Goal: Task Accomplishment & Management: Manage account settings

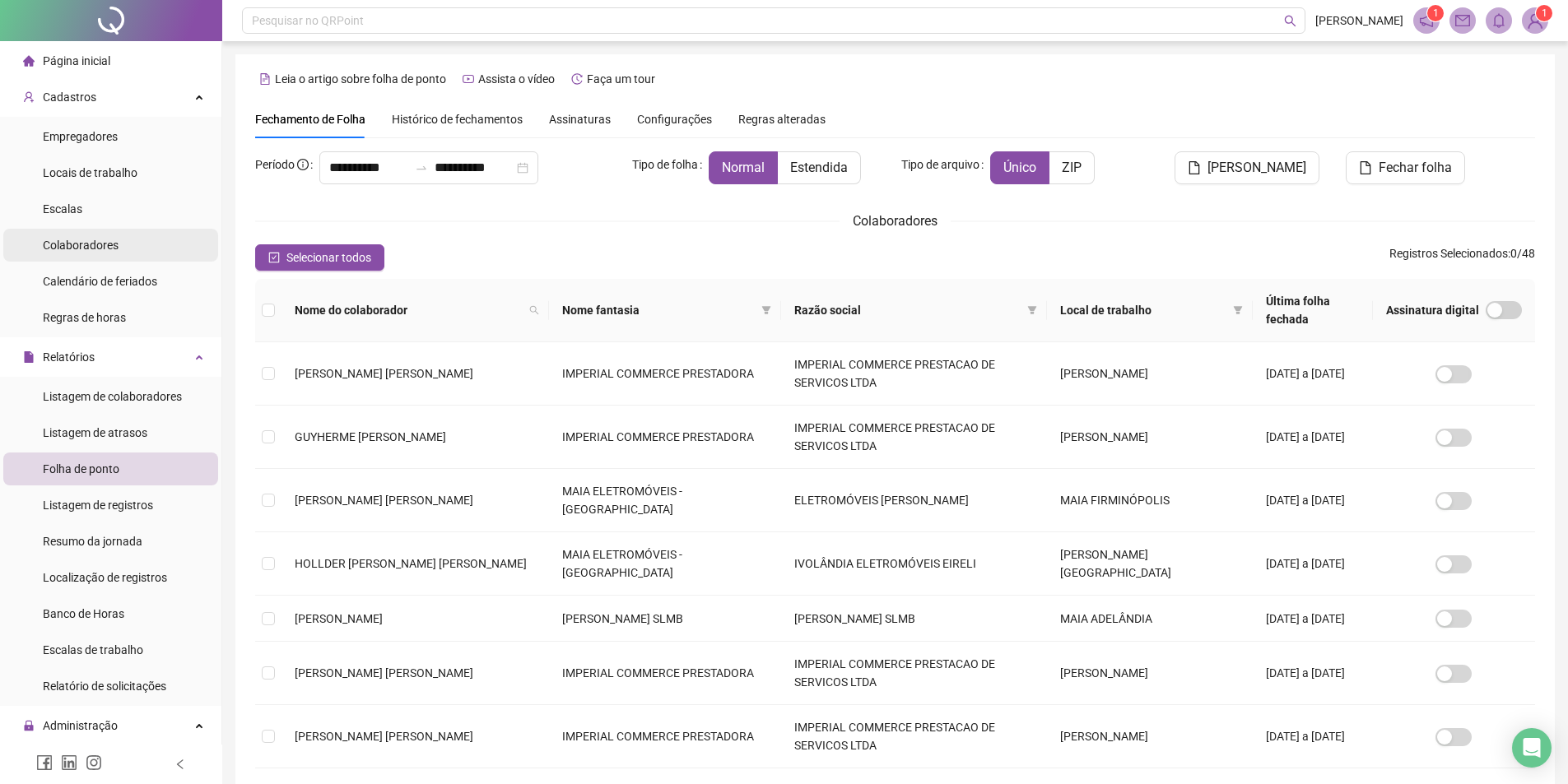
click at [118, 248] on li "Colaboradores" at bounding box center [110, 245] width 215 height 33
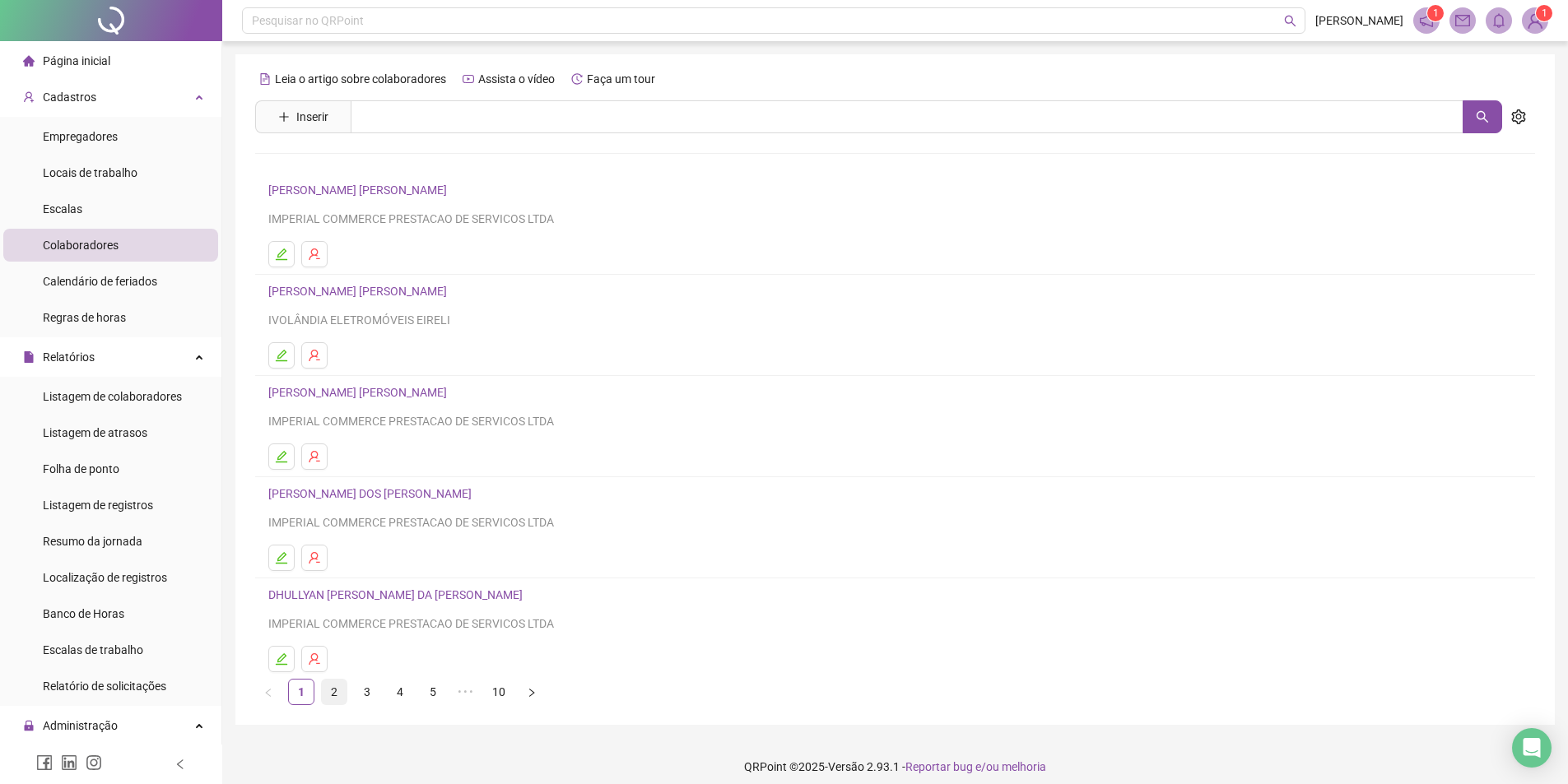
click at [338, 689] on link "2" at bounding box center [333, 692] width 24 height 24
click at [363, 691] on link "3" at bounding box center [367, 692] width 24 height 24
click at [397, 689] on link "4" at bounding box center [399, 692] width 24 height 24
click at [321, 256] on button "button" at bounding box center [314, 254] width 26 height 26
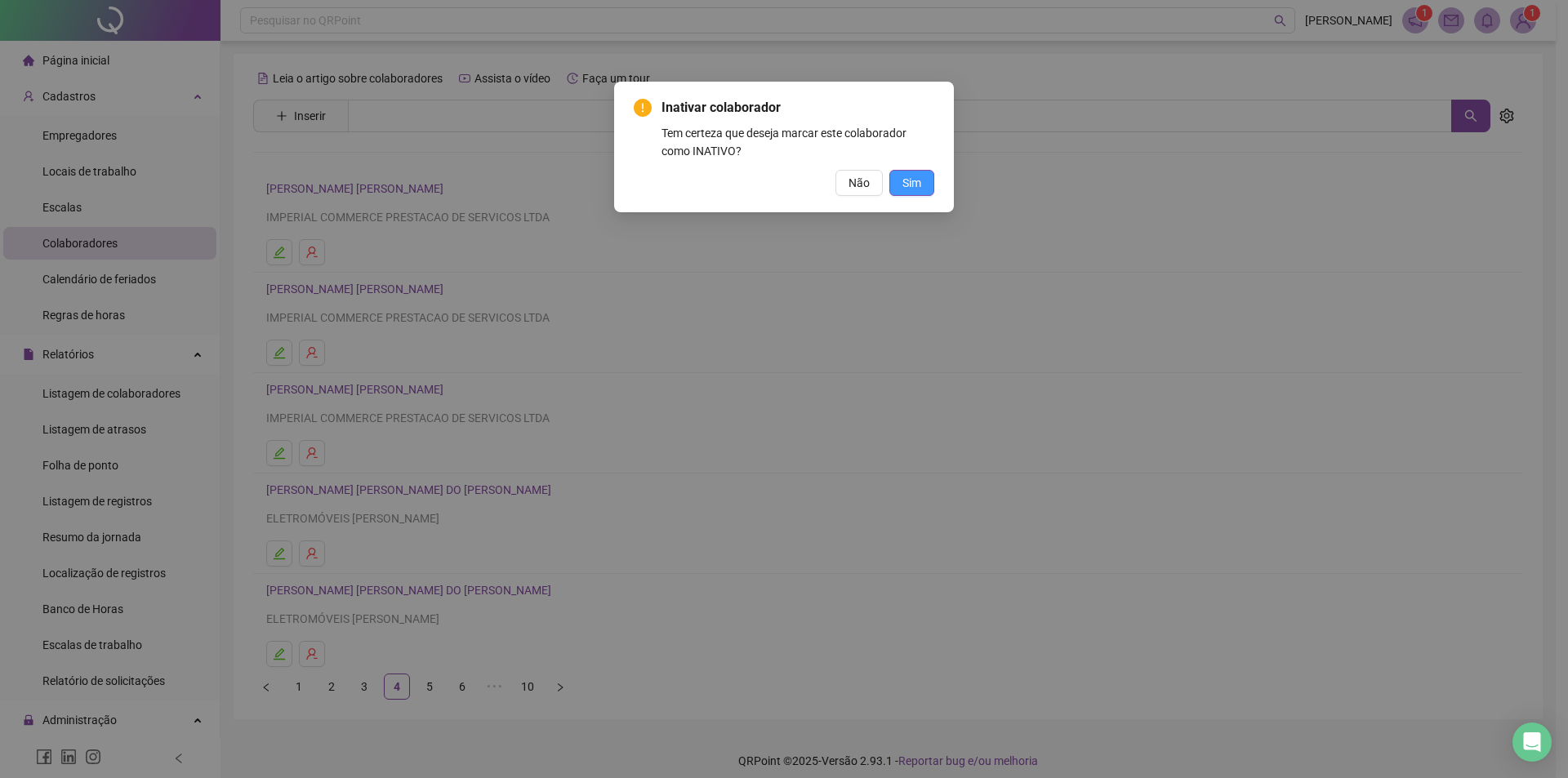
click at [921, 179] on button "Sim" at bounding box center [911, 183] width 45 height 26
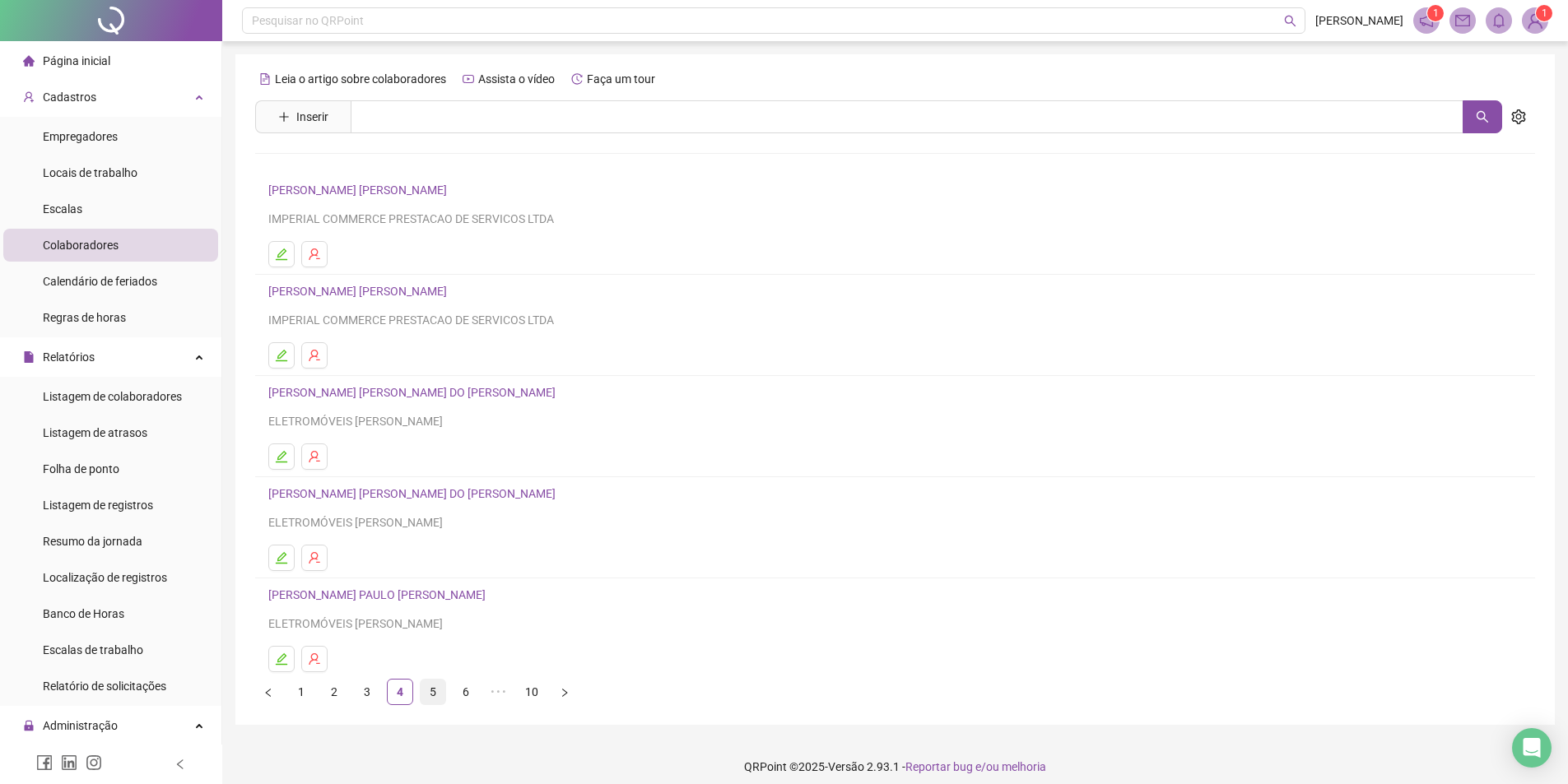
click at [428, 694] on link "5" at bounding box center [432, 692] width 24 height 24
click at [475, 698] on link "6" at bounding box center [466, 692] width 24 height 24
click at [468, 696] on link "7" at bounding box center [466, 692] width 24 height 24
click at [465, 696] on link "8" at bounding box center [466, 692] width 24 height 24
click at [465, 695] on link "9" at bounding box center [466, 692] width 24 height 24
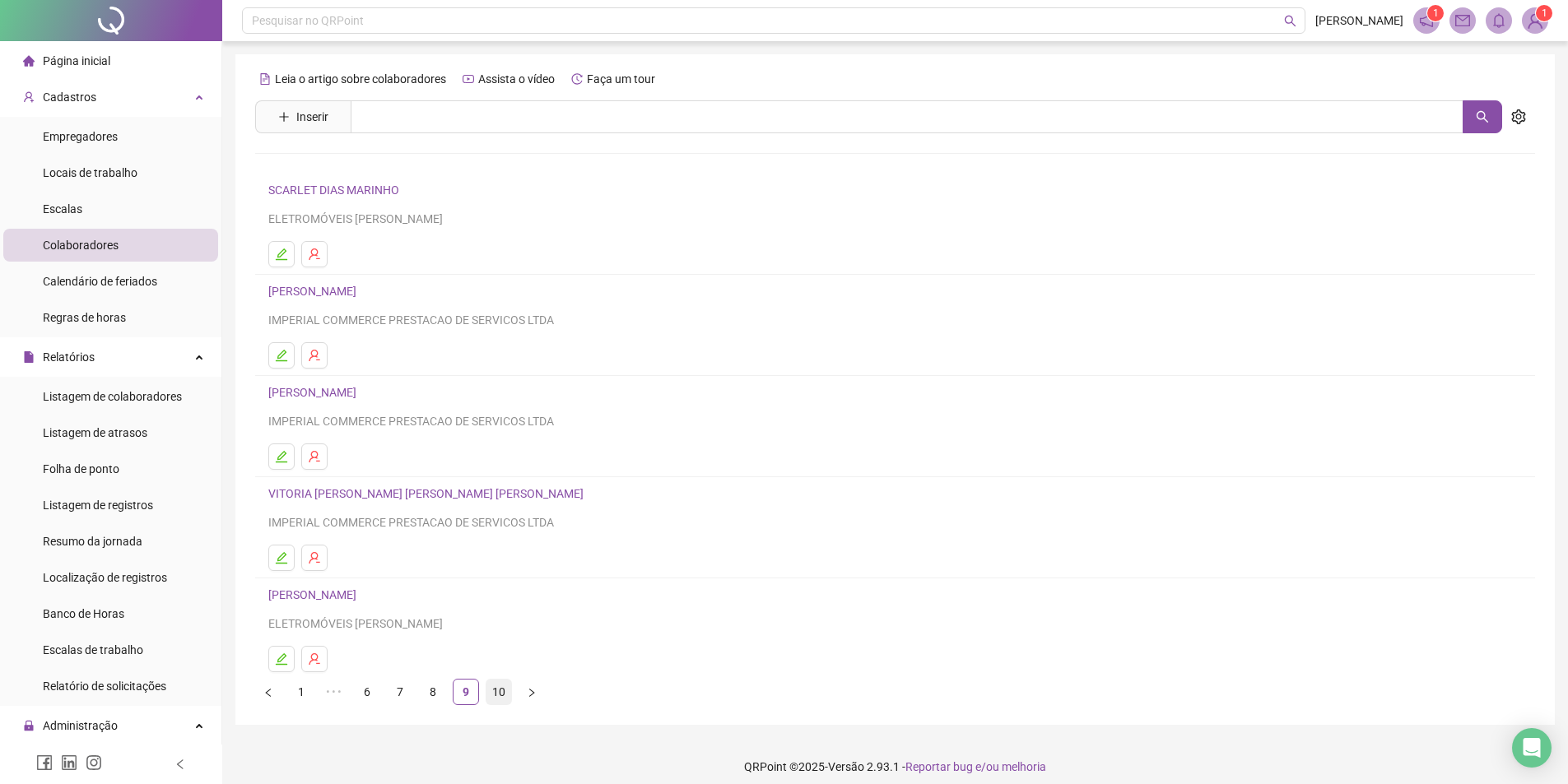
click at [502, 694] on link "10" at bounding box center [498, 692] width 24 height 24
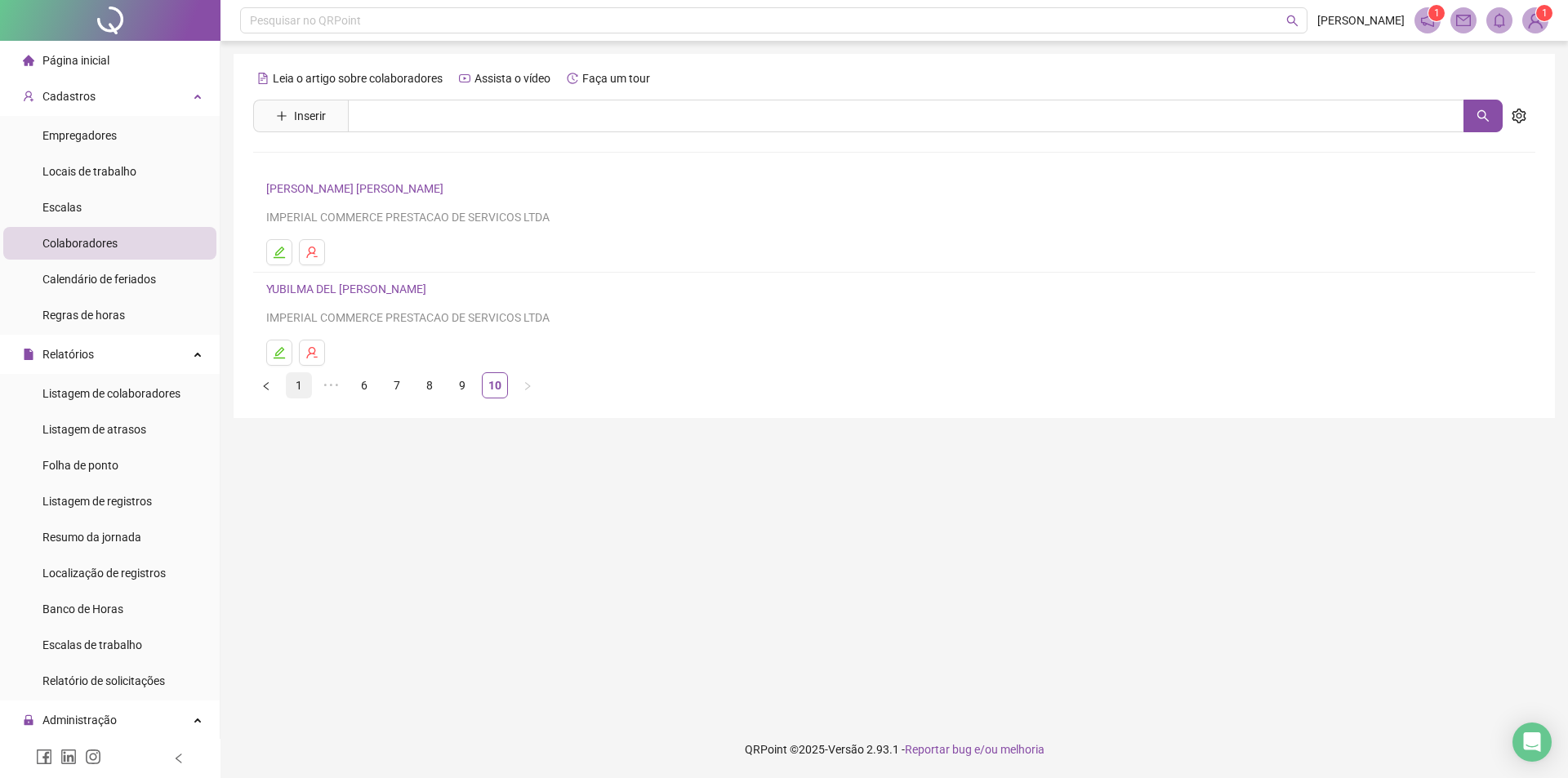
click at [296, 397] on link "1" at bounding box center [299, 385] width 24 height 24
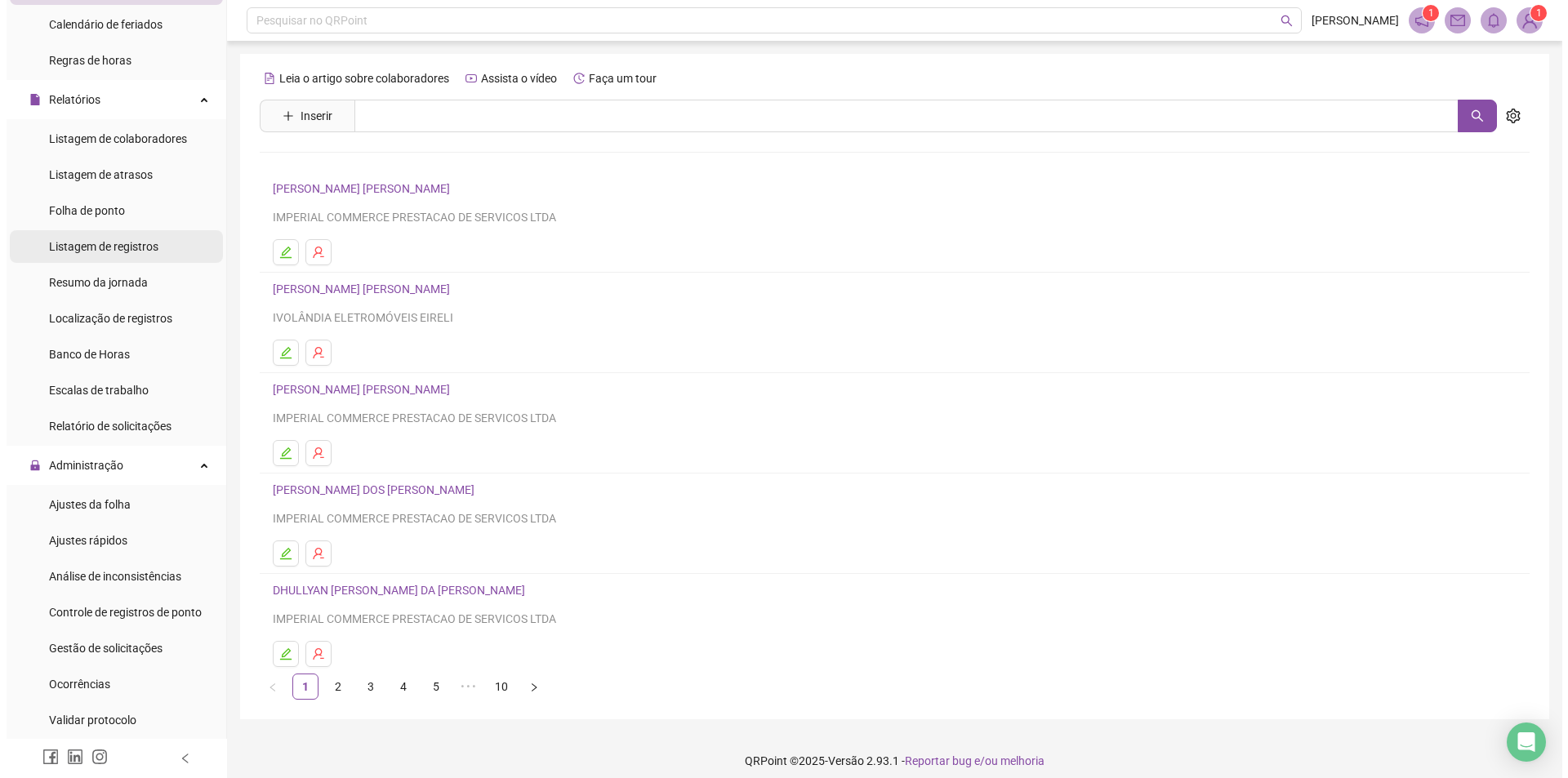
scroll to position [327, 0]
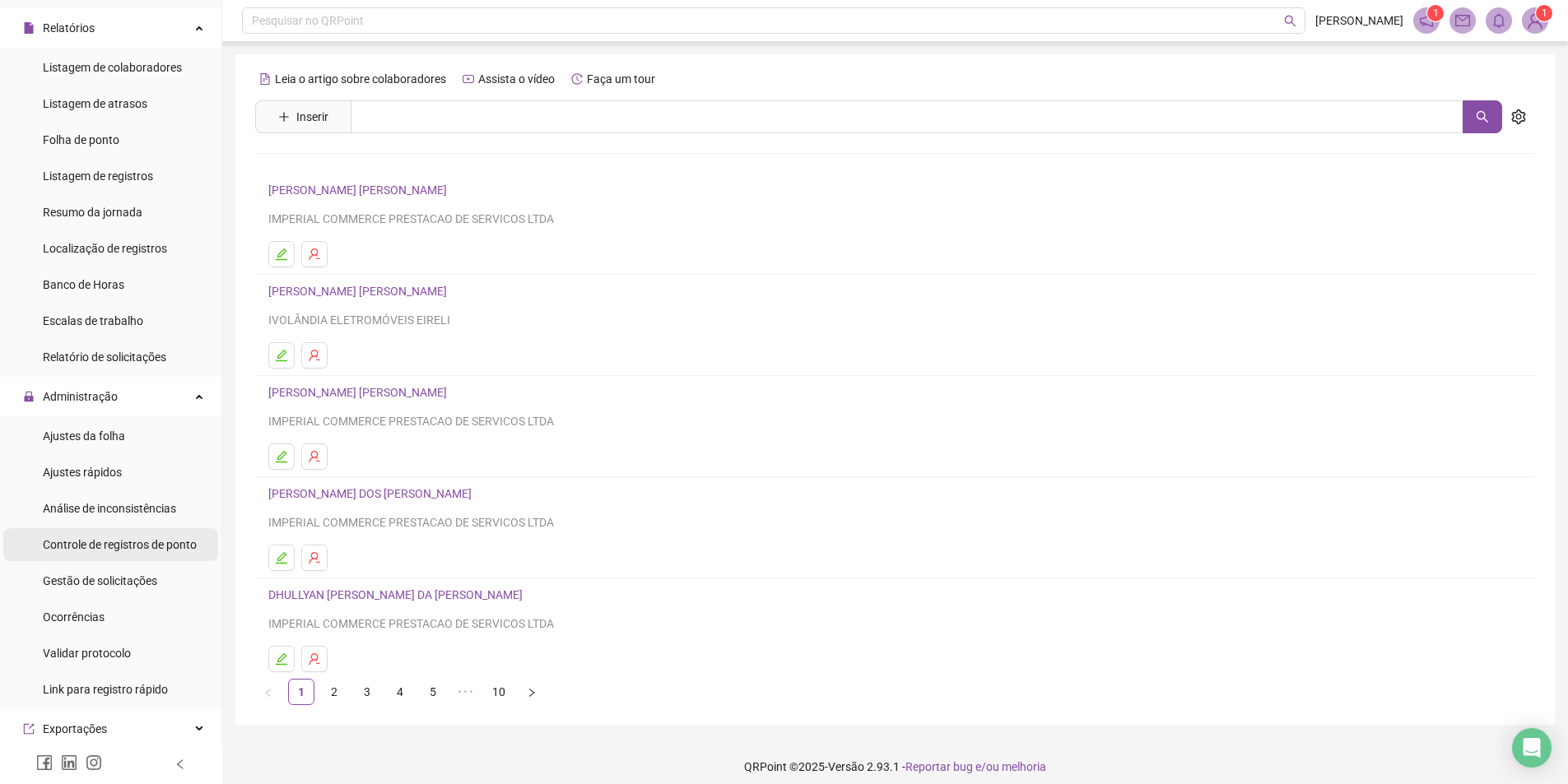
click at [159, 544] on span "Controle de registros de ponto" at bounding box center [120, 544] width 154 height 13
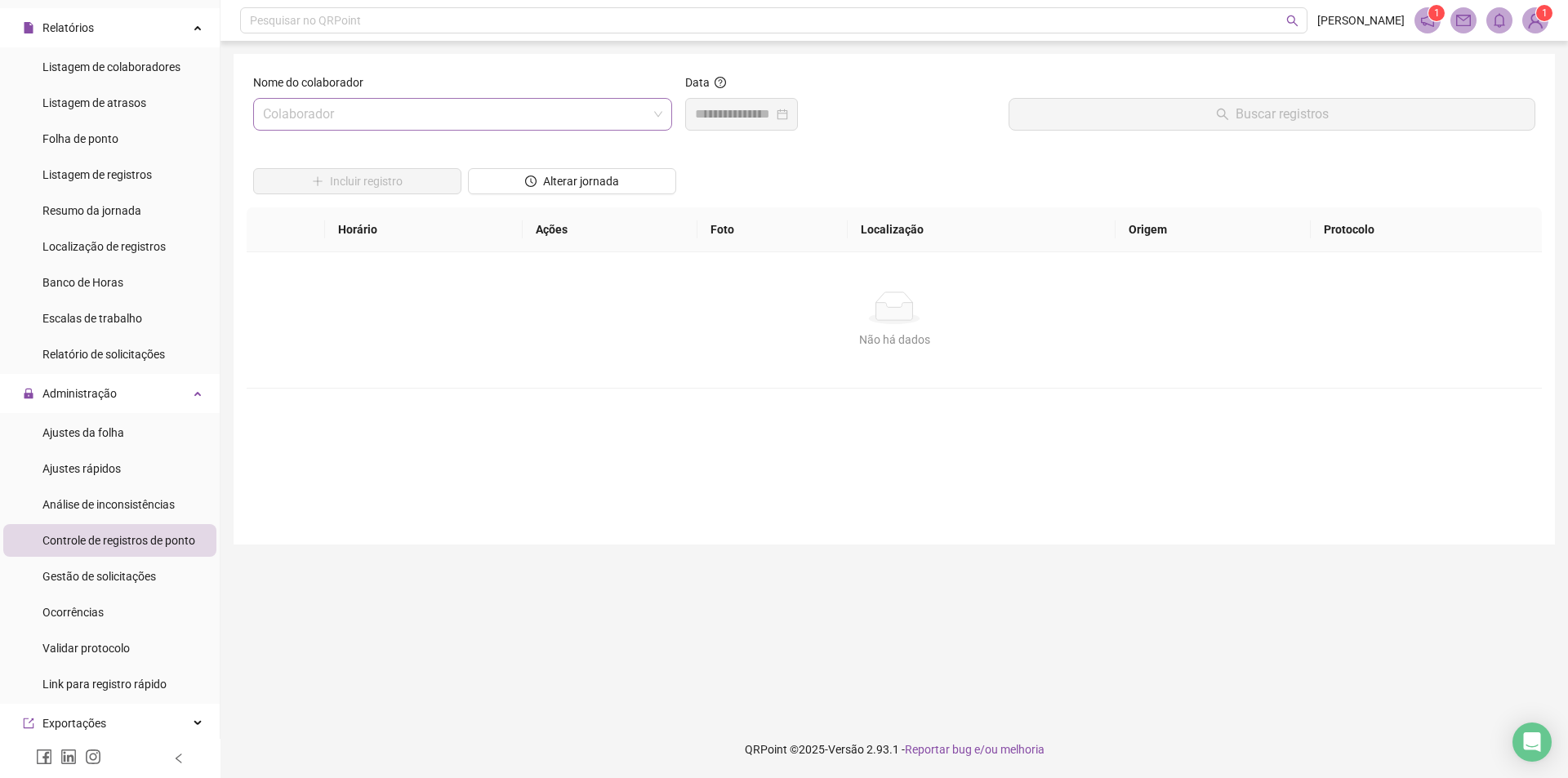
click at [445, 102] on input "search" at bounding box center [454, 115] width 384 height 31
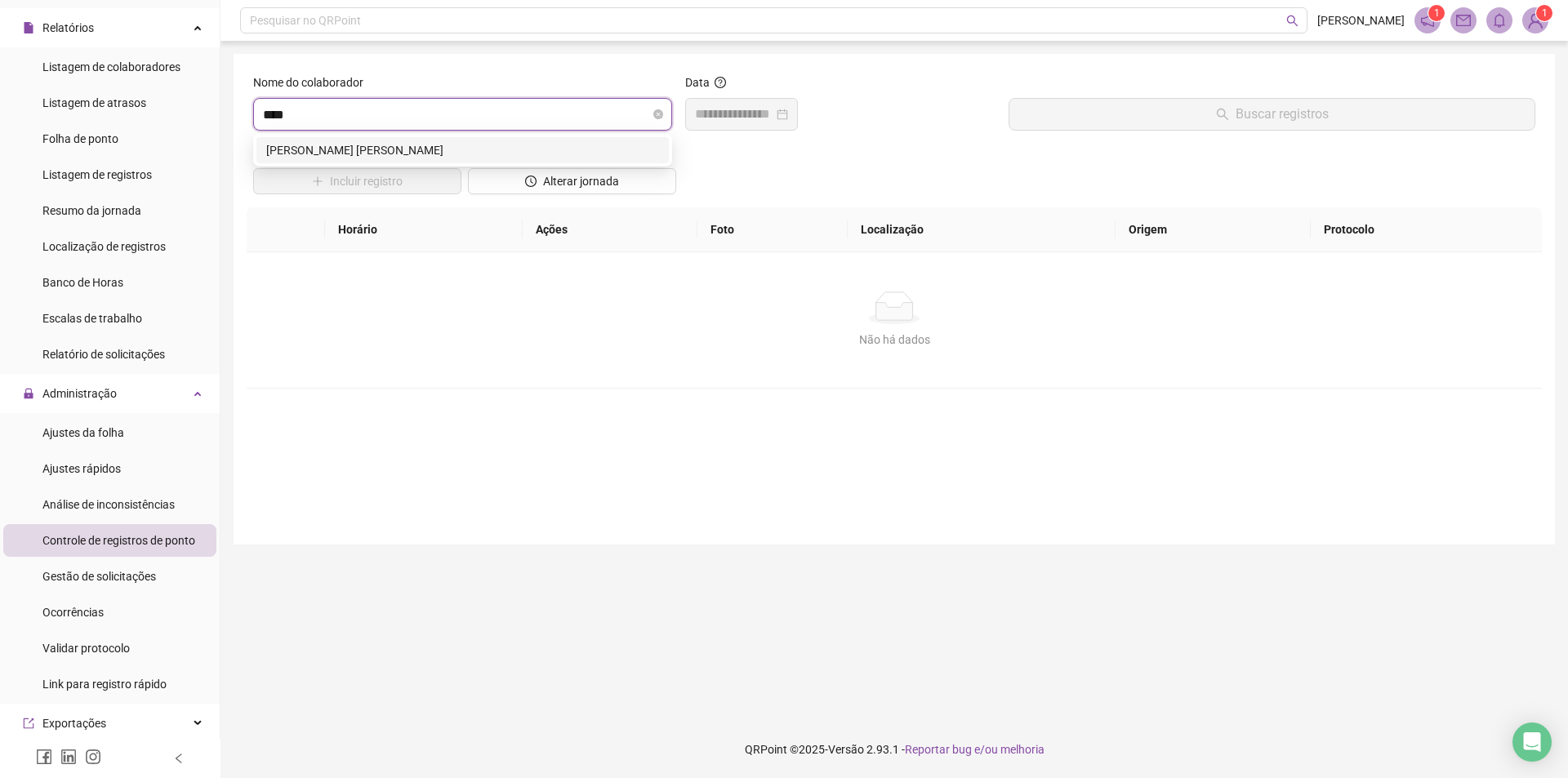
type input "*****"
click at [365, 151] on div "[PERSON_NAME] [PERSON_NAME]" at bounding box center [463, 150] width 393 height 18
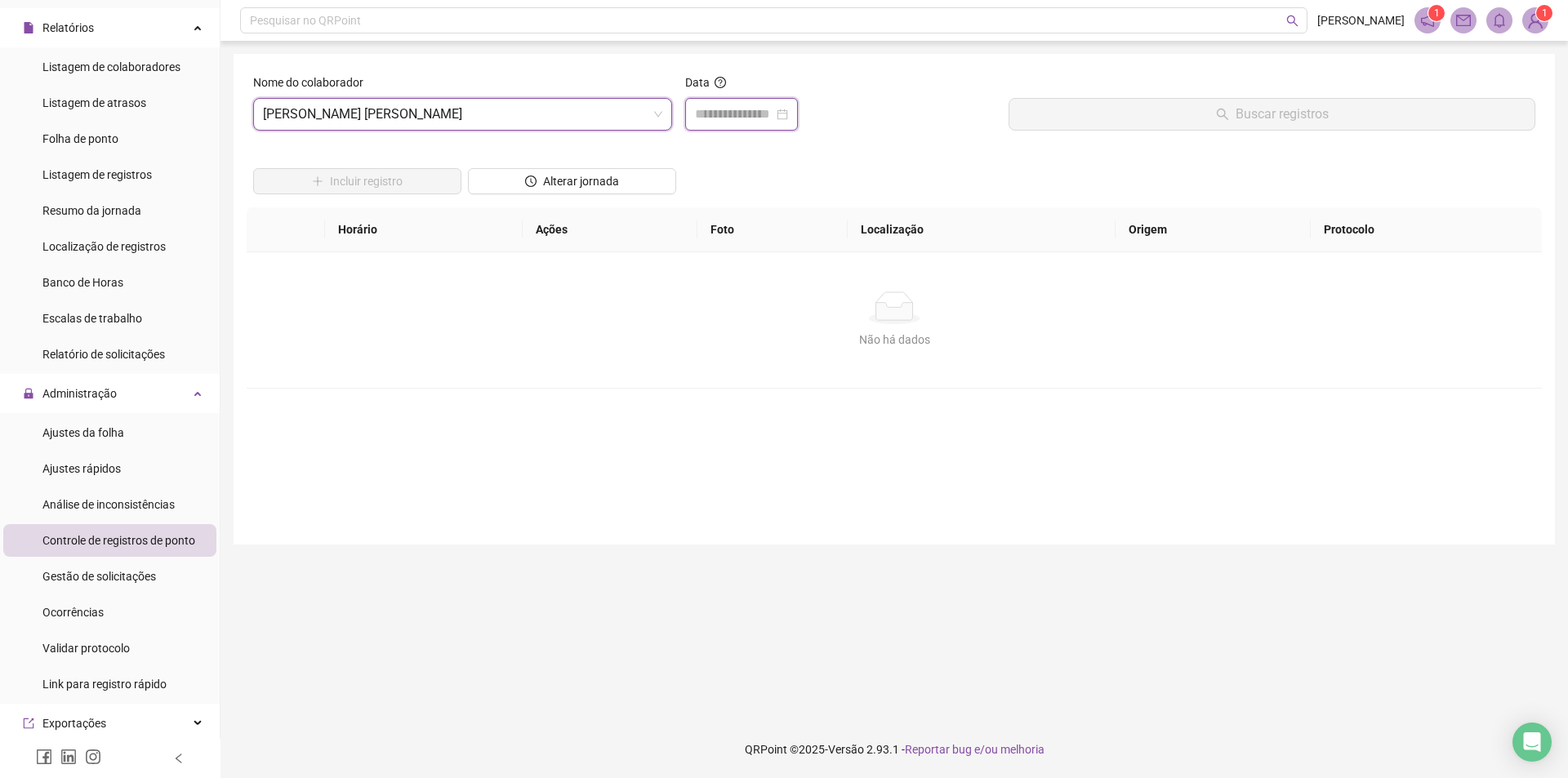
click at [765, 121] on input at bounding box center [734, 114] width 79 height 19
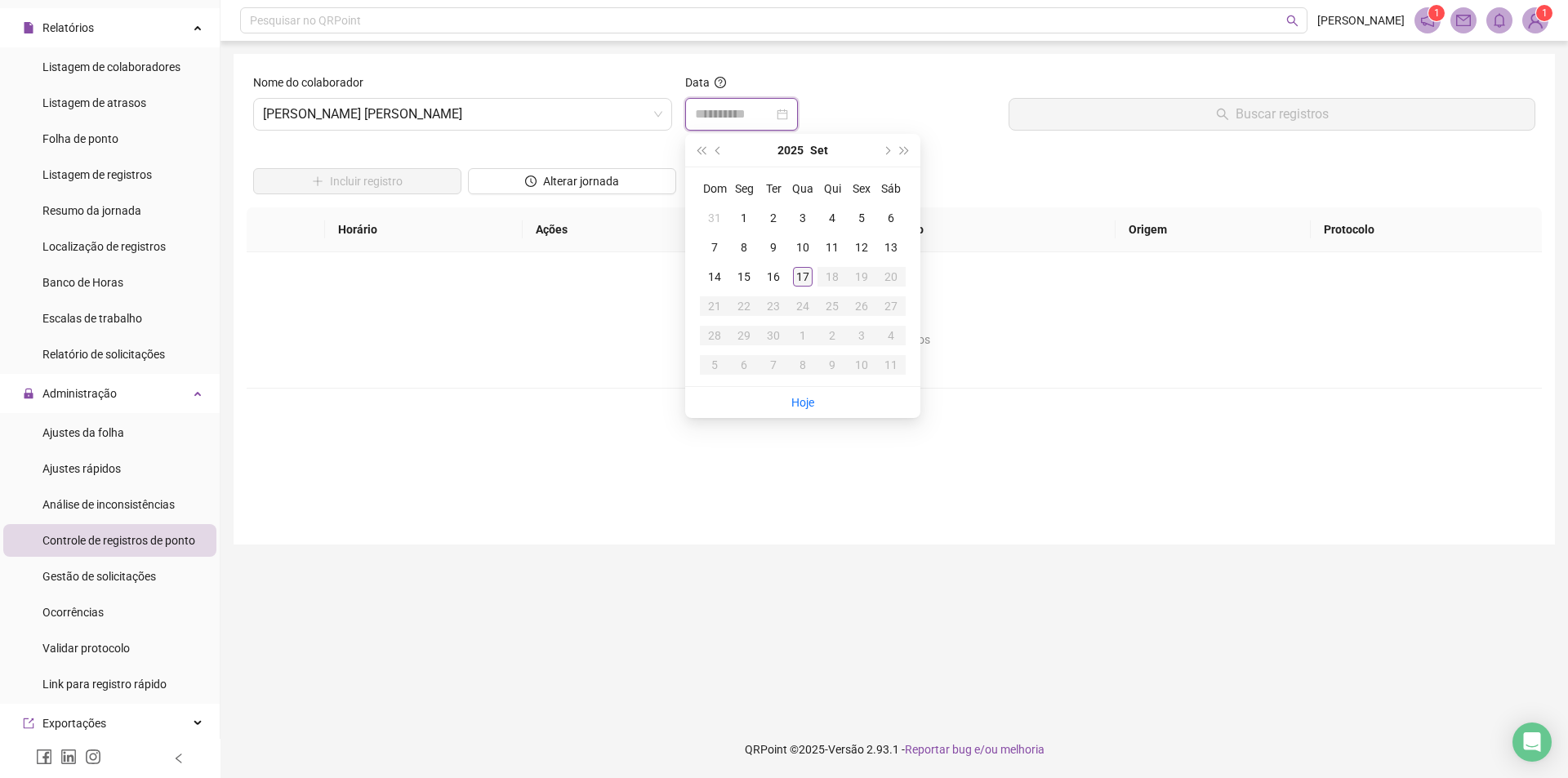
type input "**********"
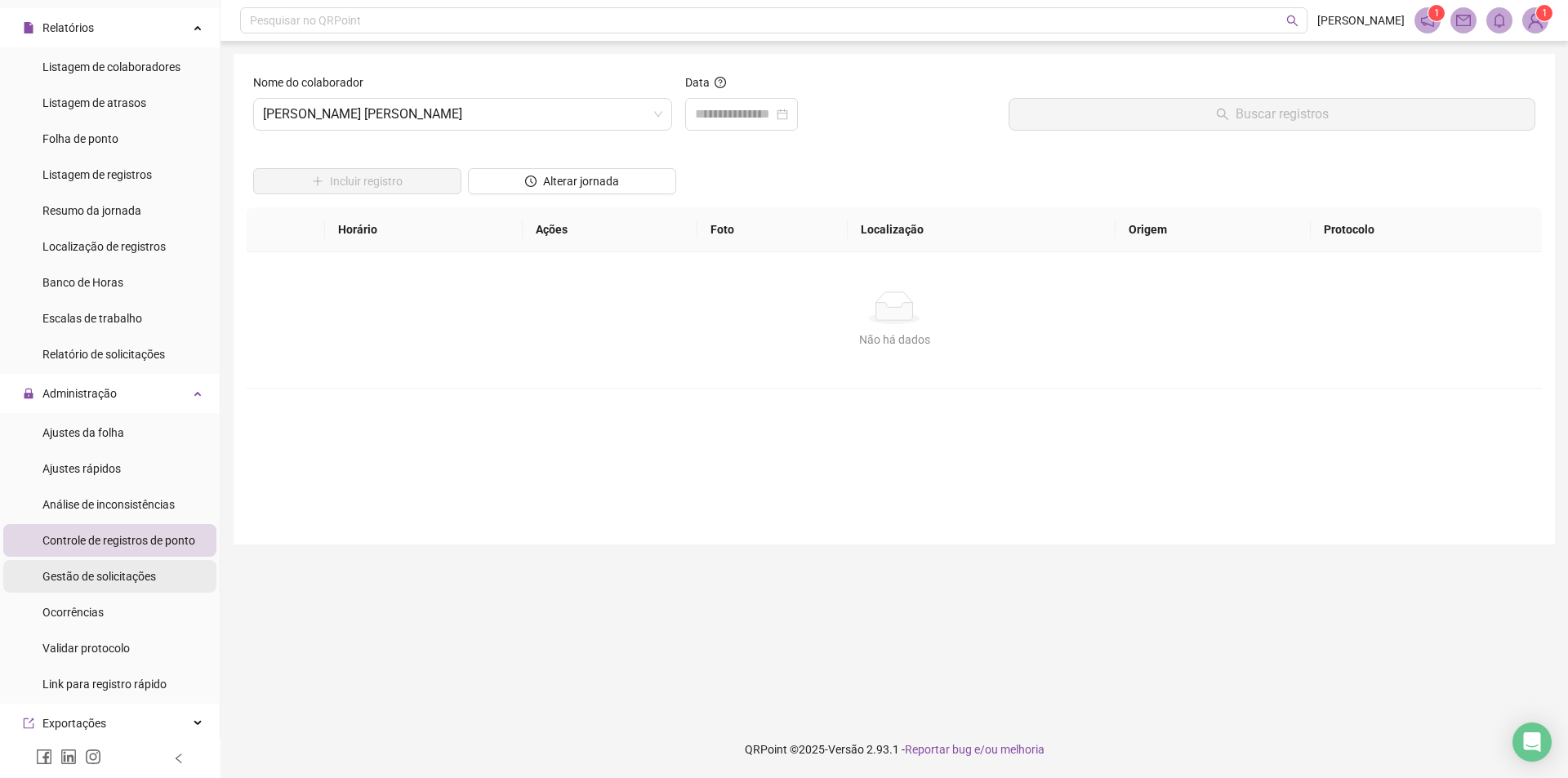
click at [119, 577] on span "Gestão de solicitações" at bounding box center [99, 576] width 114 height 13
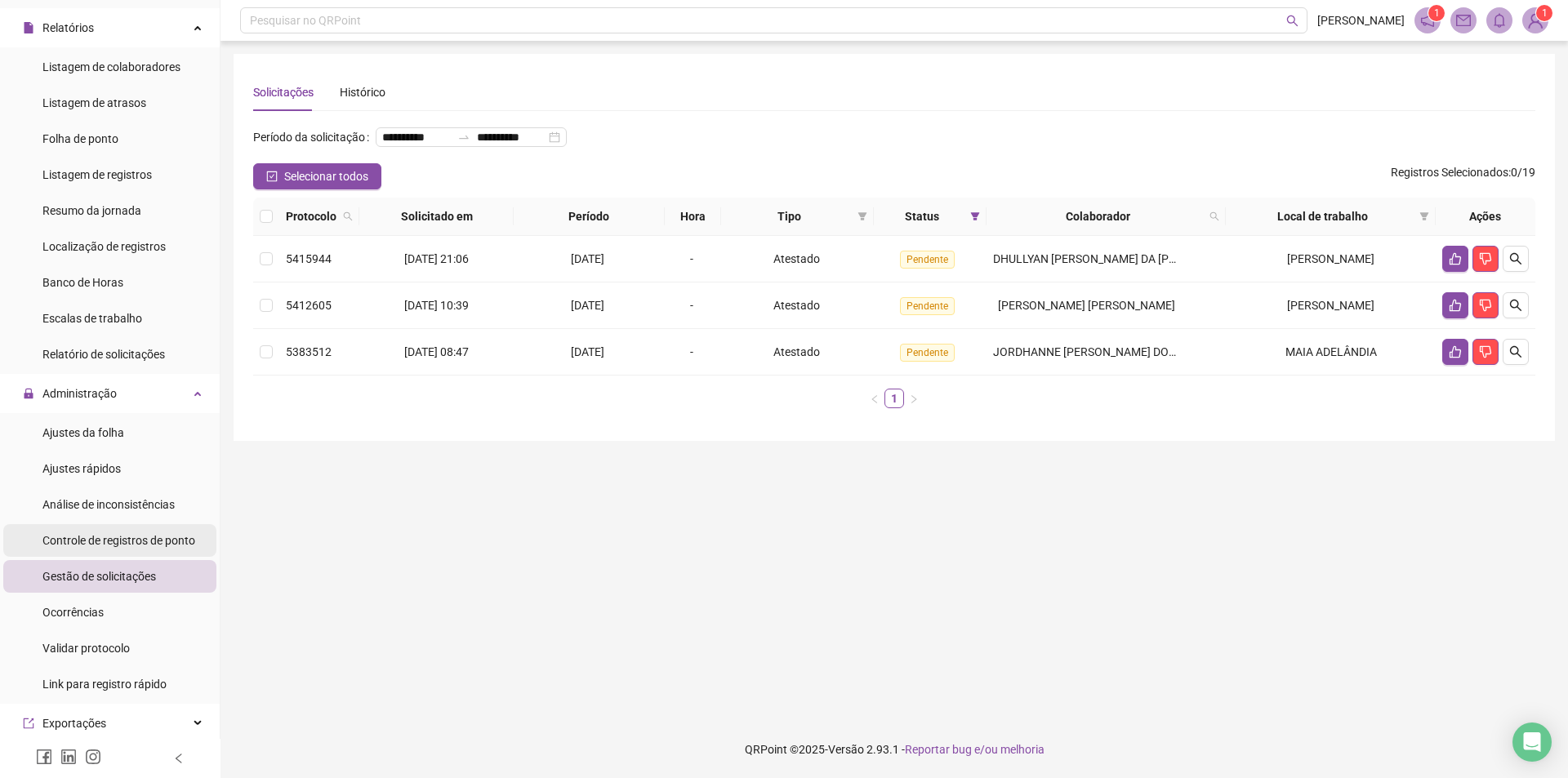
click at [170, 542] on span "Controle de registros de ponto" at bounding box center [119, 540] width 153 height 13
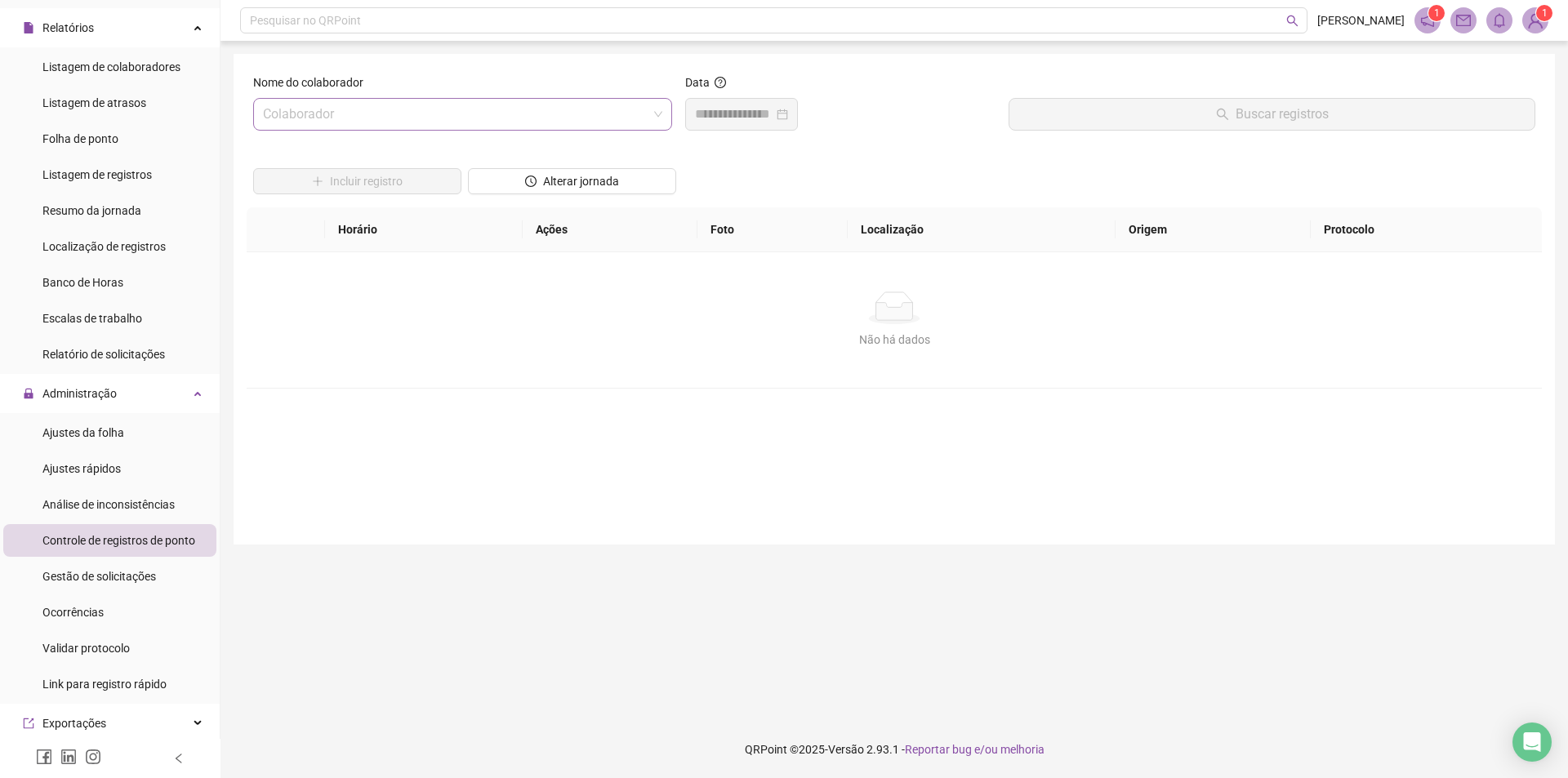
click at [527, 122] on input "search" at bounding box center [454, 115] width 384 height 31
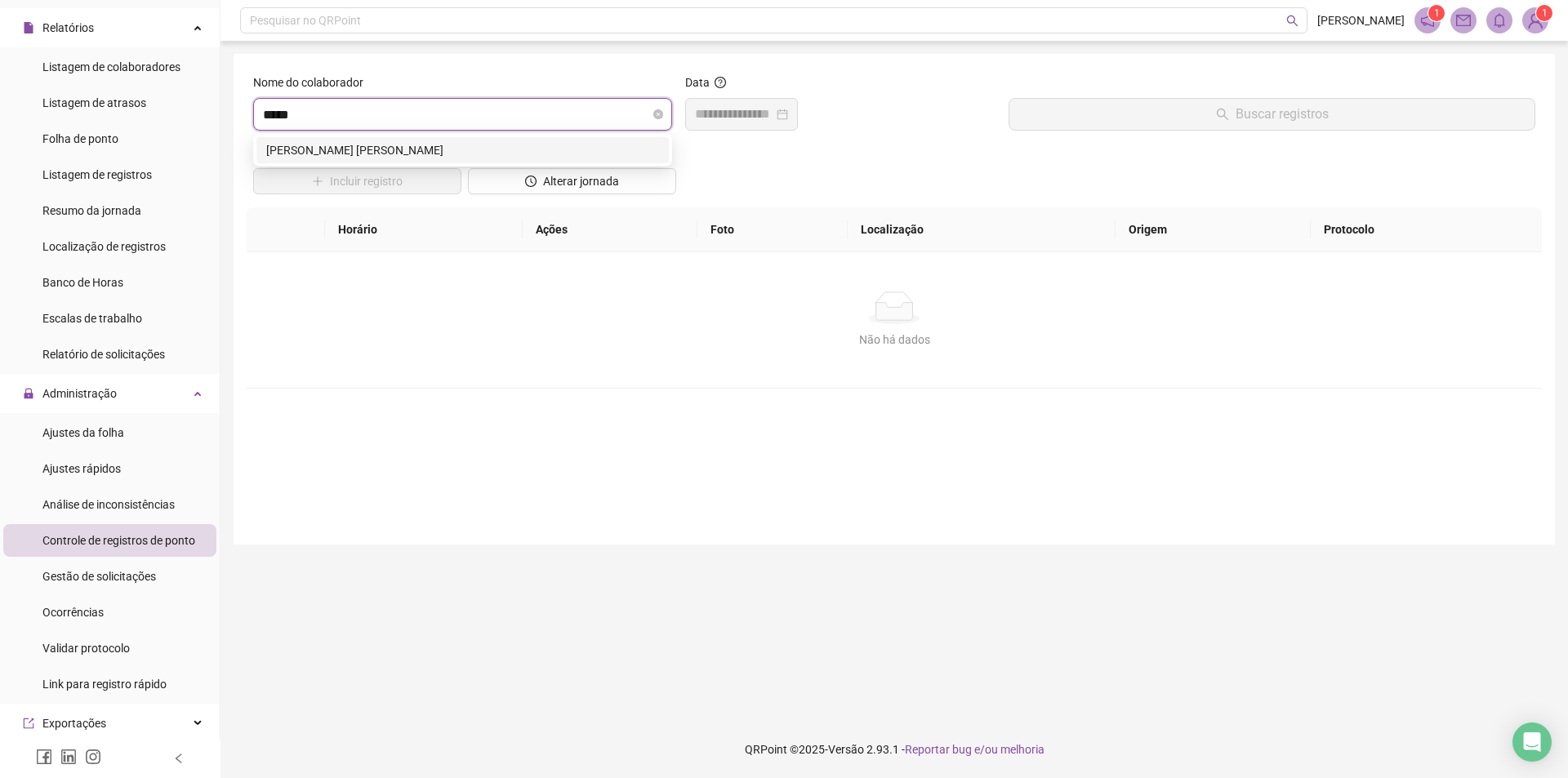
type input "******"
click at [431, 157] on div "[PERSON_NAME] [PERSON_NAME]" at bounding box center [463, 150] width 393 height 18
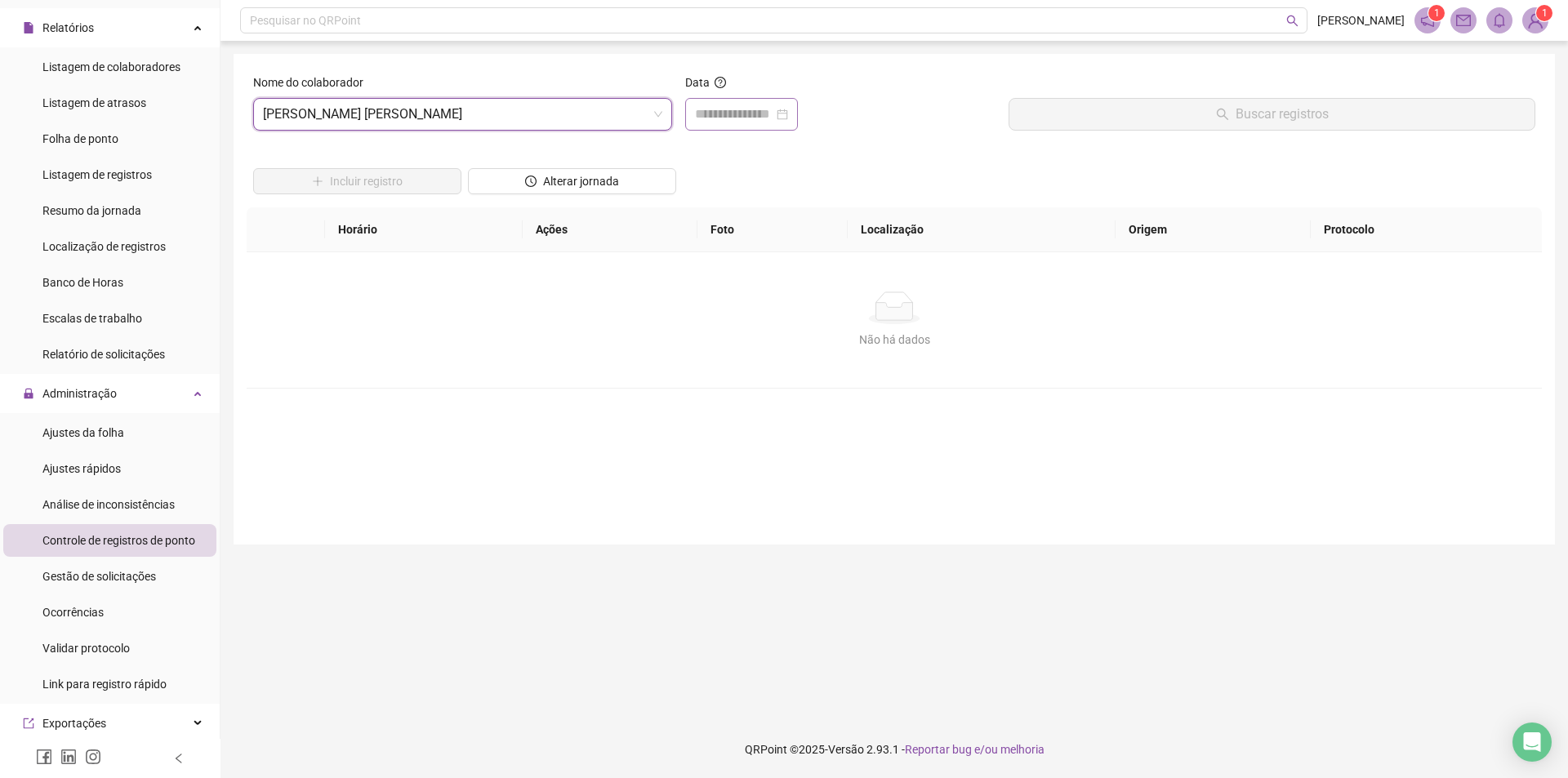
click at [788, 108] on div at bounding box center [742, 114] width 93 height 19
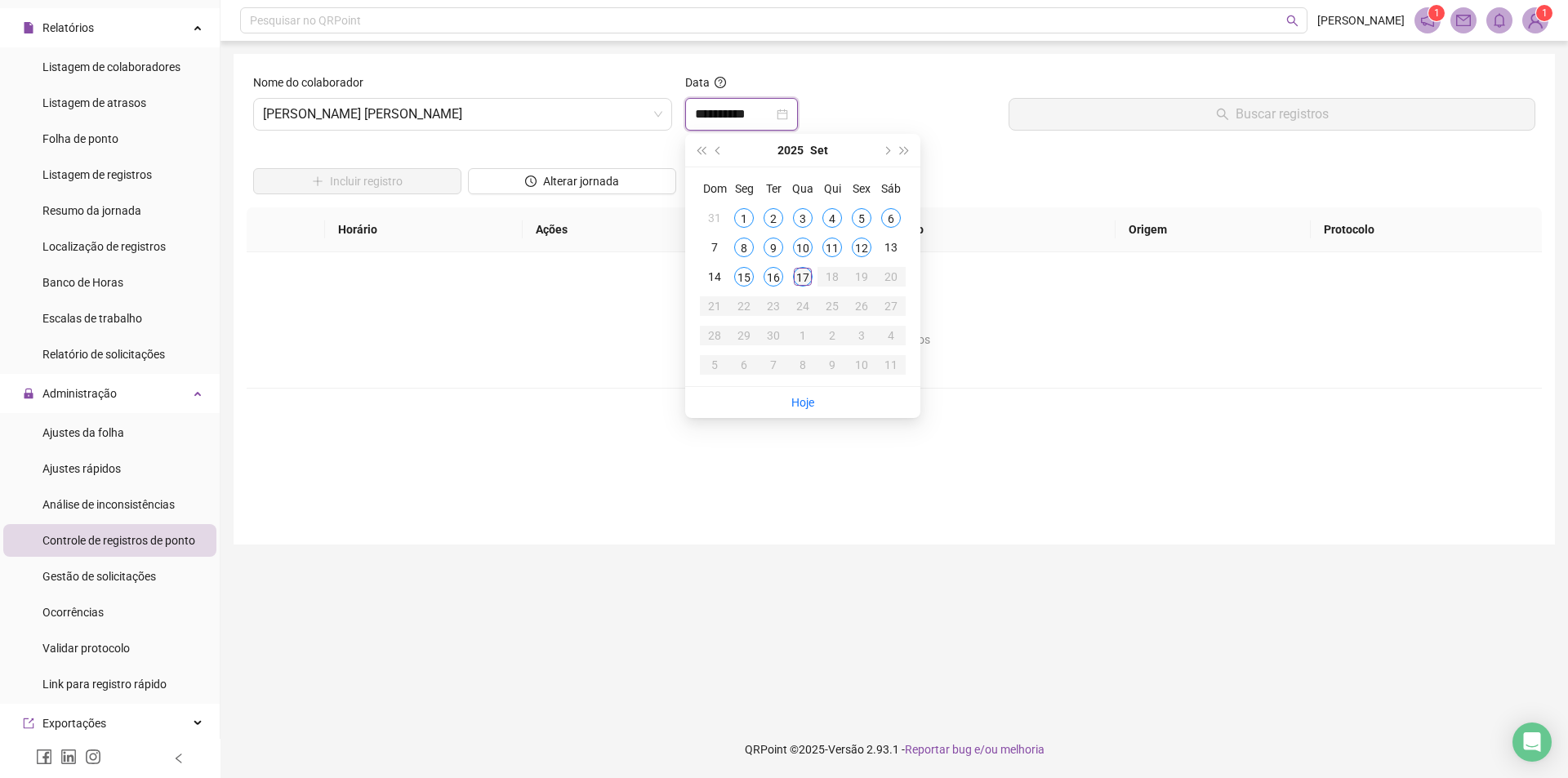
type input "**********"
click at [802, 277] on div "17" at bounding box center [802, 277] width 19 height 19
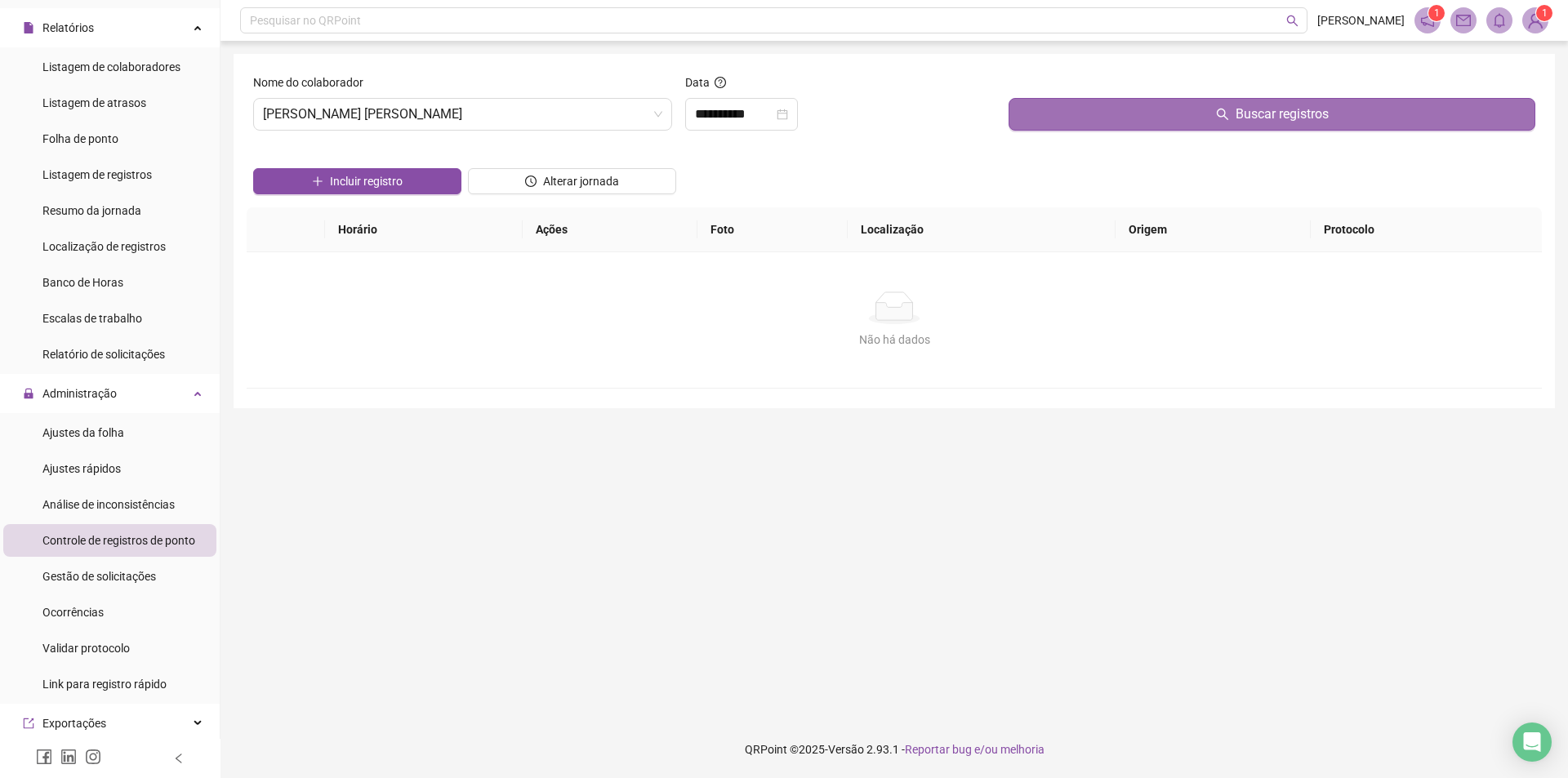
click at [1185, 113] on button "Buscar registros" at bounding box center [1272, 115] width 527 height 33
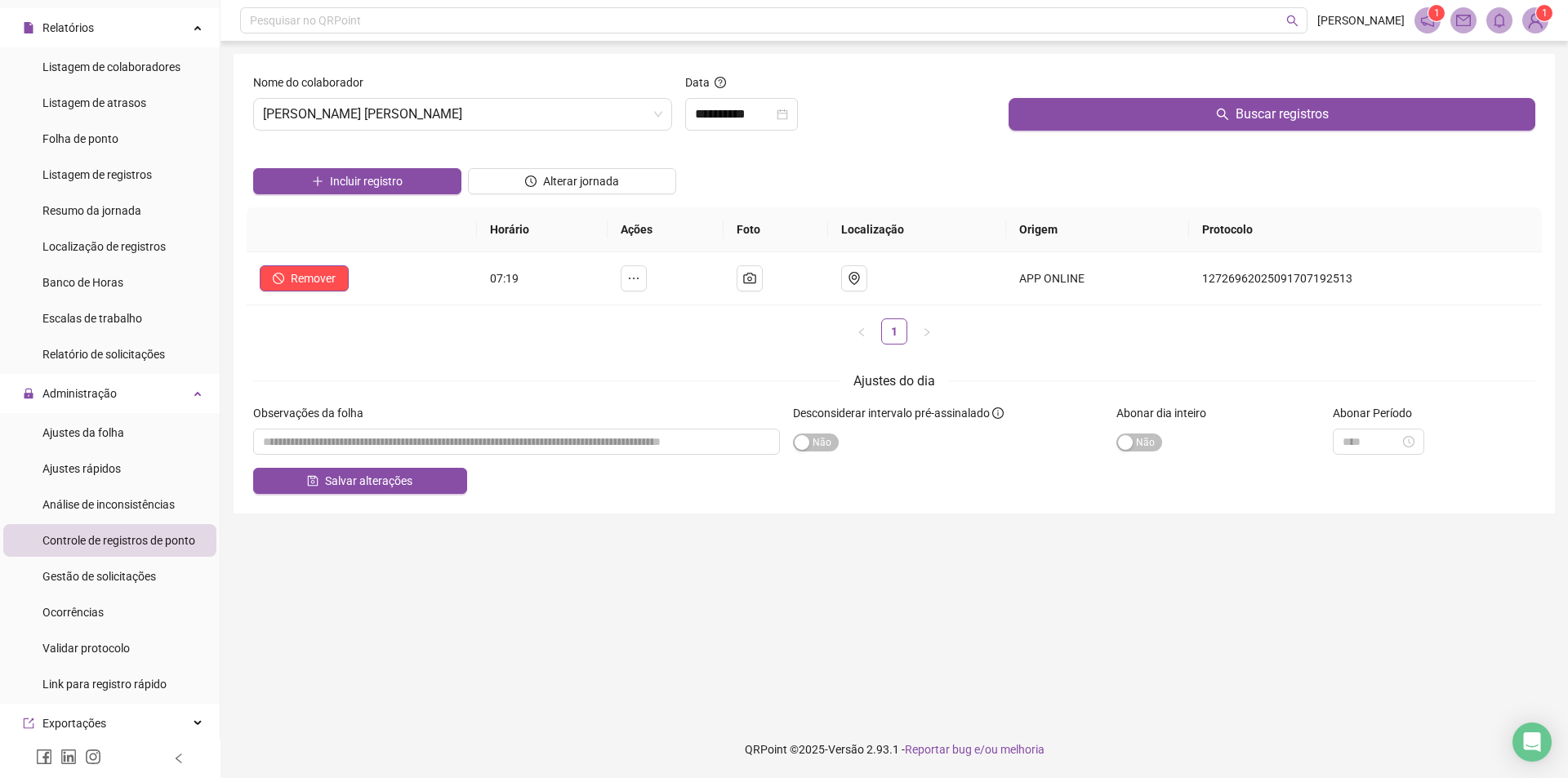
click at [818, 159] on div "Incluir registro Alterar jornada" at bounding box center [894, 175] width 1289 height 63
click at [554, 115] on span "[PERSON_NAME] [PERSON_NAME]" at bounding box center [462, 115] width 400 height 31
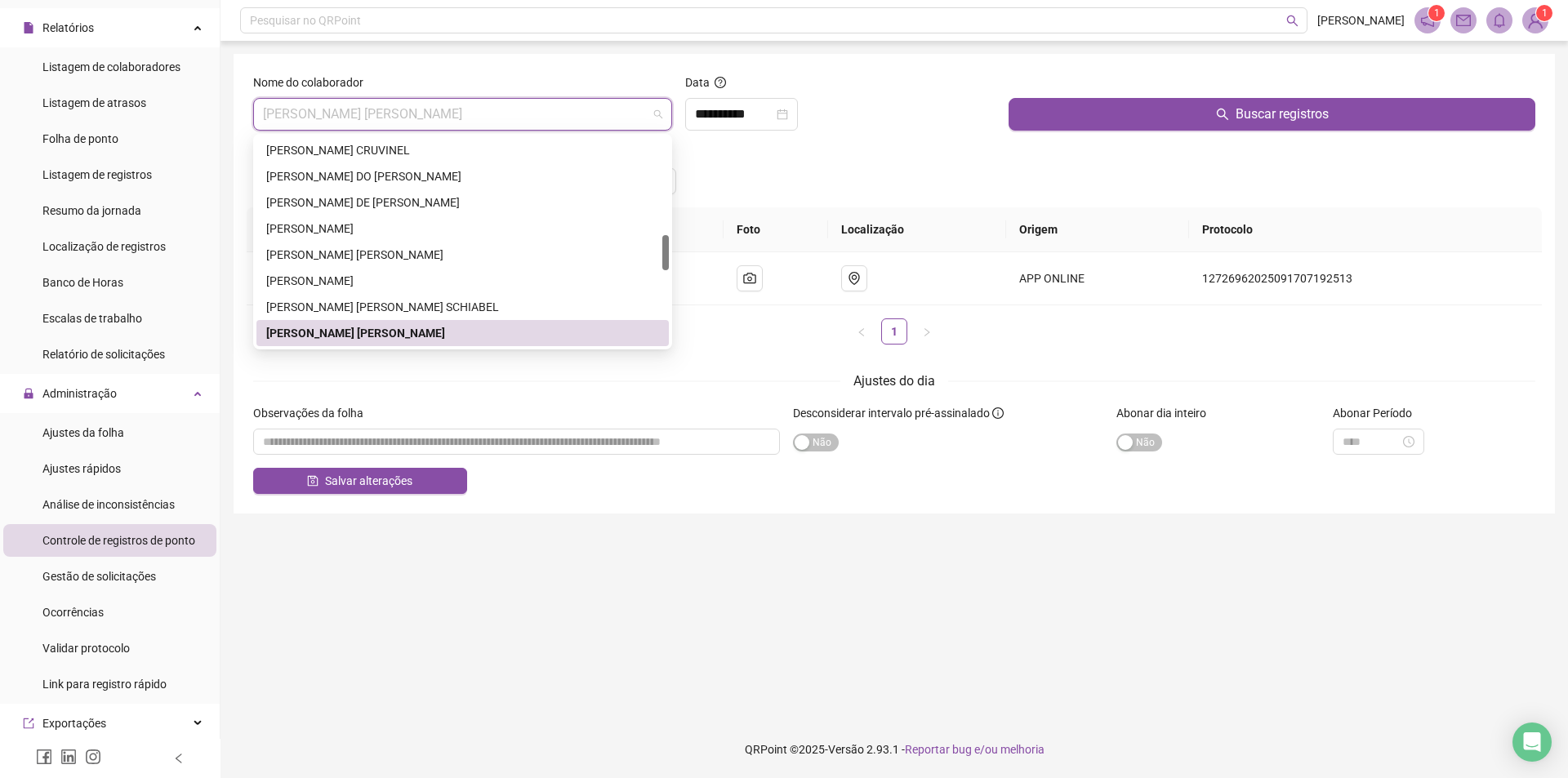
click at [869, 161] on div "Incluir registro Alterar jornada" at bounding box center [894, 175] width 1289 height 63
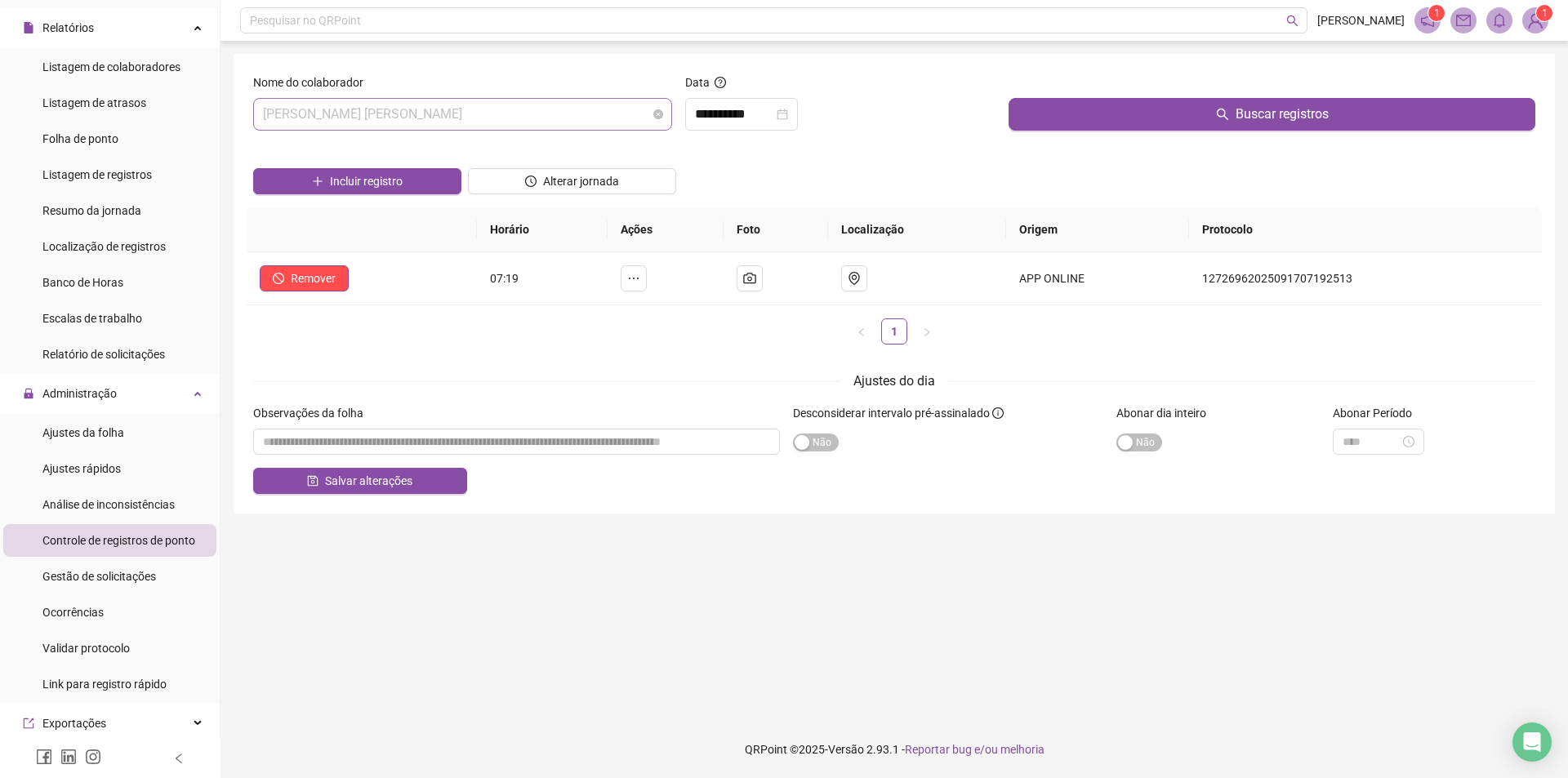
click at [599, 111] on span "[PERSON_NAME] [PERSON_NAME]" at bounding box center [462, 115] width 400 height 31
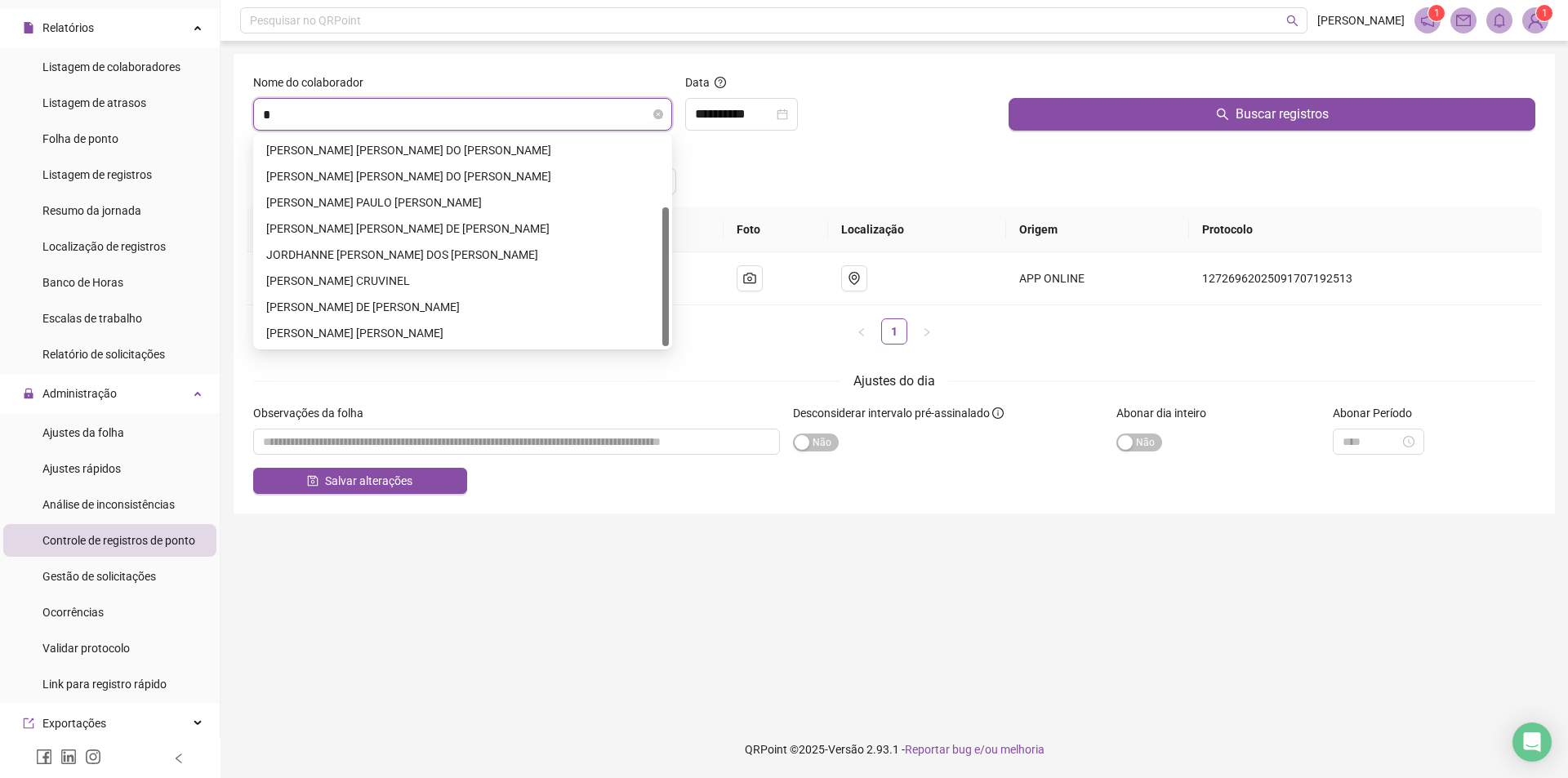
scroll to position [104, 0]
type input "***"
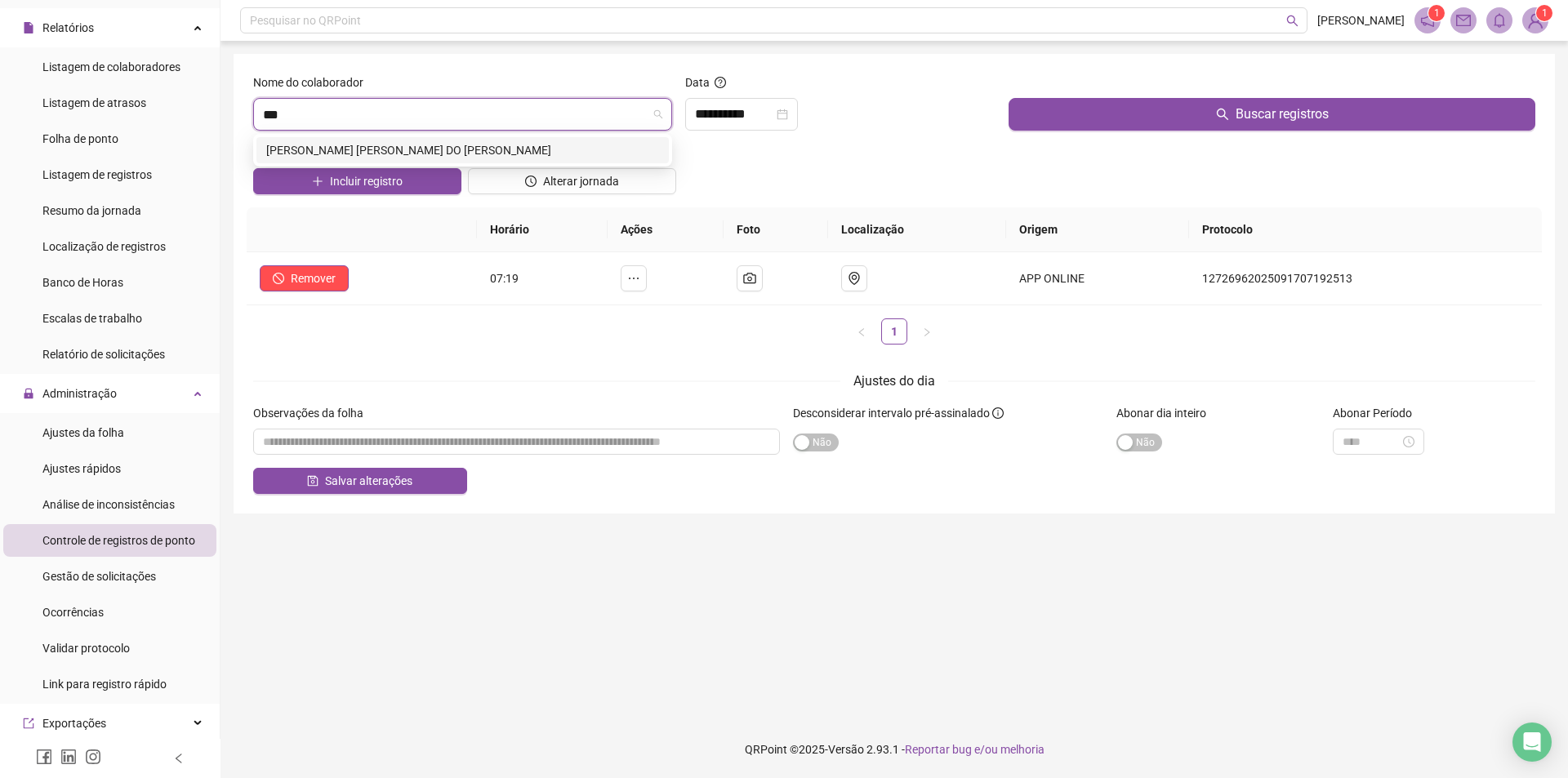
click at [477, 147] on div "[PERSON_NAME] [PERSON_NAME] DO [PERSON_NAME]" at bounding box center [463, 150] width 393 height 18
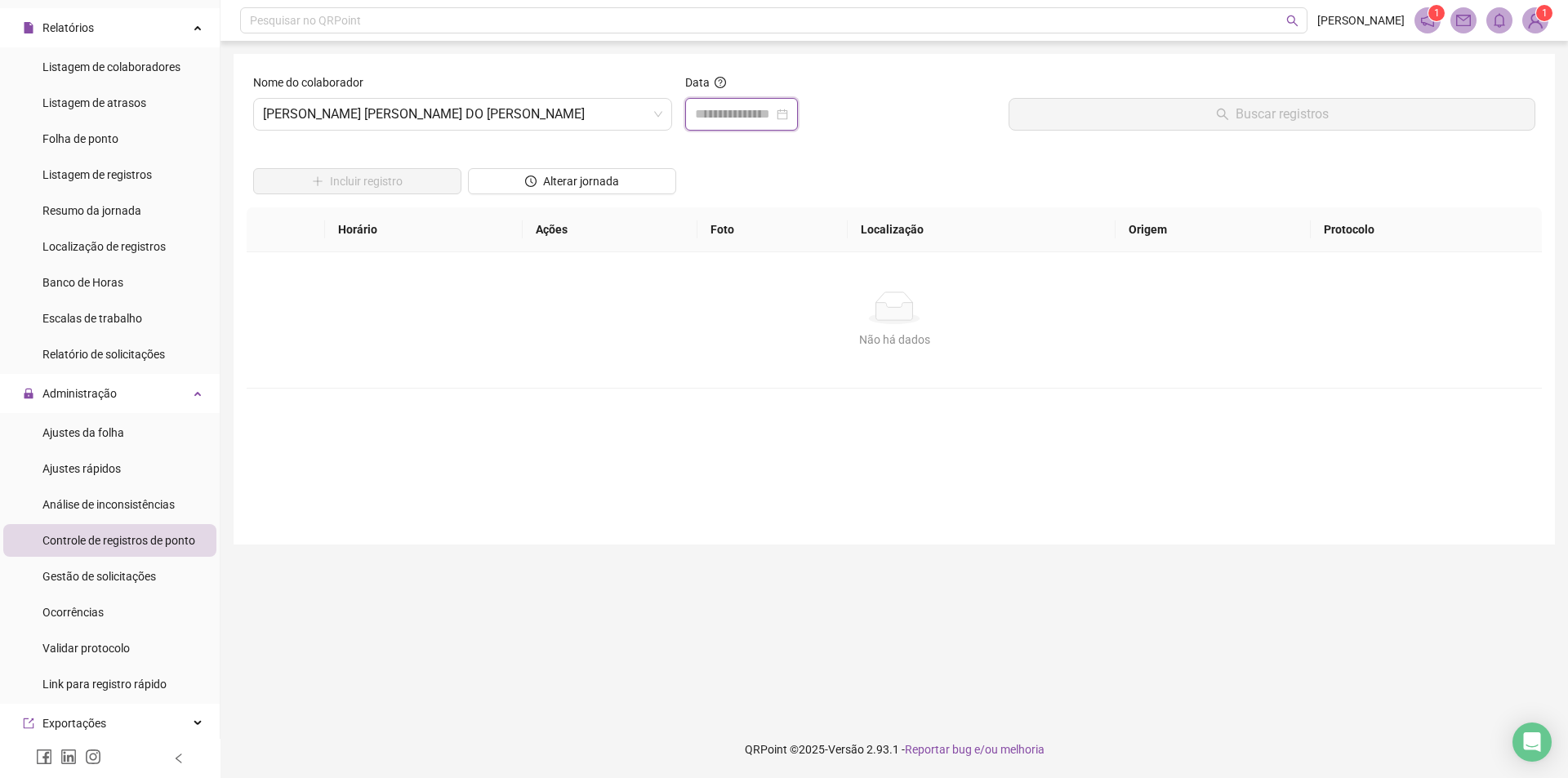
click at [720, 120] on input at bounding box center [734, 114] width 79 height 19
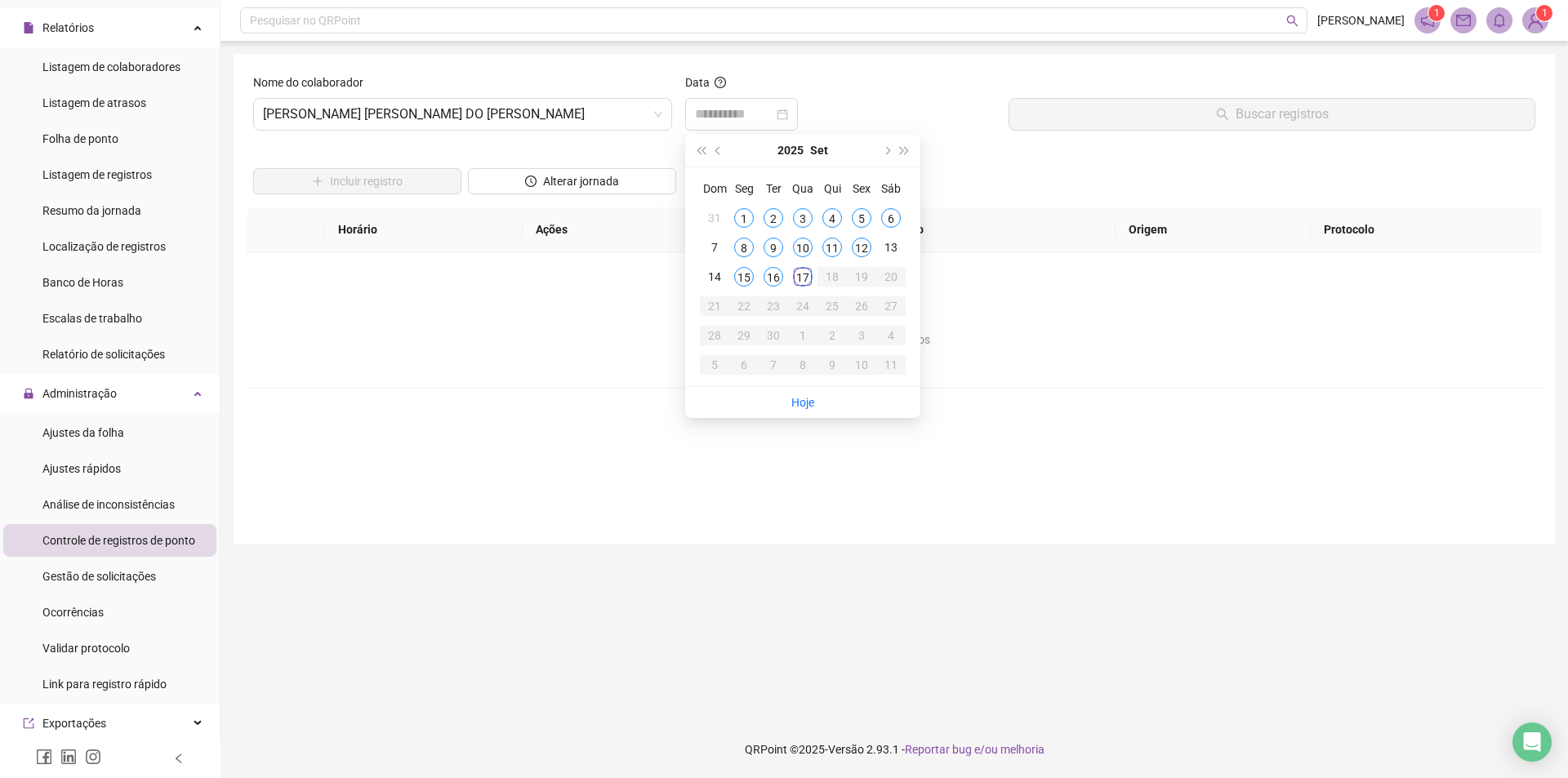
click at [802, 276] on div "17" at bounding box center [802, 277] width 19 height 19
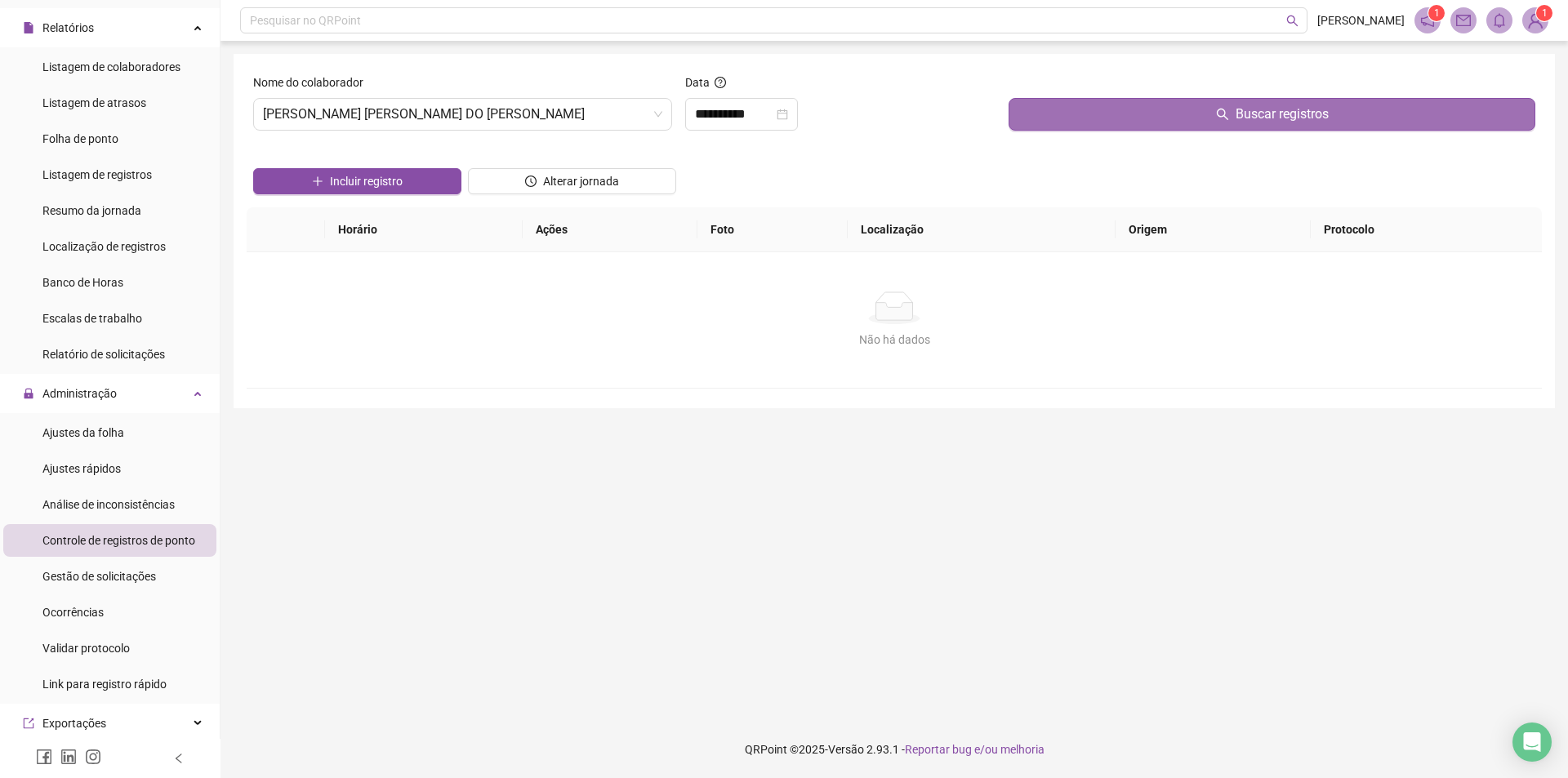
click at [1216, 115] on icon "search" at bounding box center [1222, 114] width 13 height 13
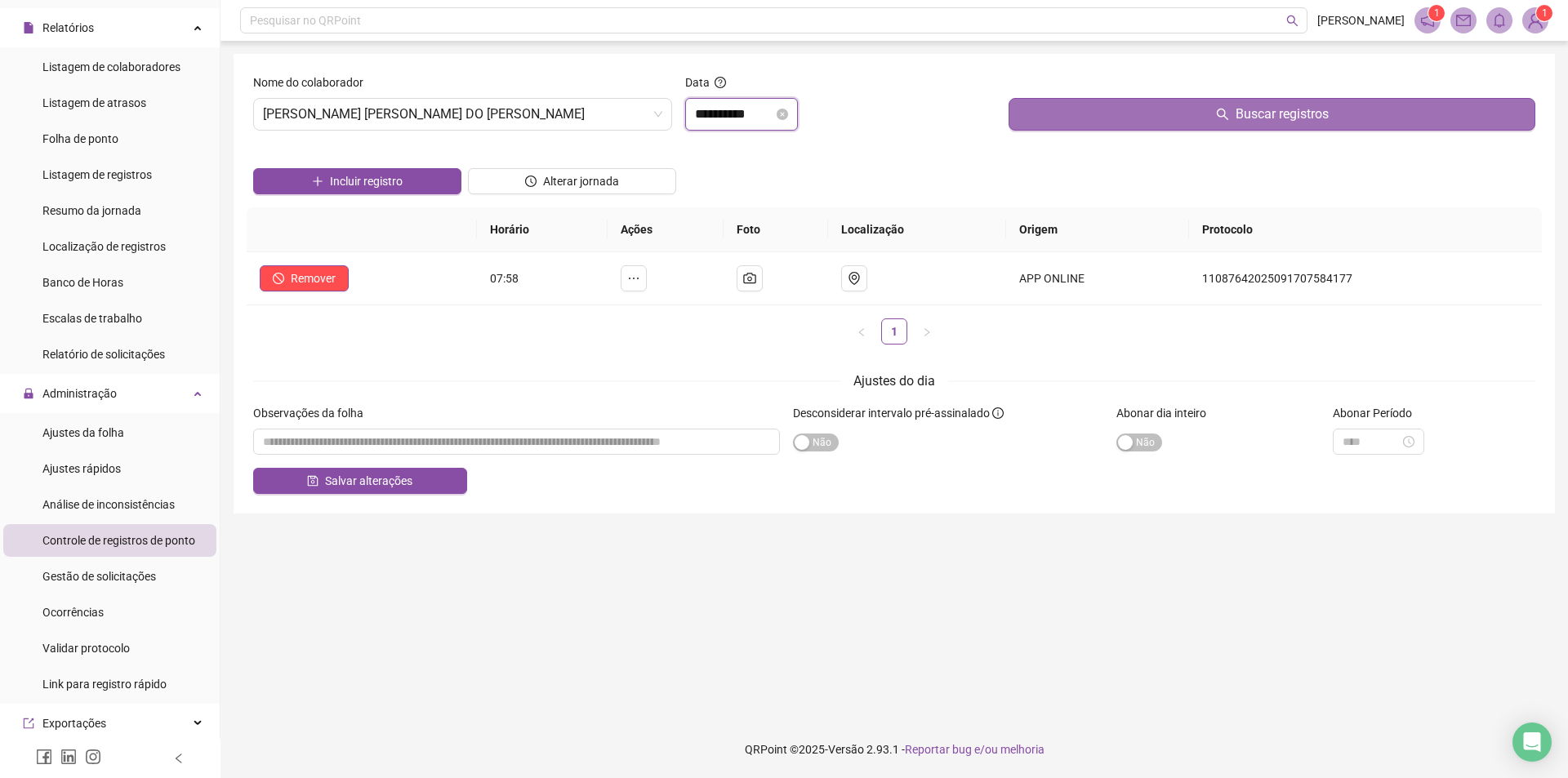
click at [773, 112] on input "**********" at bounding box center [734, 114] width 79 height 19
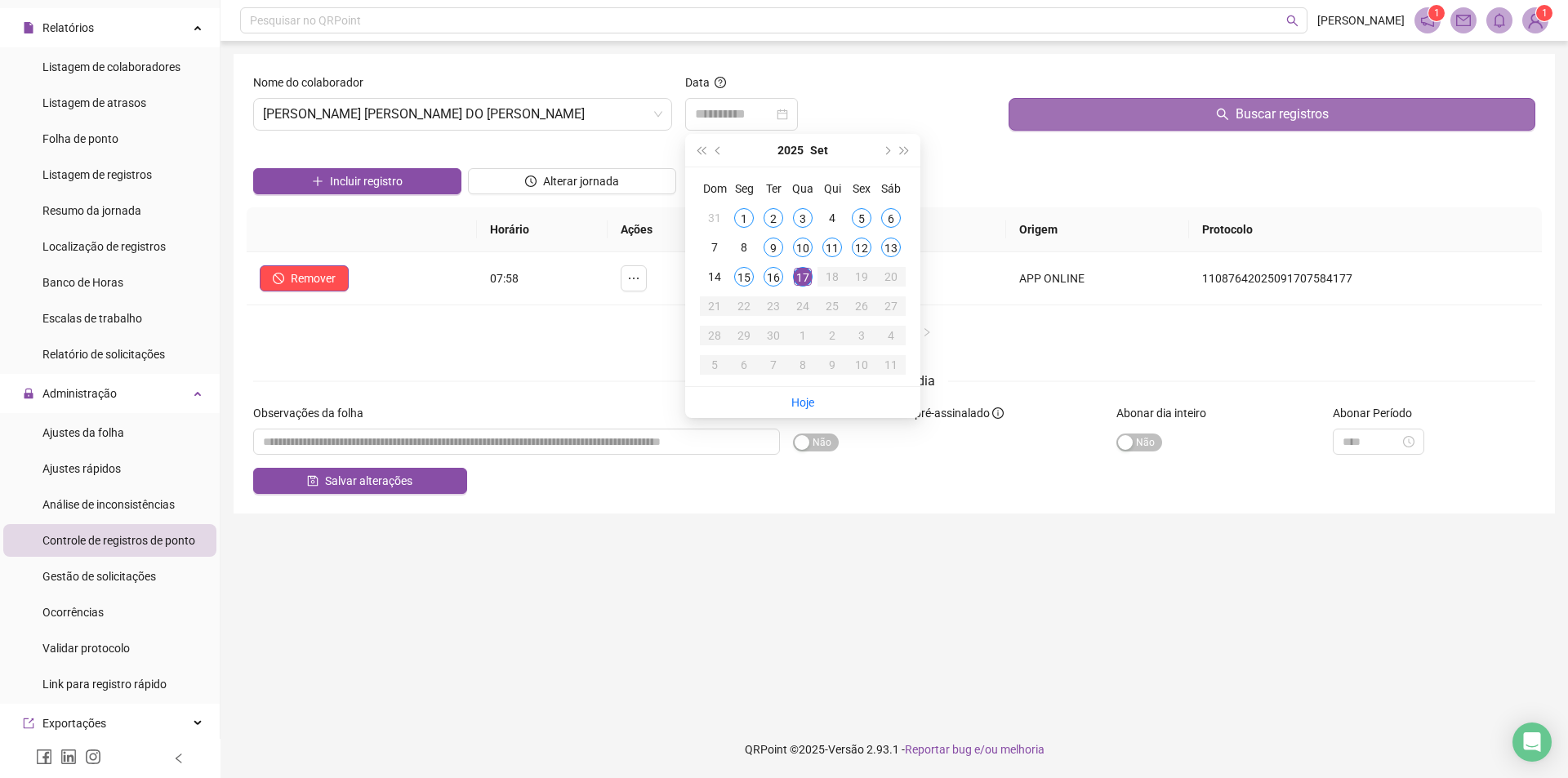
click at [777, 275] on div "16" at bounding box center [773, 277] width 19 height 19
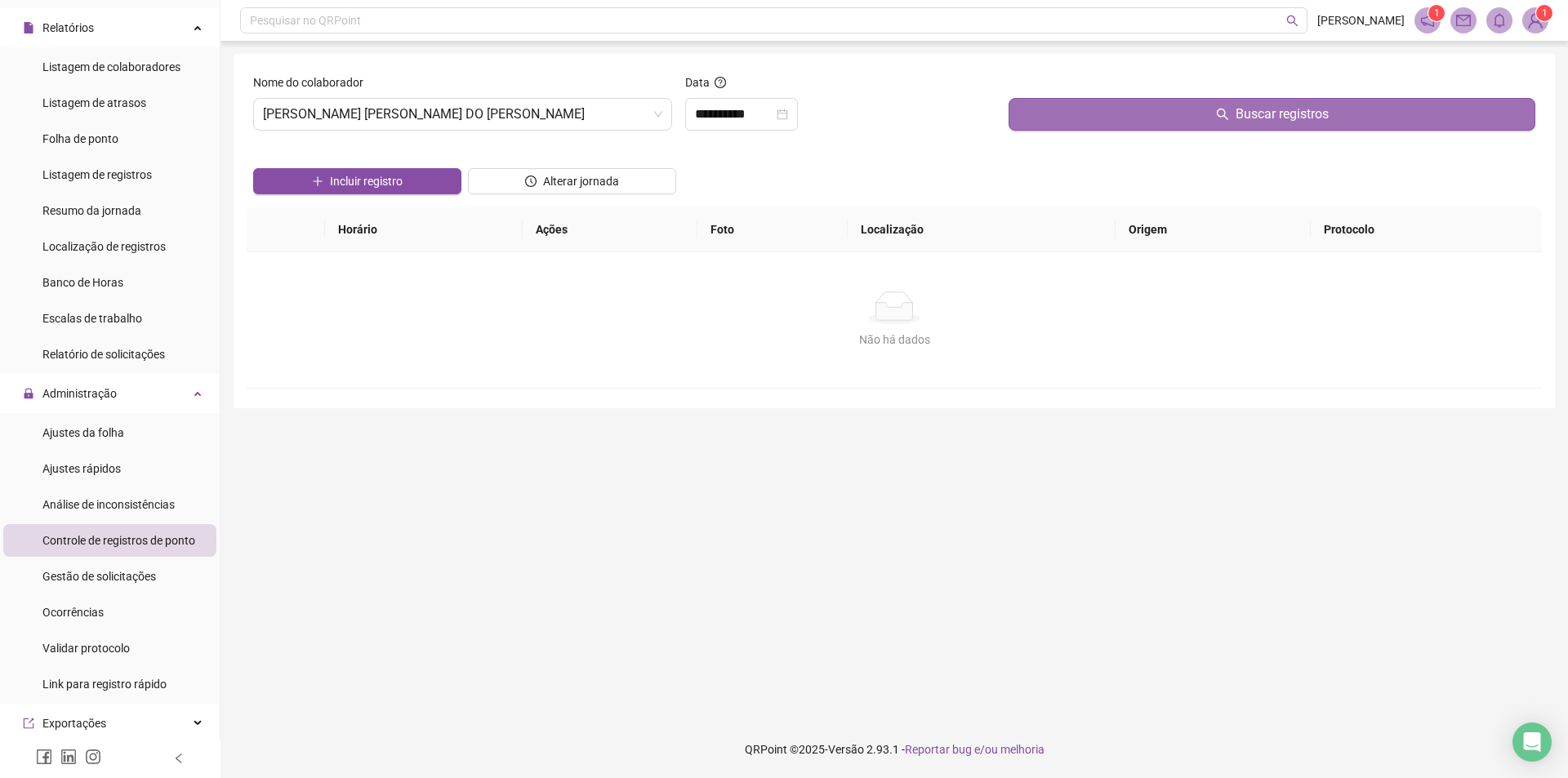
click at [1203, 120] on button "Buscar registros" at bounding box center [1272, 115] width 527 height 33
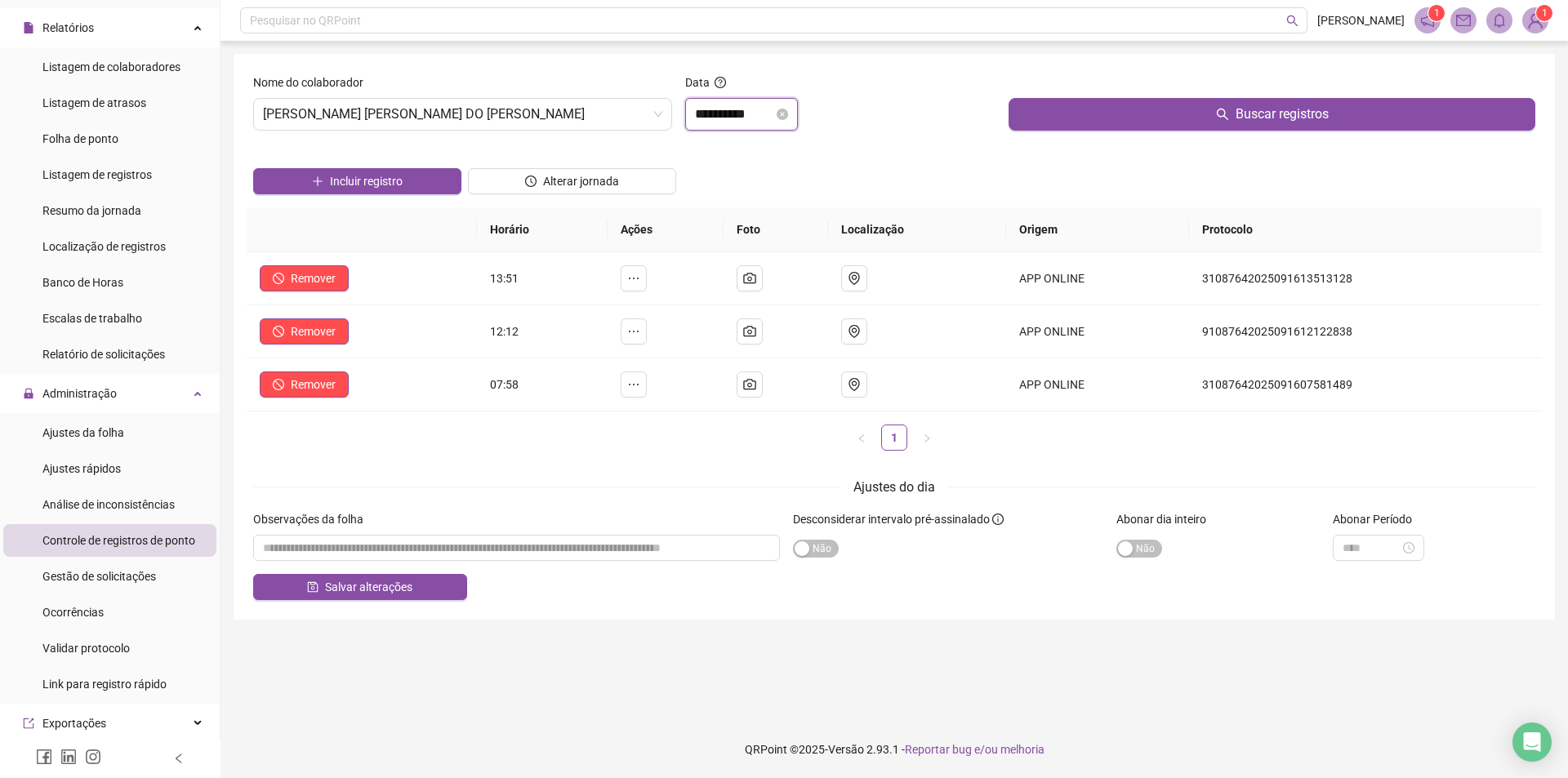
click at [765, 114] on input "**********" at bounding box center [734, 114] width 79 height 19
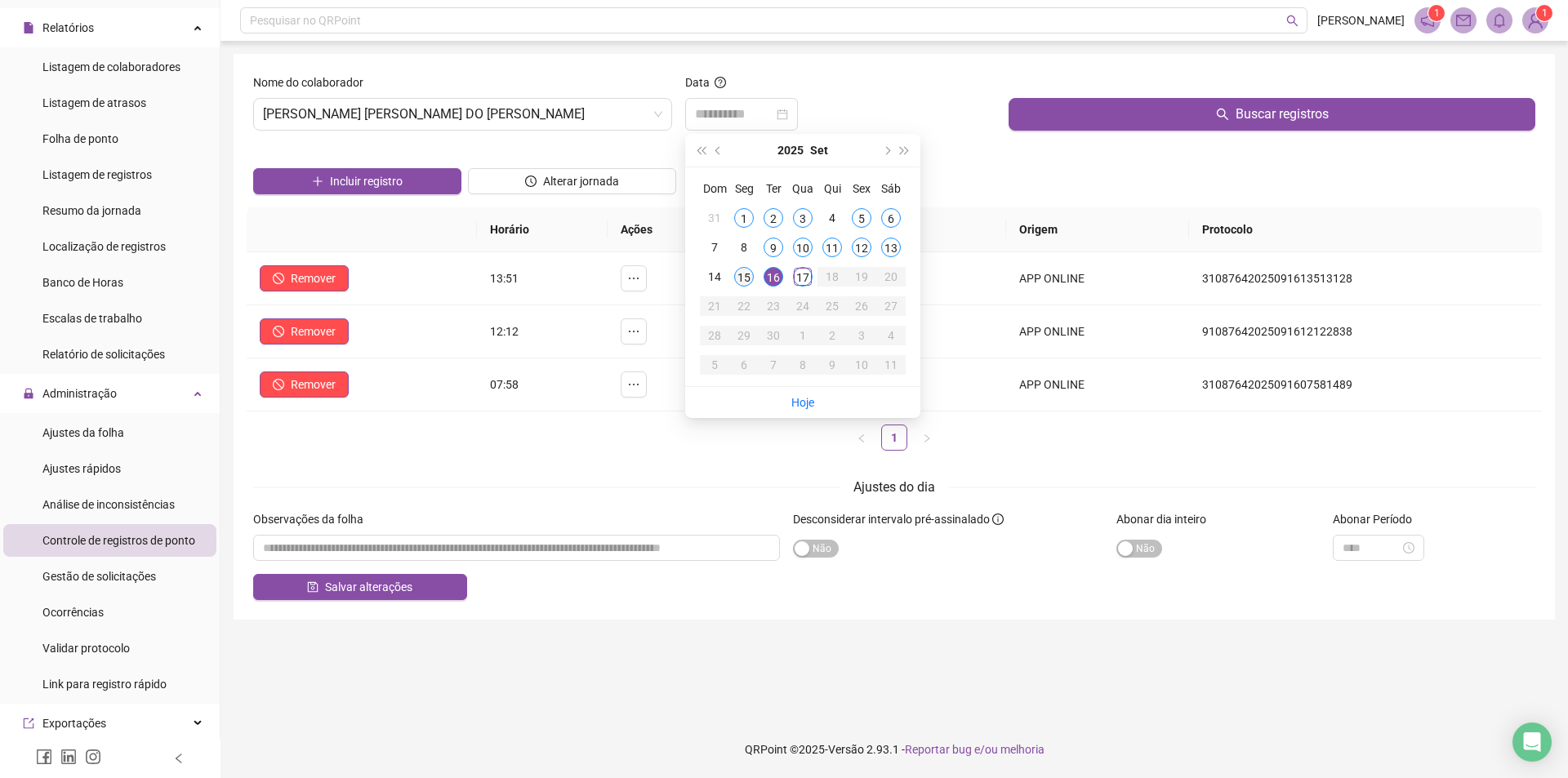
click at [743, 280] on div "15" at bounding box center [744, 277] width 19 height 19
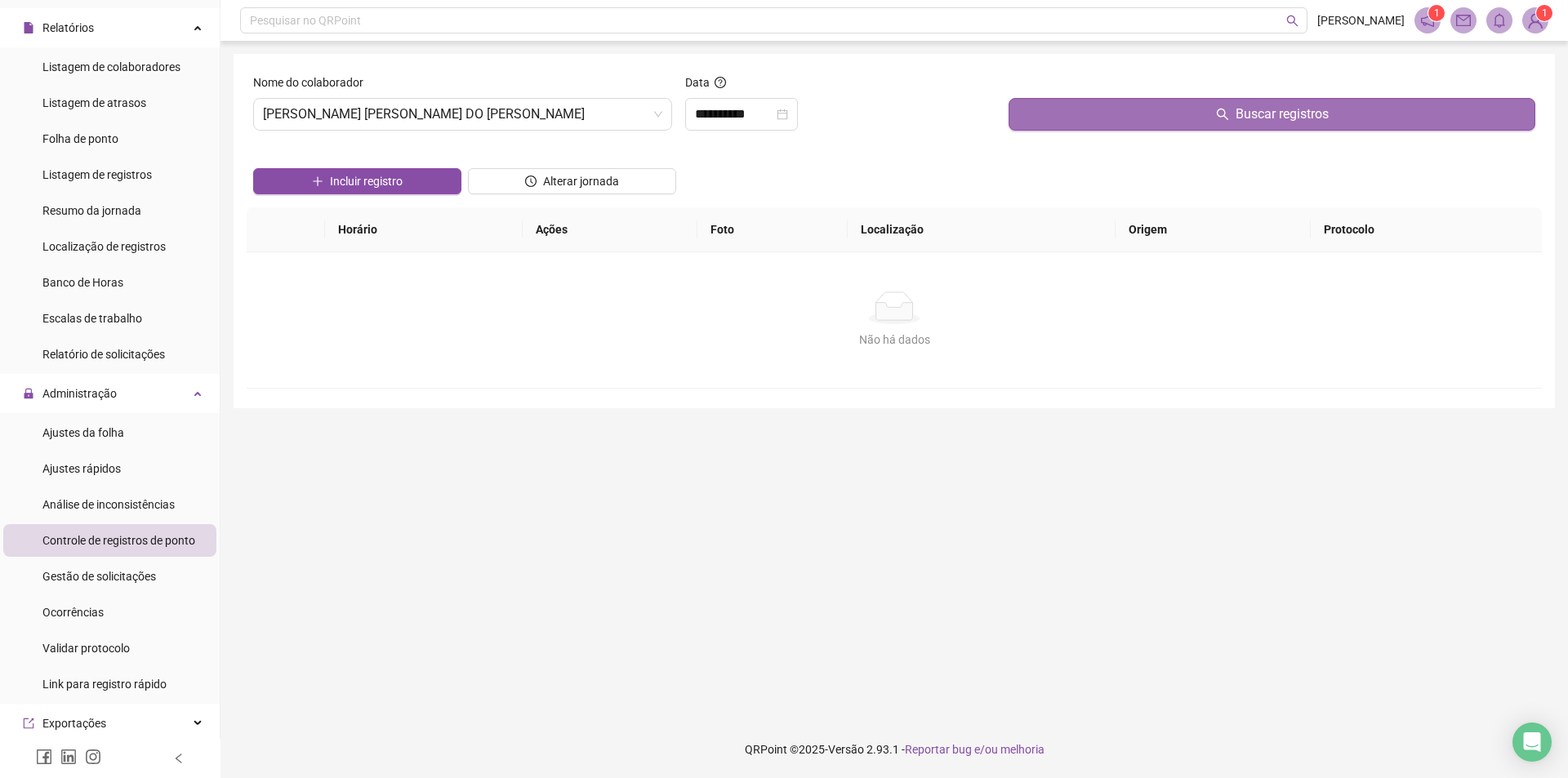
click at [1311, 125] on button "Buscar registros" at bounding box center [1272, 115] width 527 height 33
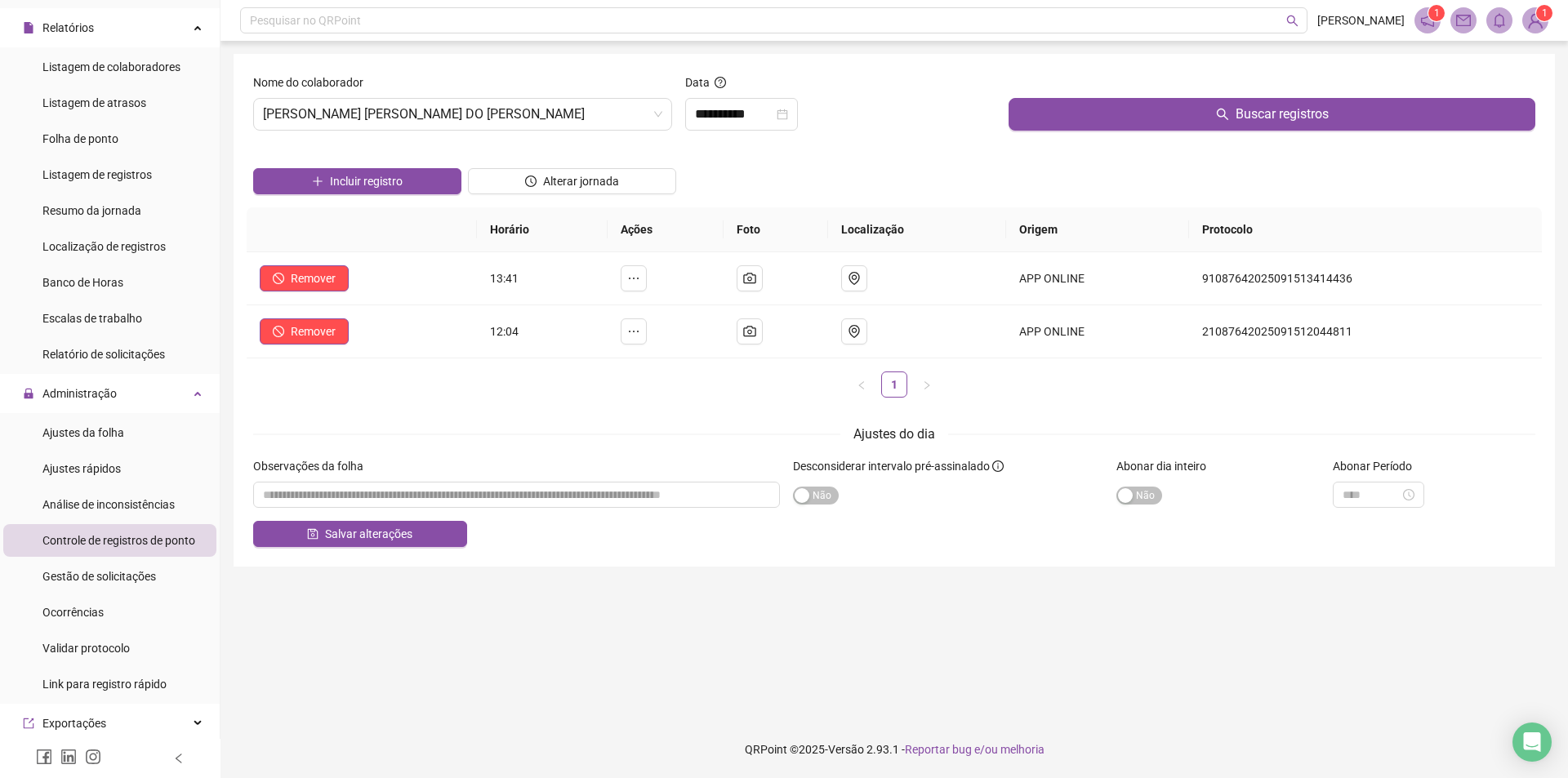
click at [791, 159] on div "Incluir registro Alterar jornada" at bounding box center [894, 175] width 1289 height 63
click at [764, 114] on input "**********" at bounding box center [734, 114] width 79 height 19
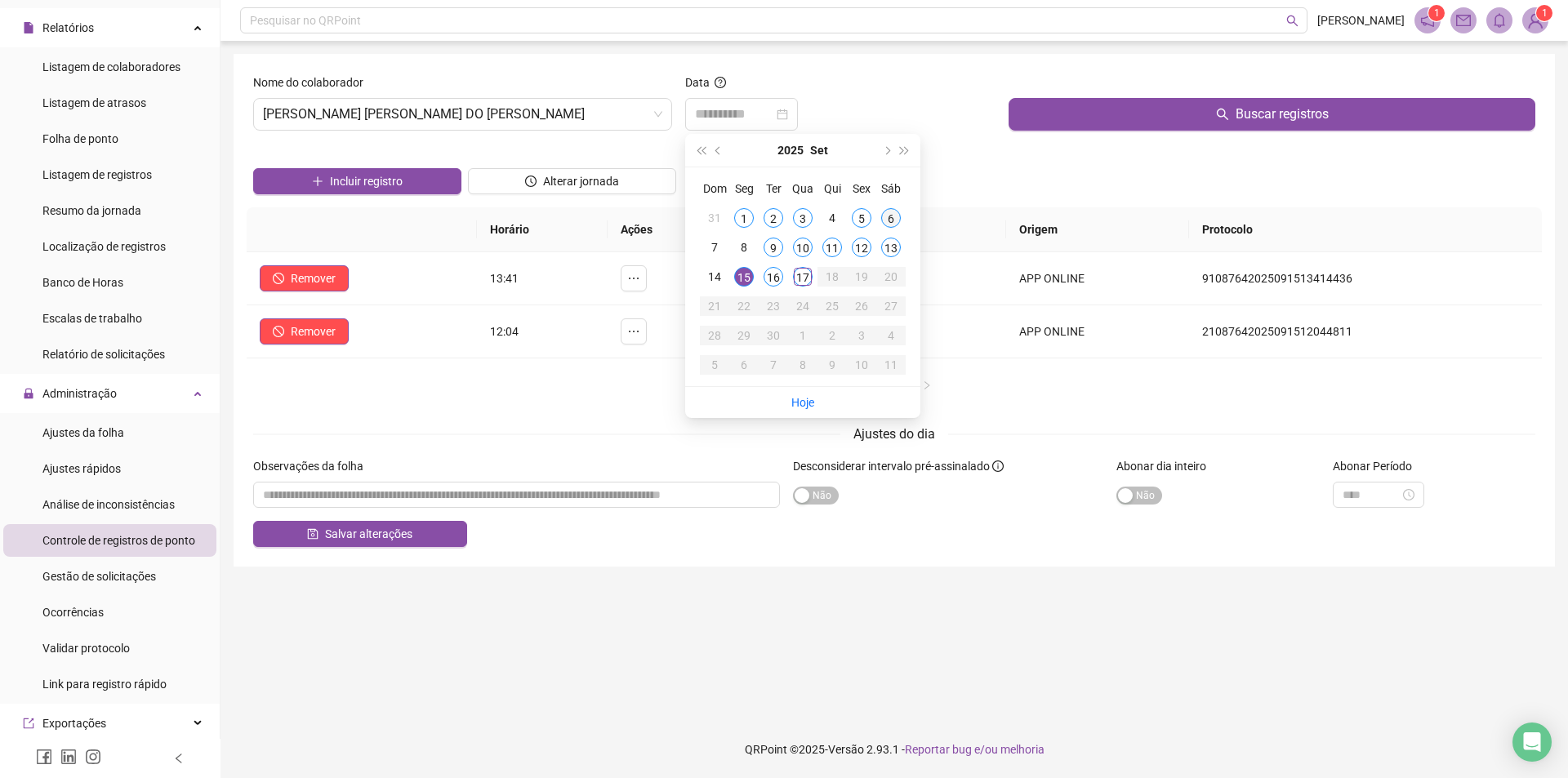
click at [890, 219] on div "6" at bounding box center [891, 218] width 19 height 19
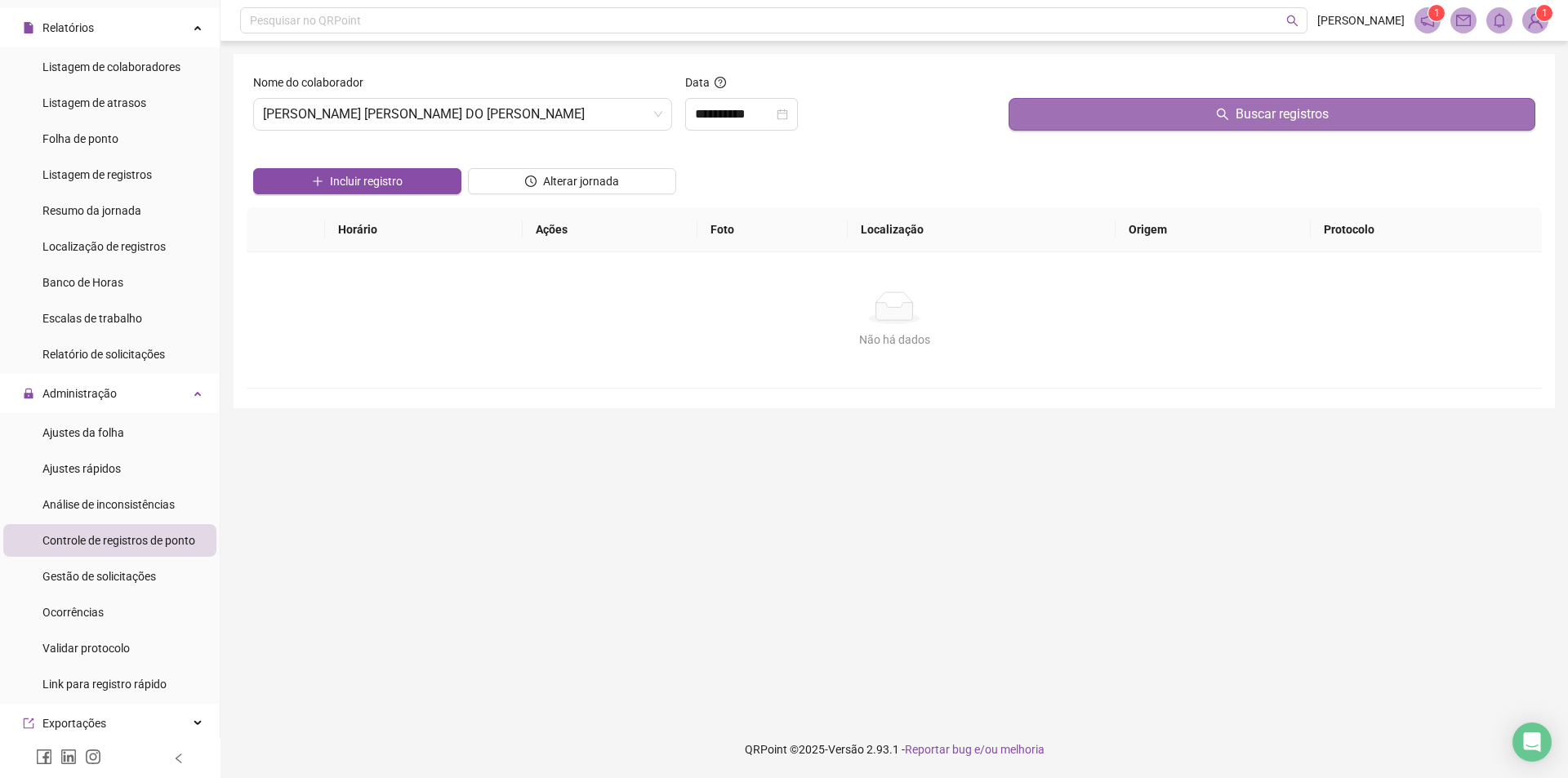
click at [1200, 109] on button "Buscar registros" at bounding box center [1272, 115] width 527 height 33
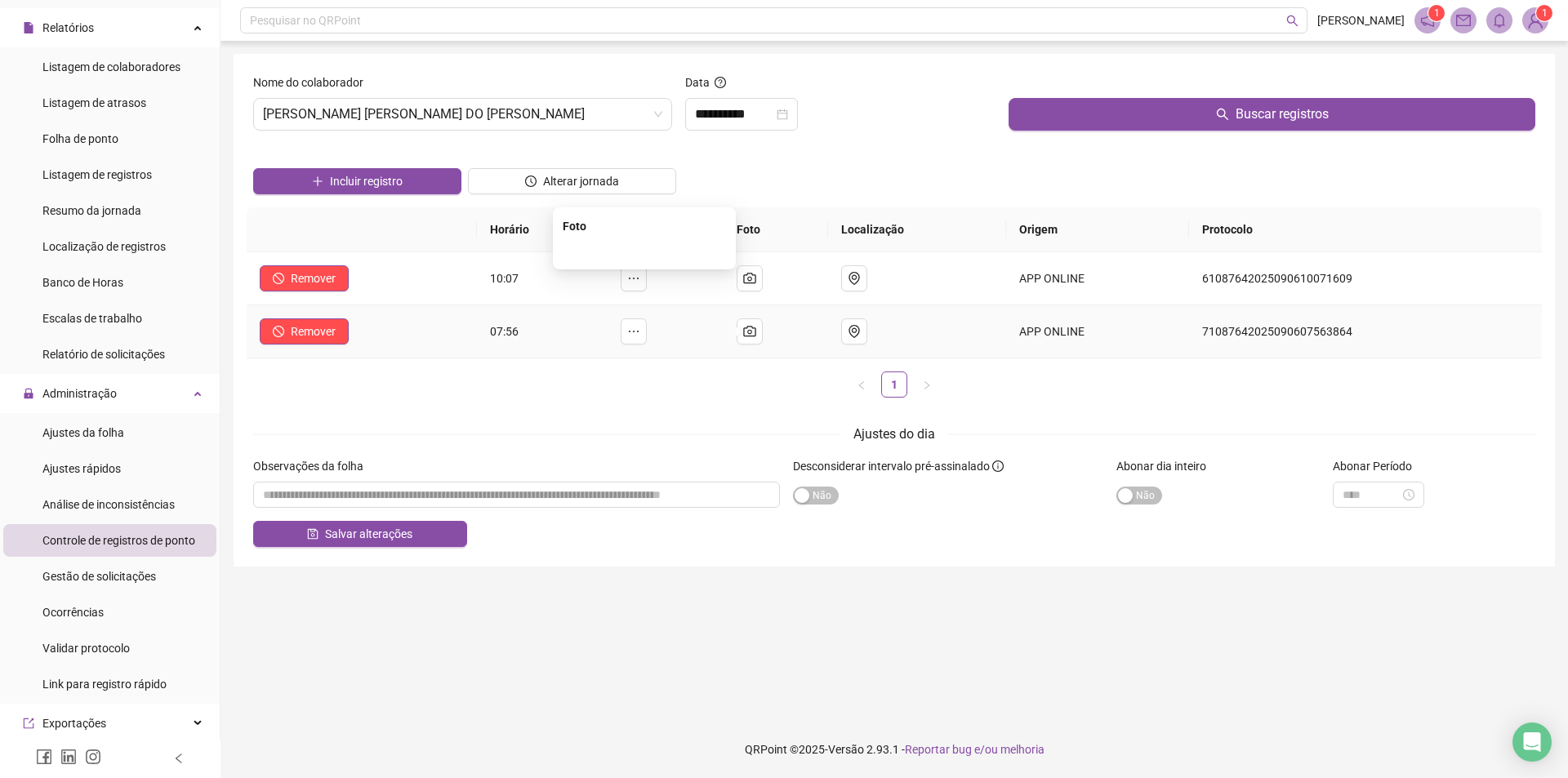
click at [645, 252] on img at bounding box center [645, 252] width 0 height 0
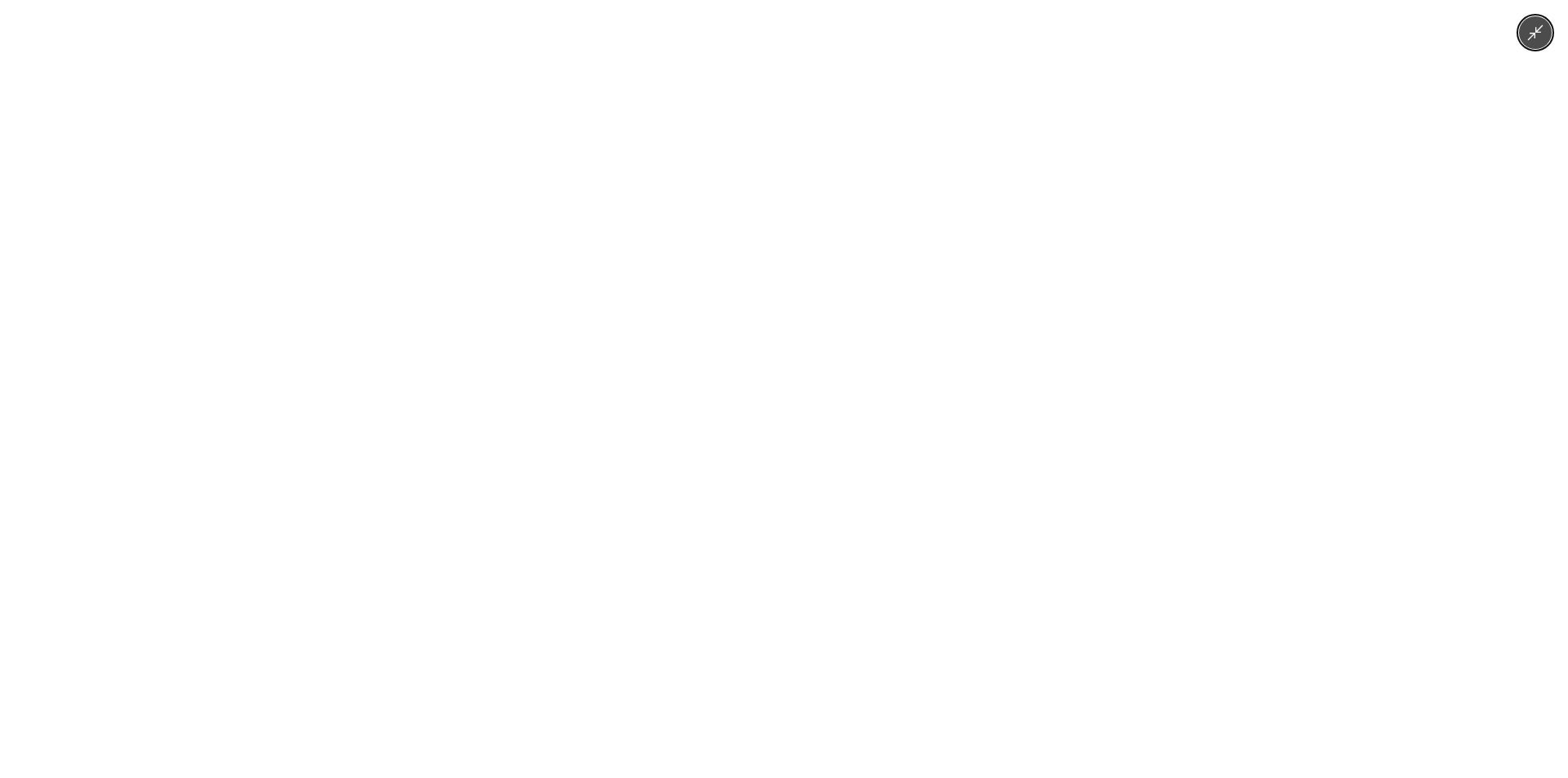
click at [752, 299] on img at bounding box center [784, 389] width 584 height 778
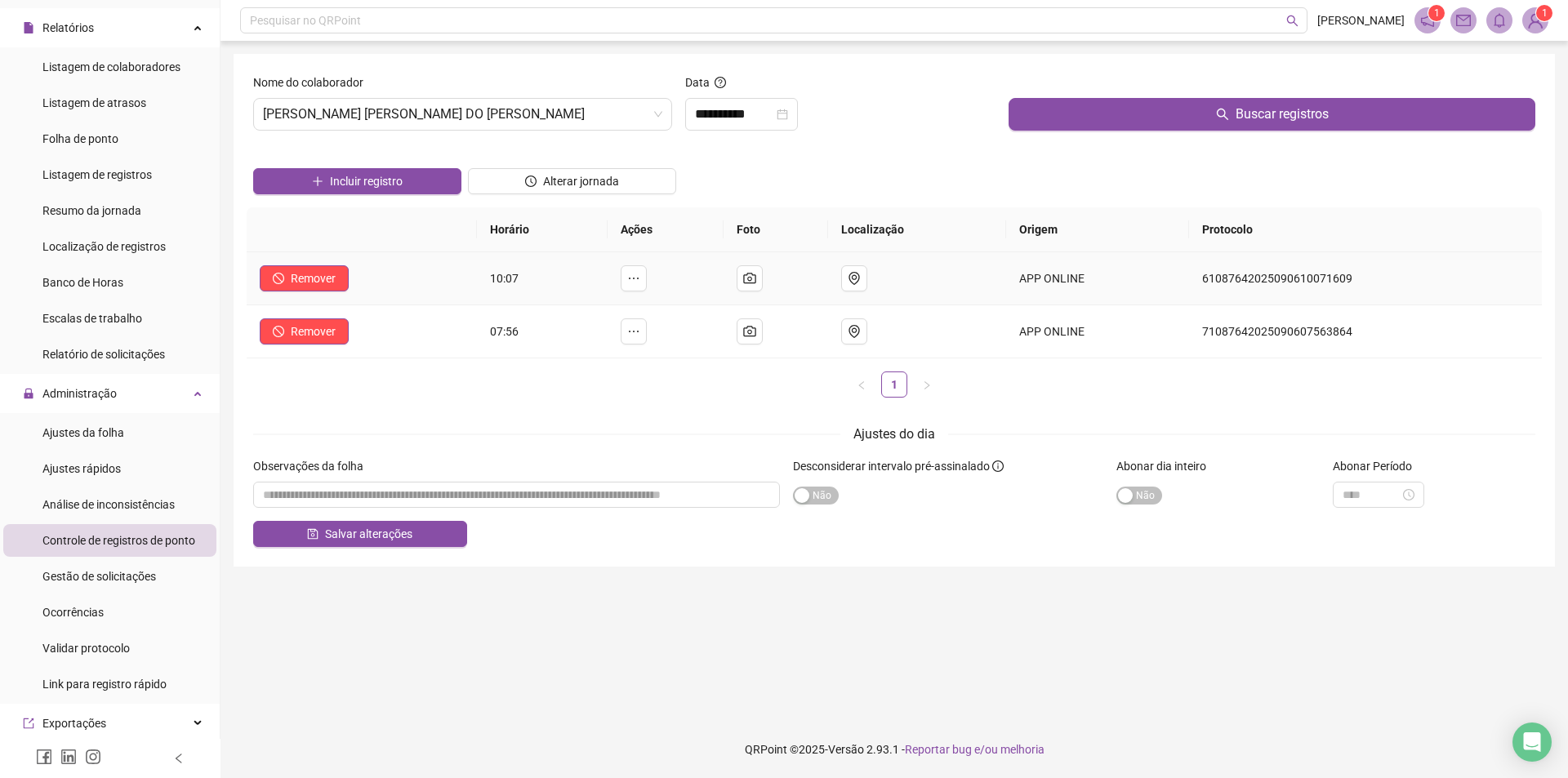
click at [672, 277] on td at bounding box center [665, 278] width 116 height 53
click at [645, 198] on img at bounding box center [645, 198] width 0 height 0
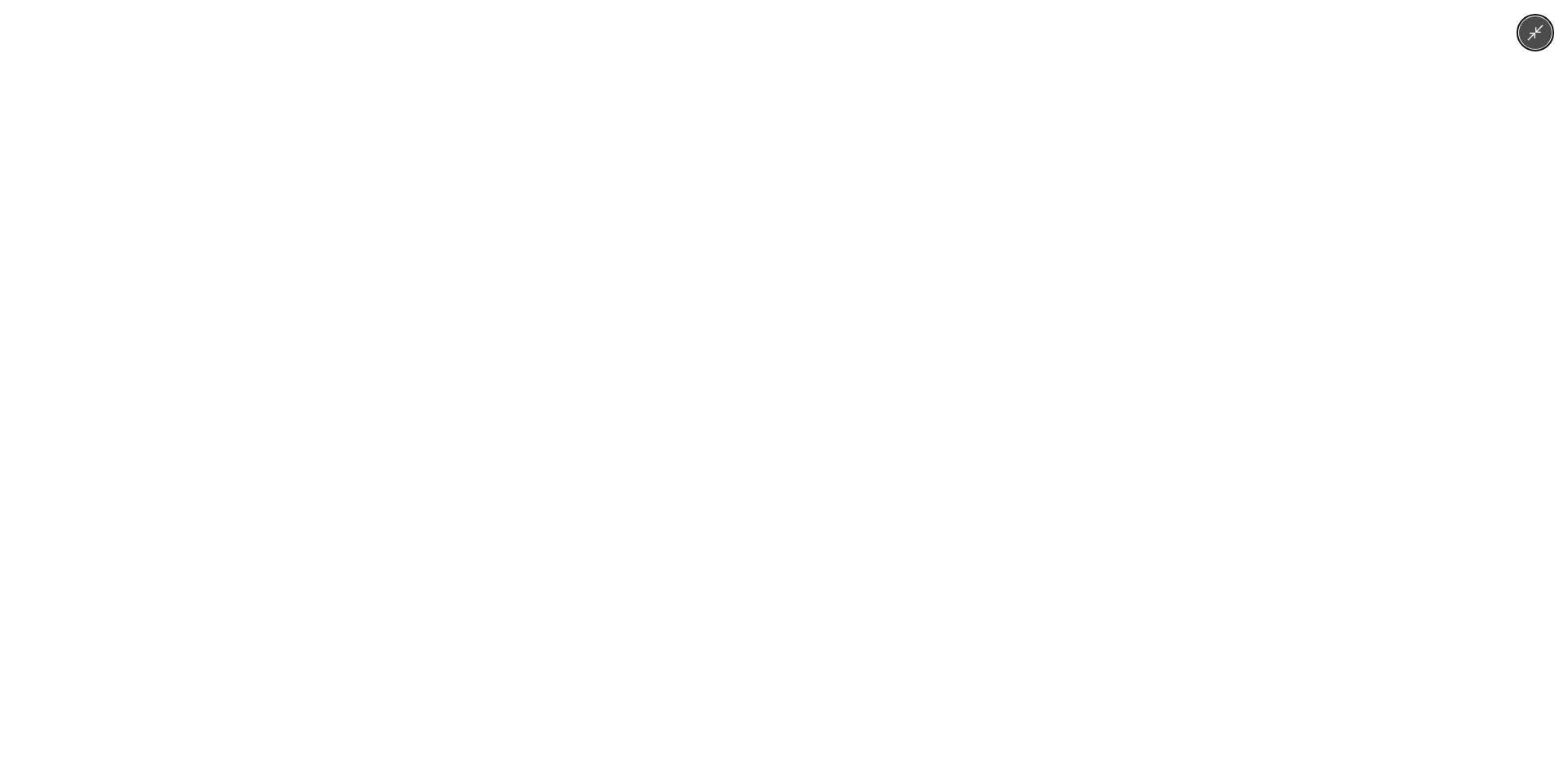
click at [820, 308] on img at bounding box center [784, 389] width 584 height 778
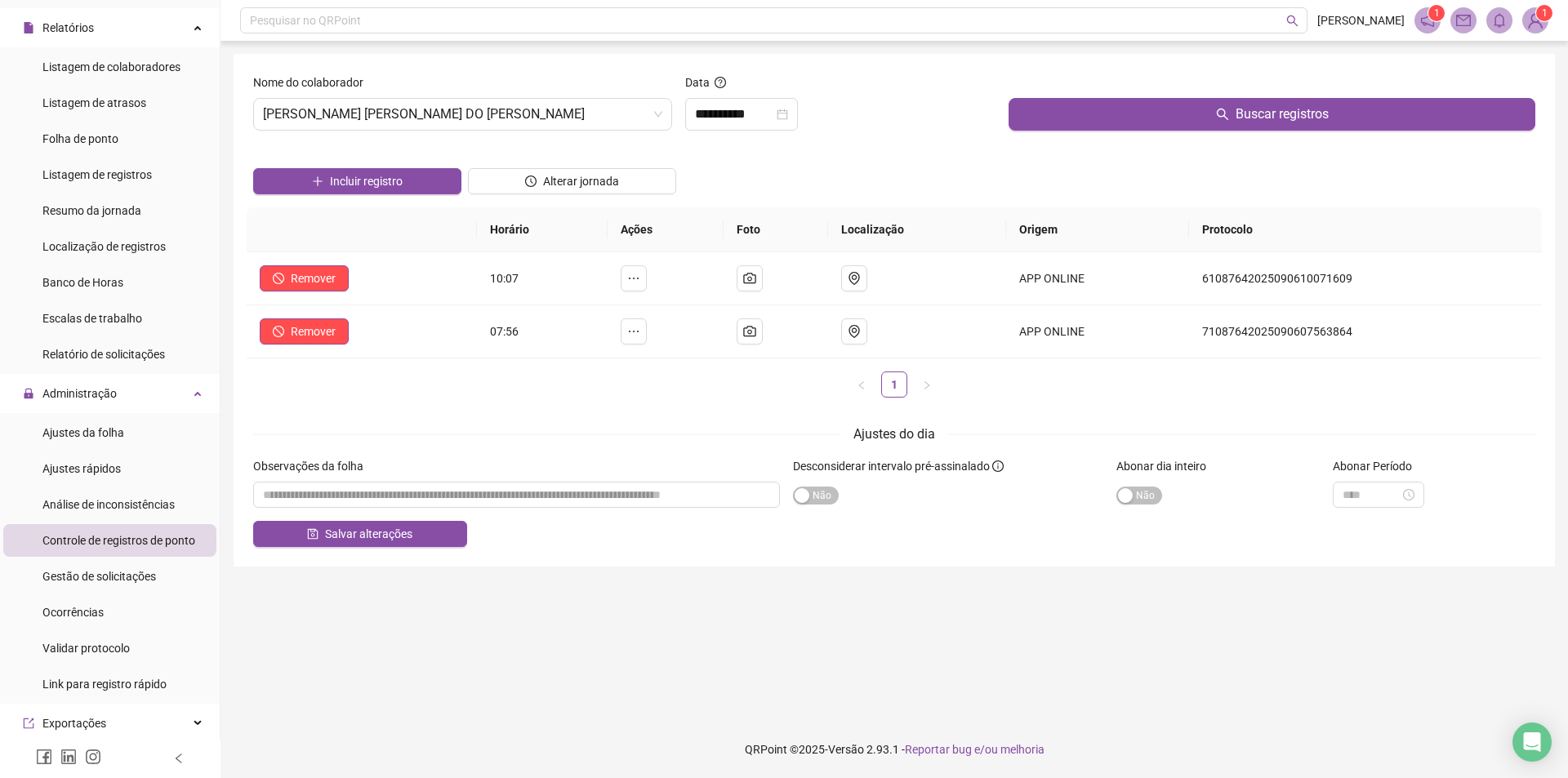
click at [909, 168] on div "Incluir registro Alterar jornada" at bounding box center [894, 175] width 1289 height 63
click at [768, 115] on input "**********" at bounding box center [734, 114] width 79 height 19
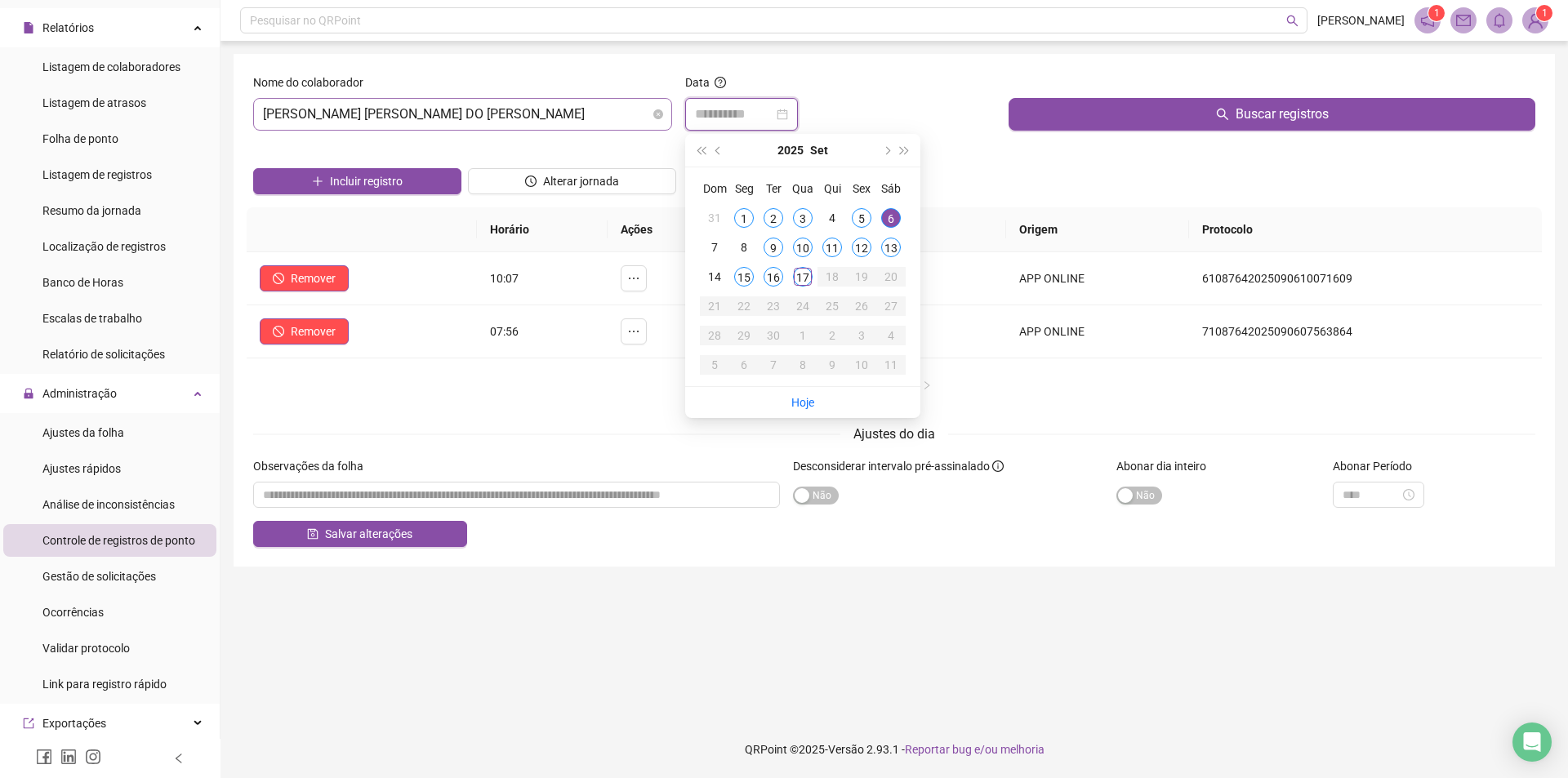
type input "**********"
click at [568, 124] on span "[PERSON_NAME] [PERSON_NAME] DO [PERSON_NAME]" at bounding box center [462, 115] width 400 height 31
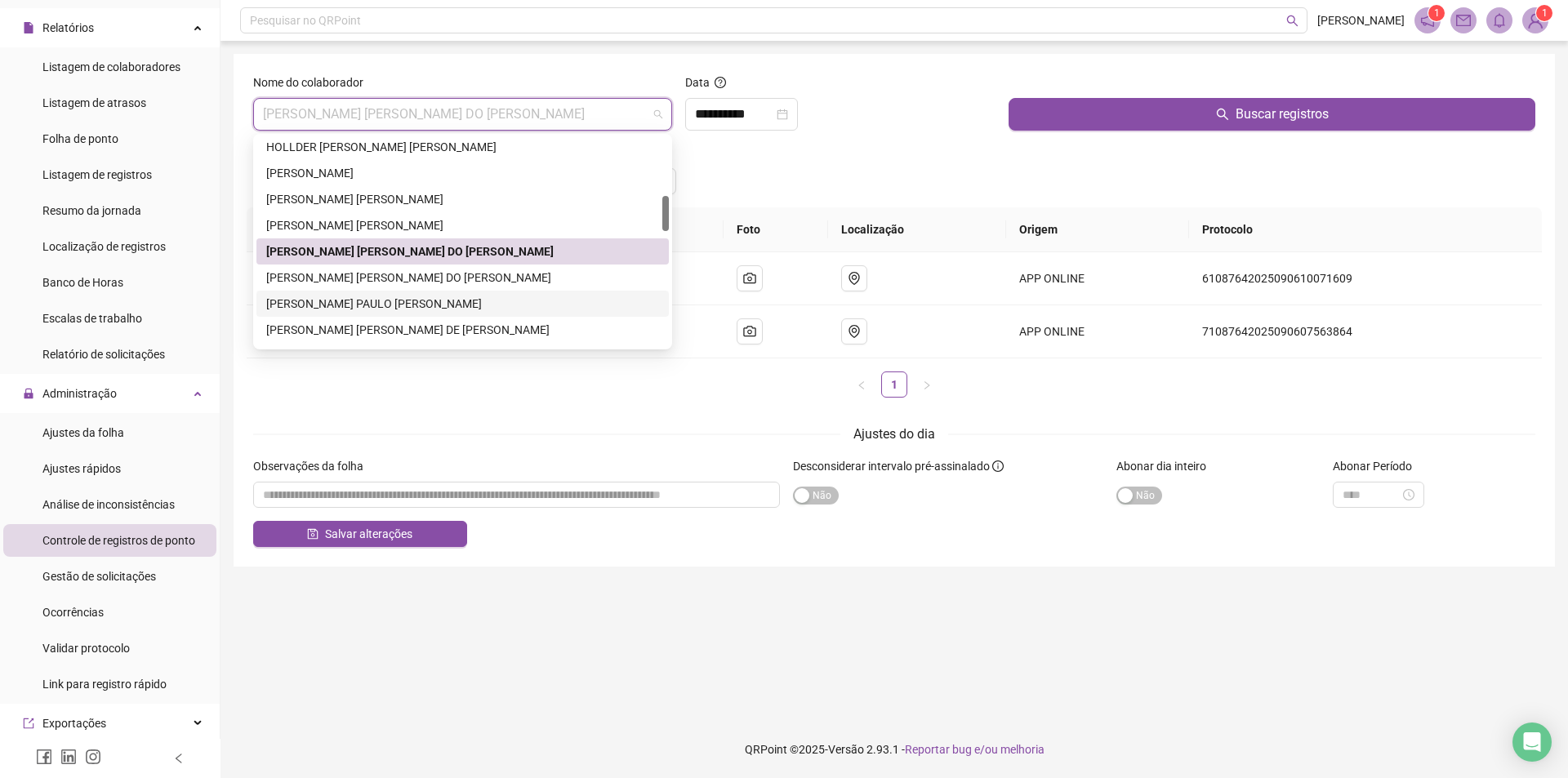
scroll to position [425, 0]
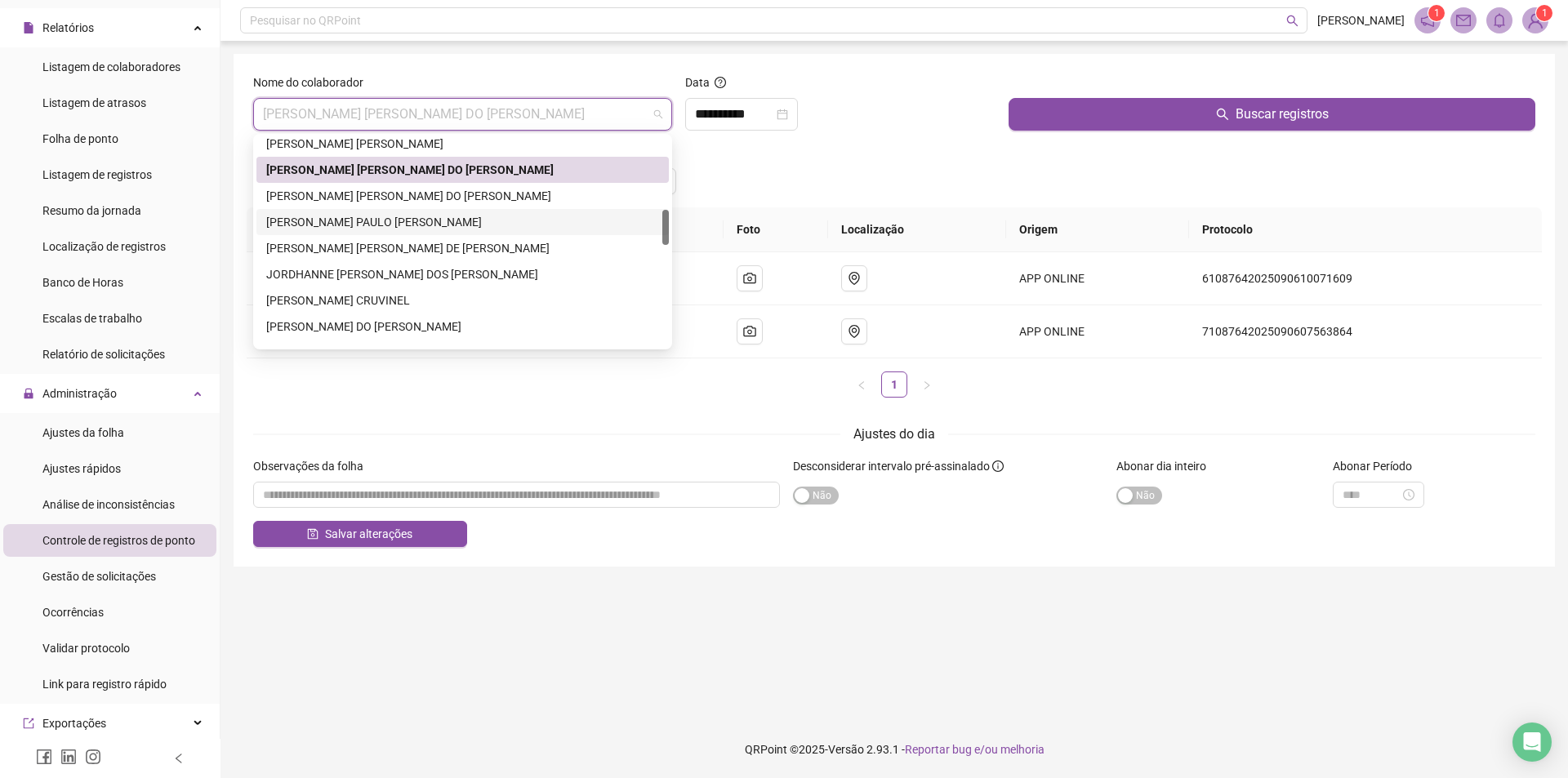
click at [432, 220] on div "[PERSON_NAME] PAULO [PERSON_NAME]" at bounding box center [463, 222] width 393 height 18
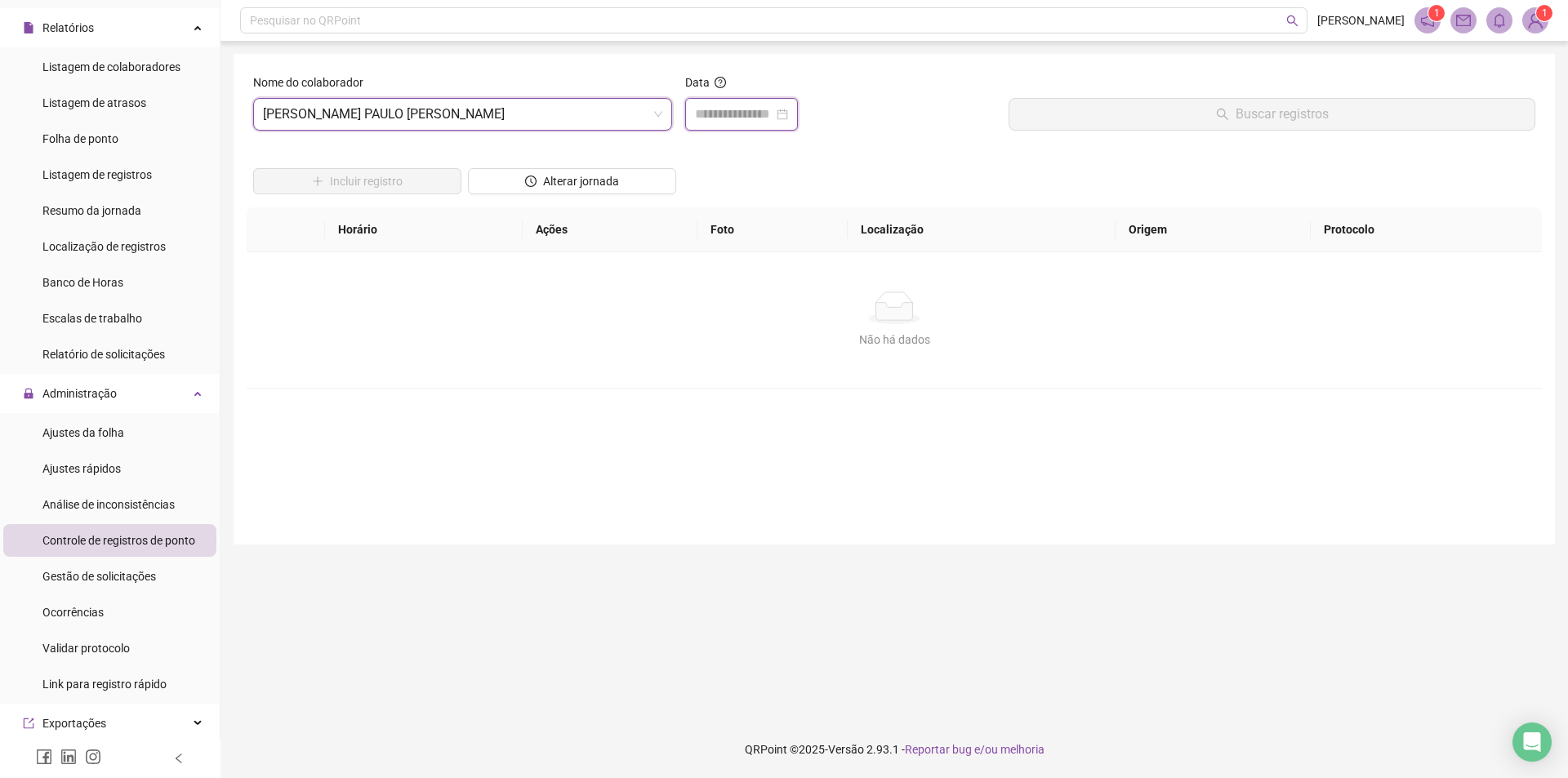
click at [732, 109] on input at bounding box center [734, 114] width 79 height 19
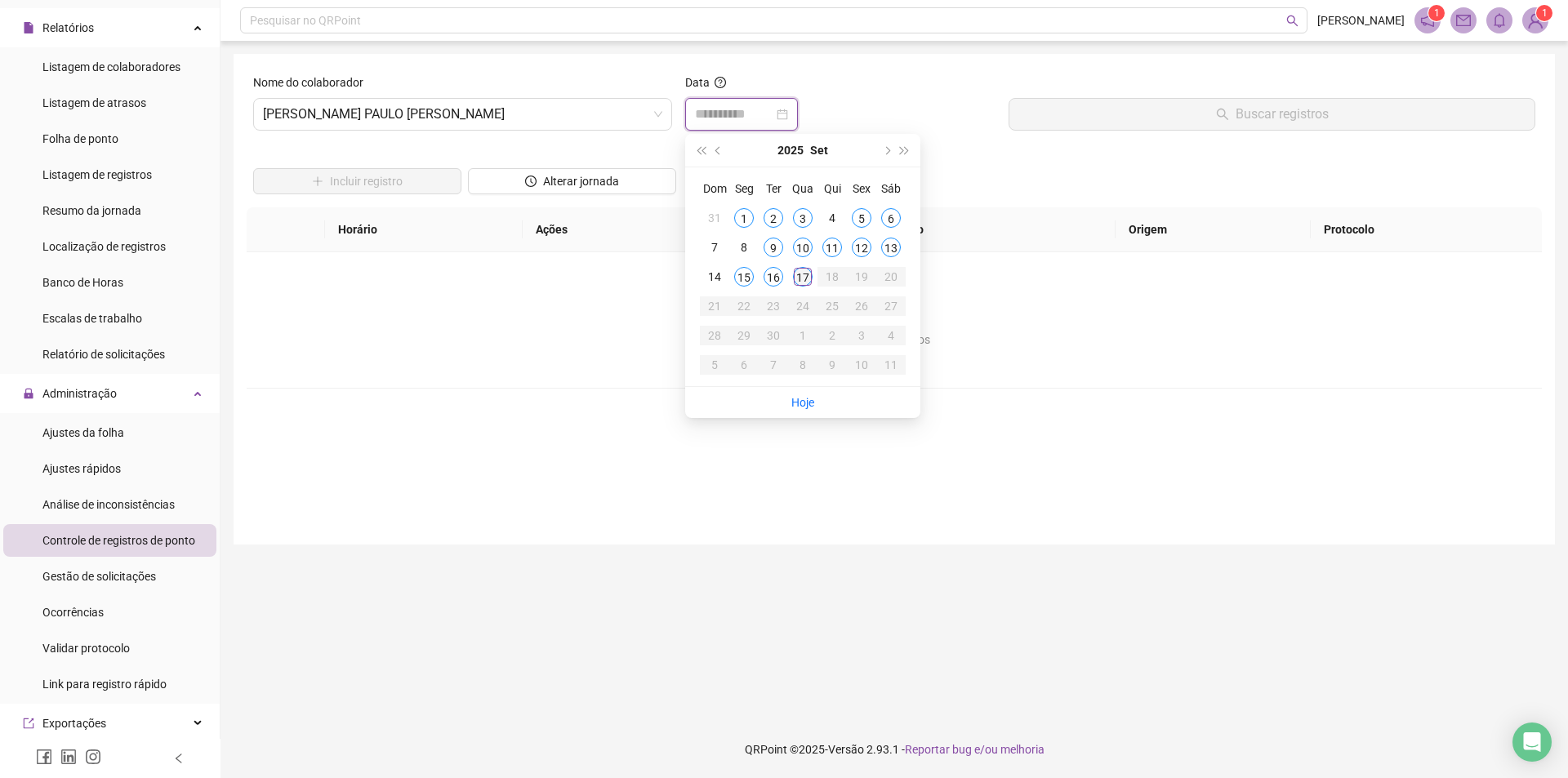
type input "**********"
click at [797, 278] on div "17" at bounding box center [802, 277] width 19 height 19
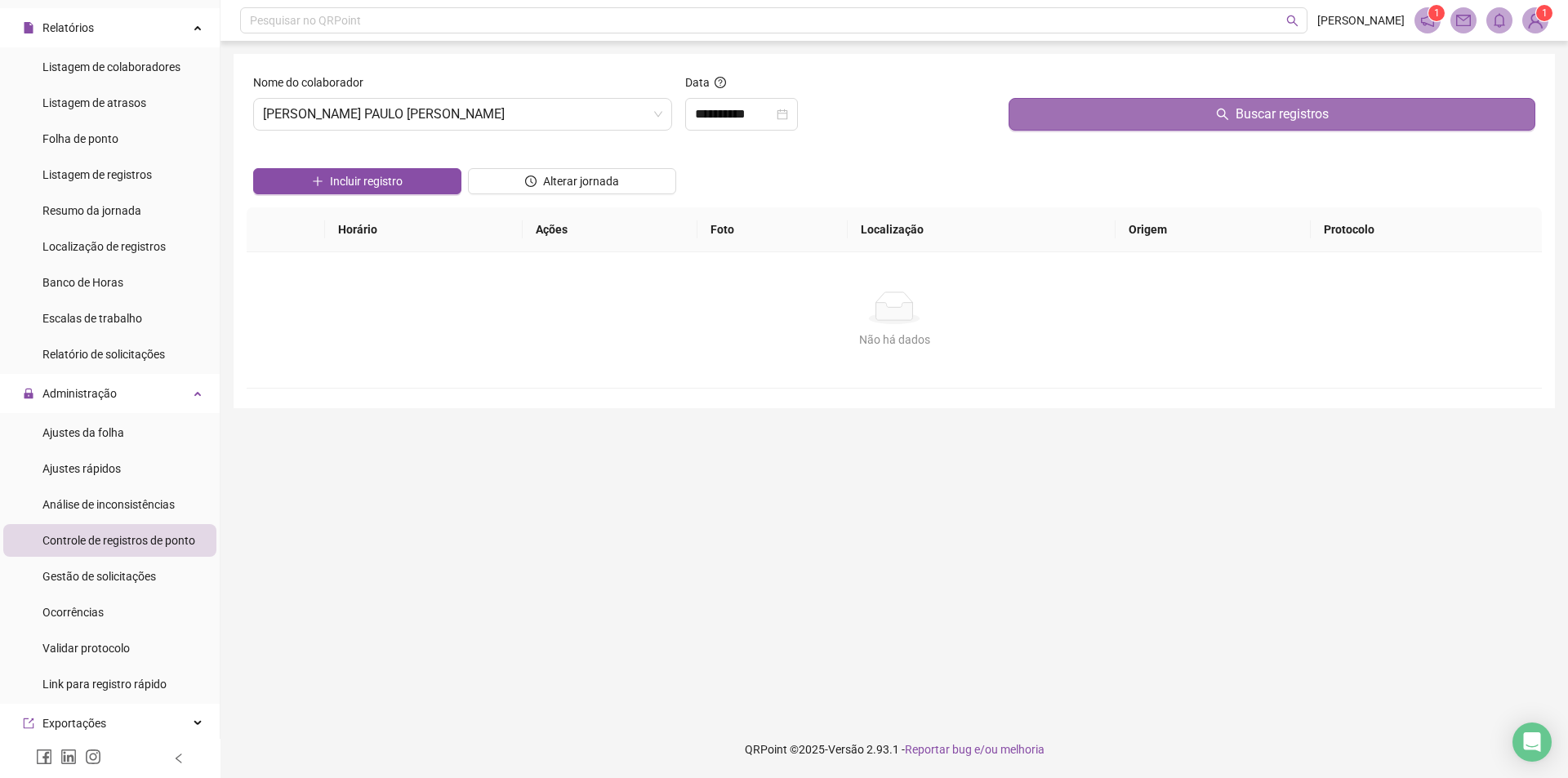
click at [1179, 107] on button "Buscar registros" at bounding box center [1272, 115] width 527 height 33
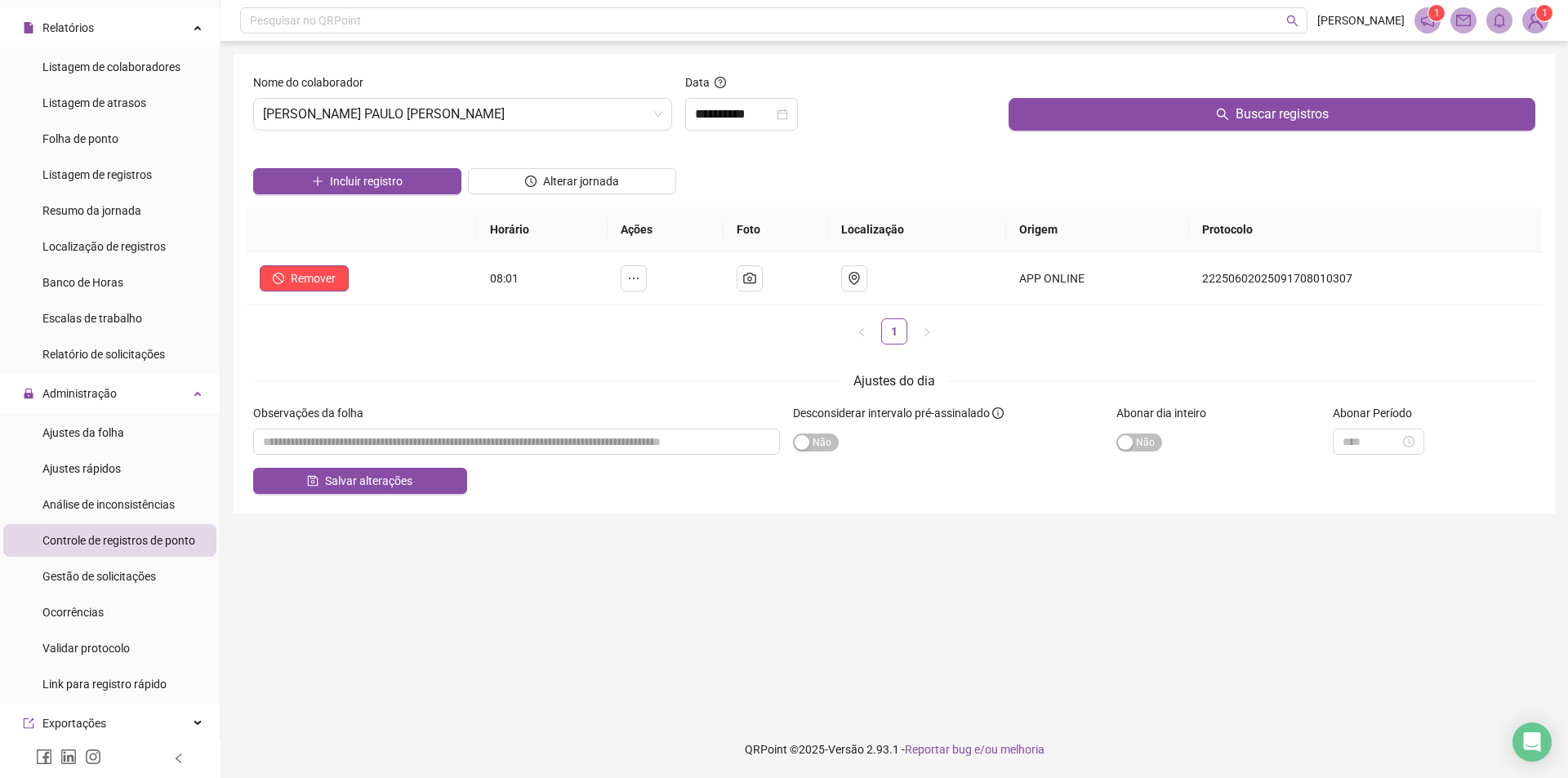
click at [802, 168] on div "Incluir registro Alterar jornada" at bounding box center [894, 175] width 1289 height 63
click at [566, 115] on span "[PERSON_NAME] PAULO [PERSON_NAME]" at bounding box center [462, 115] width 400 height 31
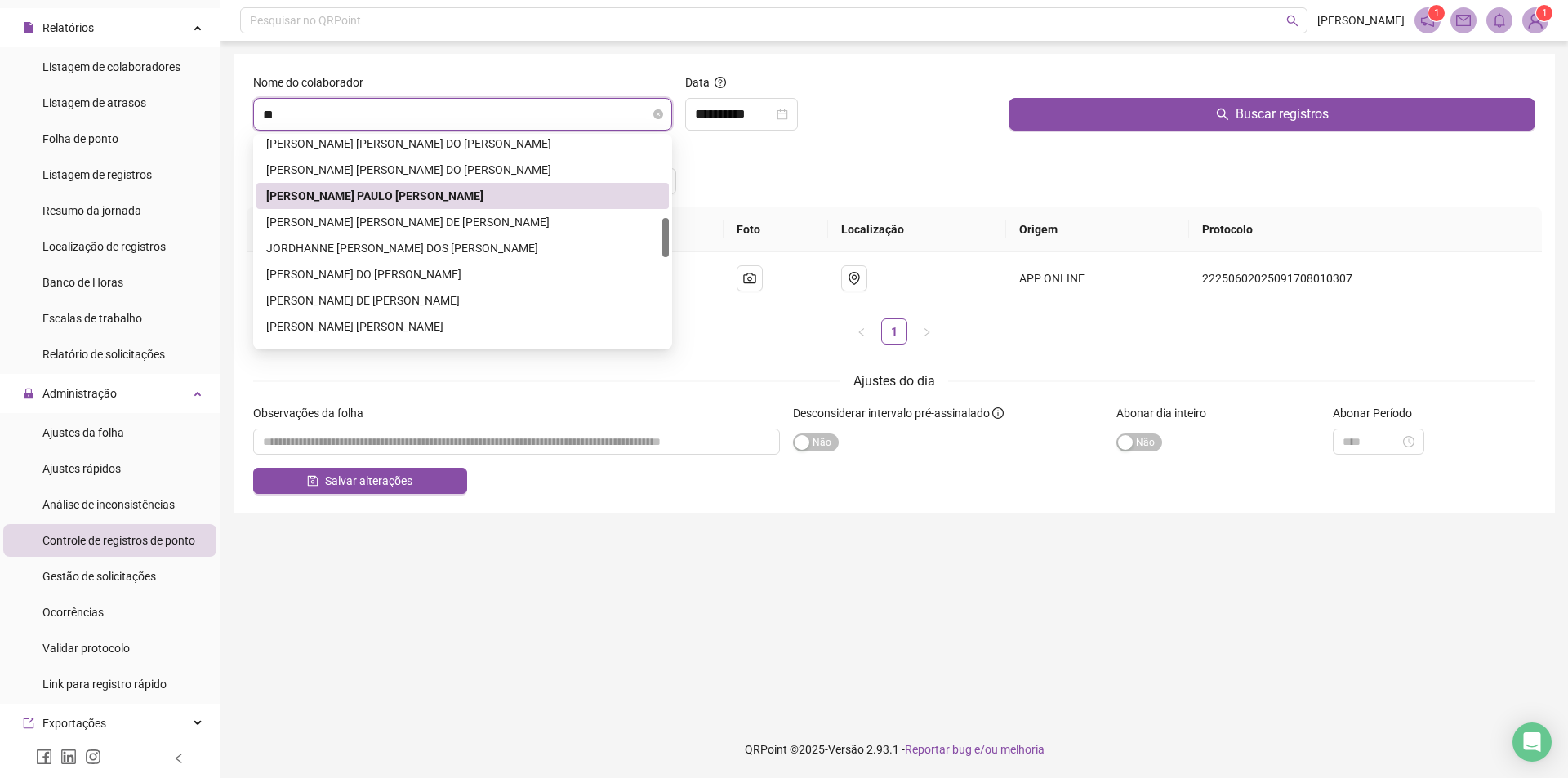
scroll to position [0, 0]
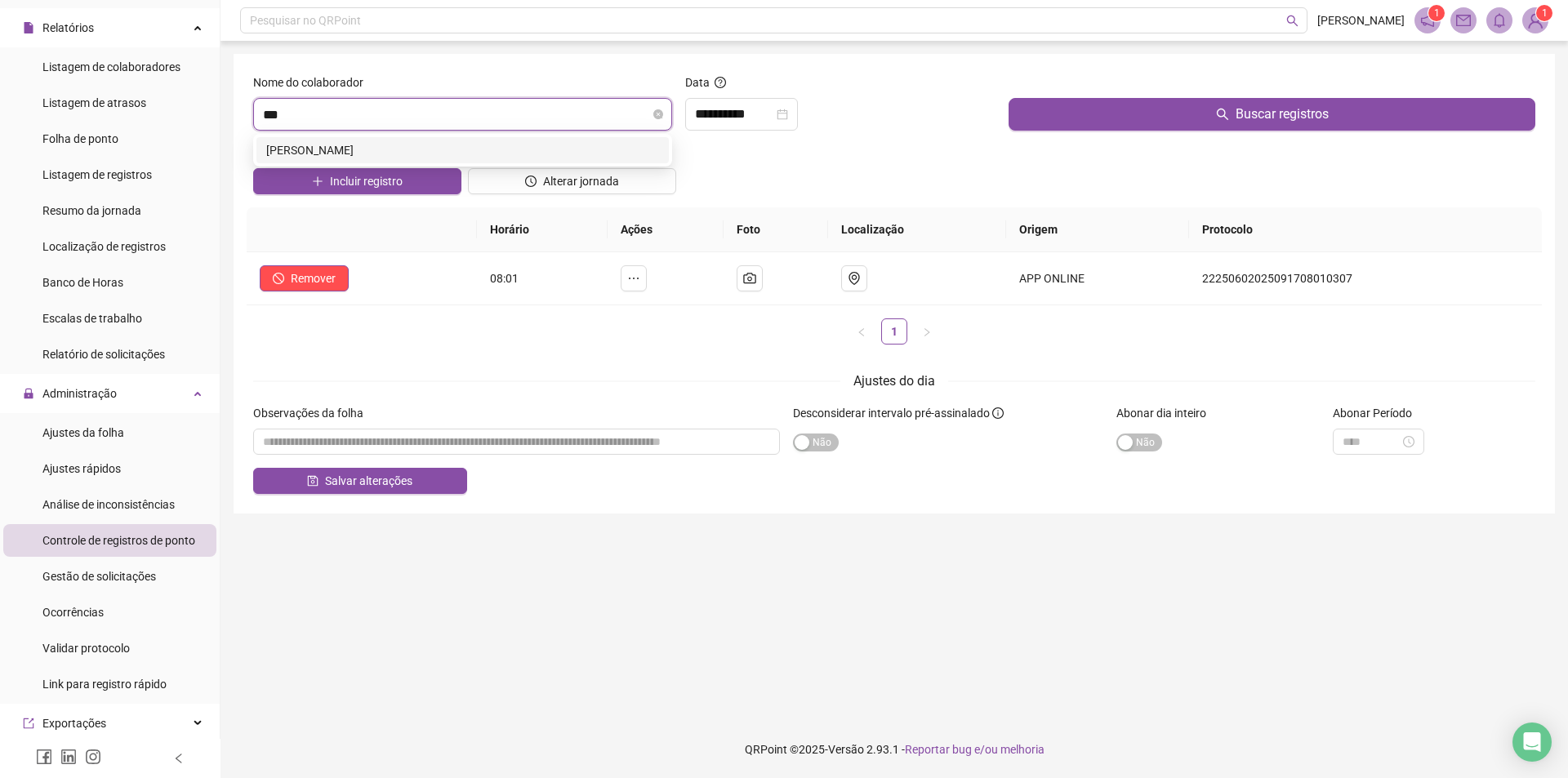
type input "****"
click at [425, 151] on div "[PERSON_NAME]" at bounding box center [463, 150] width 393 height 18
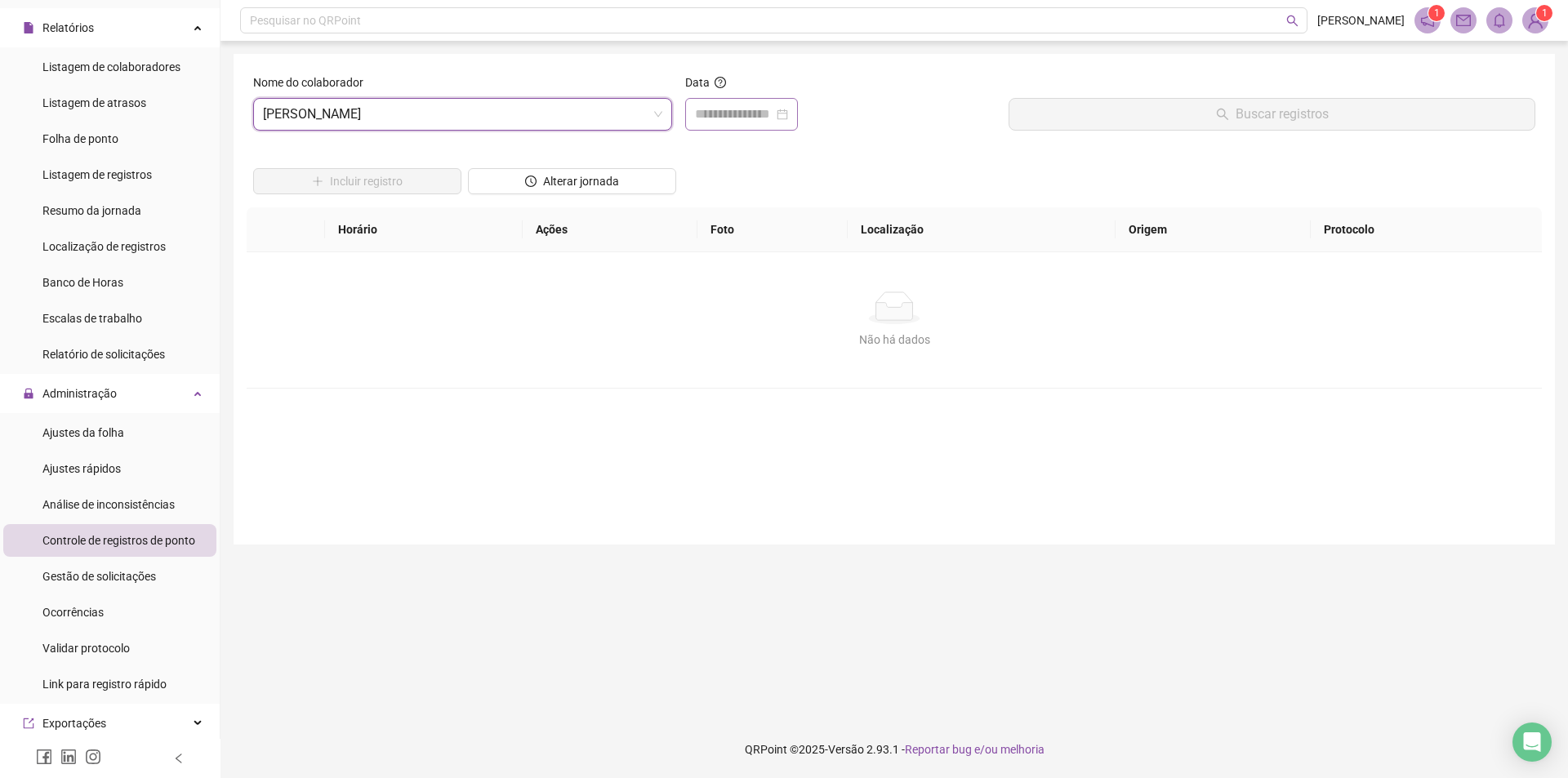
click at [777, 98] on div at bounding box center [742, 115] width 113 height 33
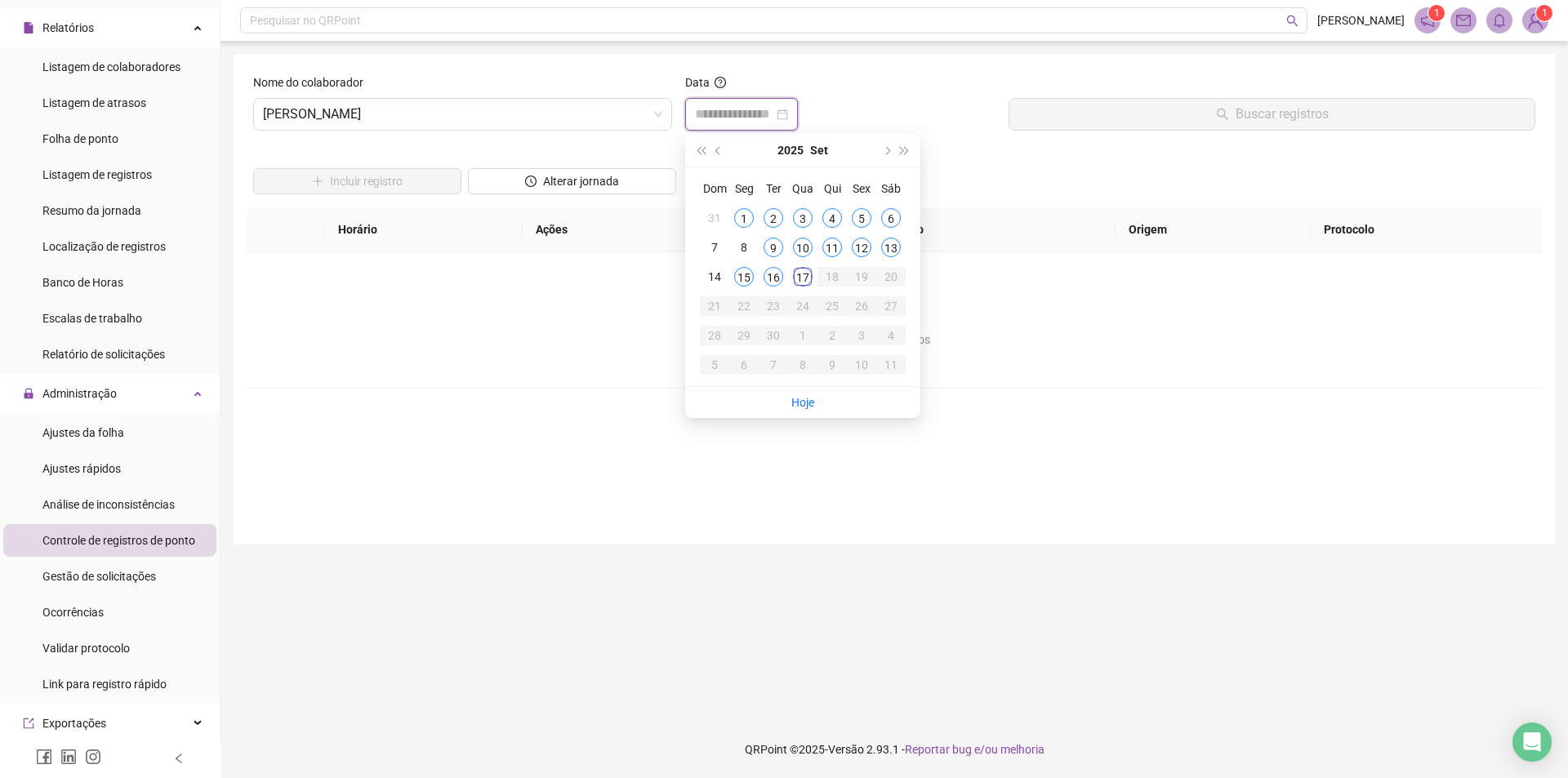
click at [773, 110] on input at bounding box center [734, 114] width 79 height 19
type input "**********"
click at [806, 288] on td "17" at bounding box center [802, 277] width 29 height 29
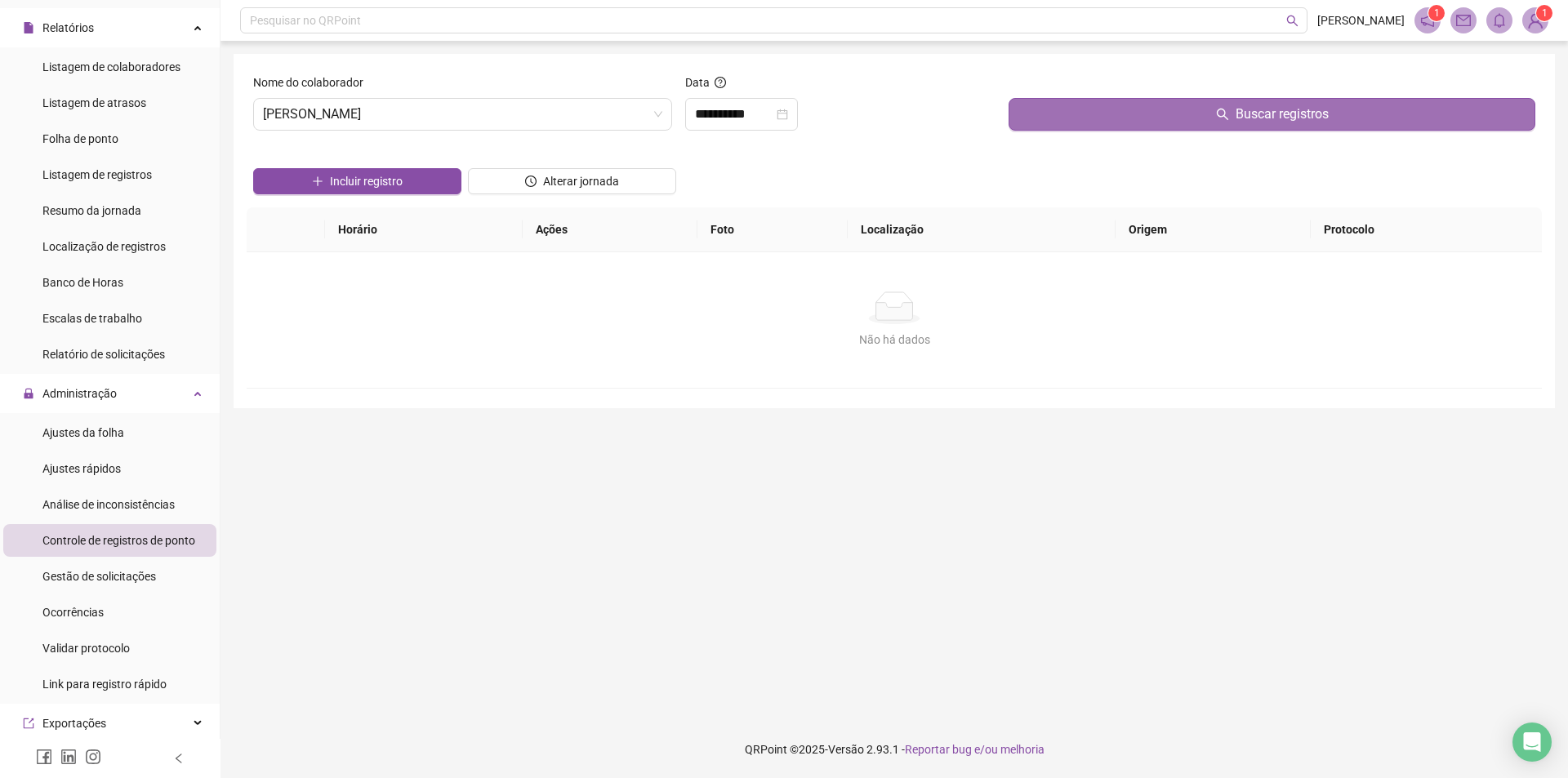
click at [1169, 117] on button "Buscar registros" at bounding box center [1272, 115] width 527 height 33
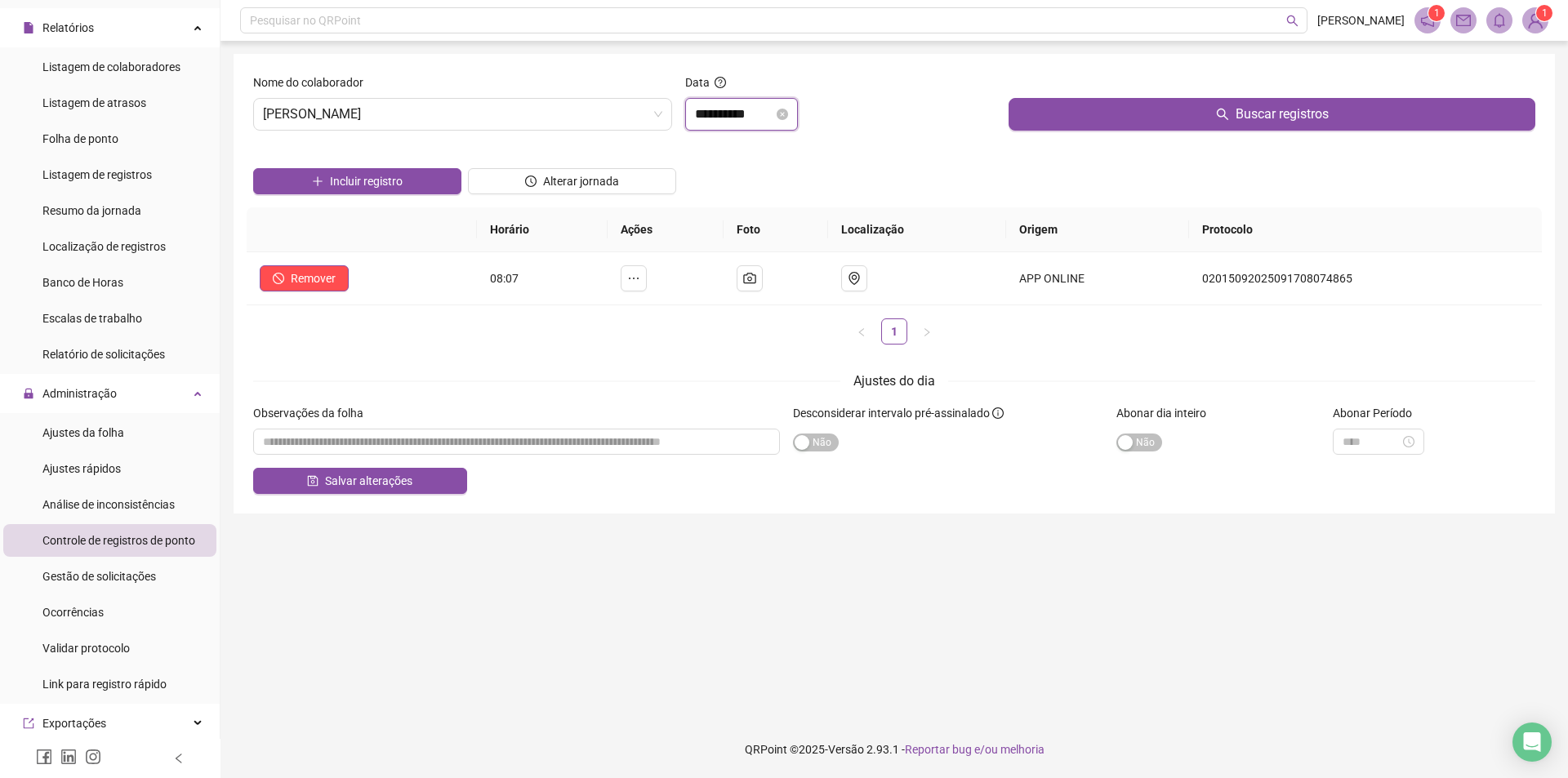
click at [772, 109] on input "**********" at bounding box center [734, 114] width 79 height 19
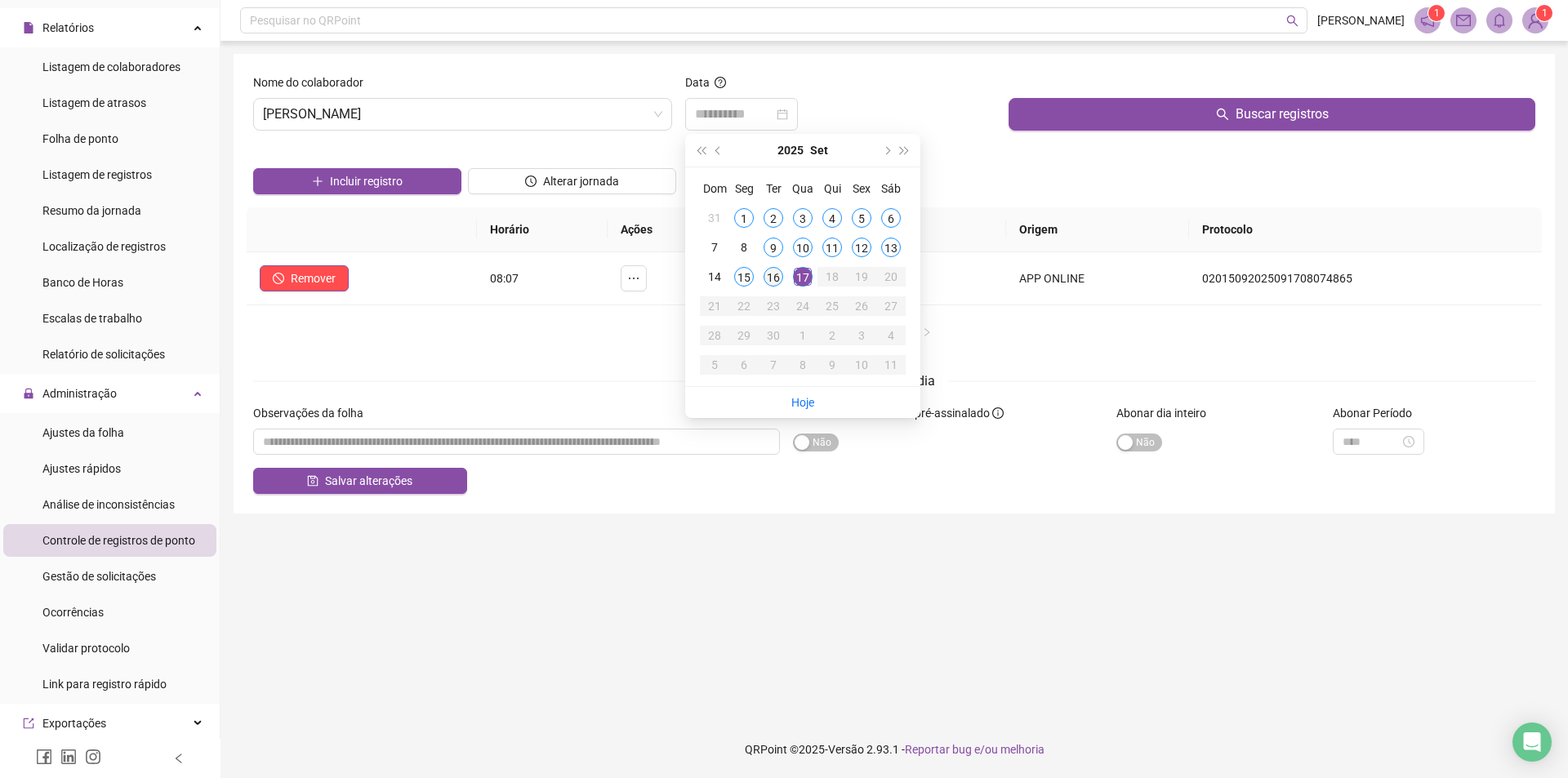
click at [772, 271] on div "16" at bounding box center [773, 277] width 19 height 19
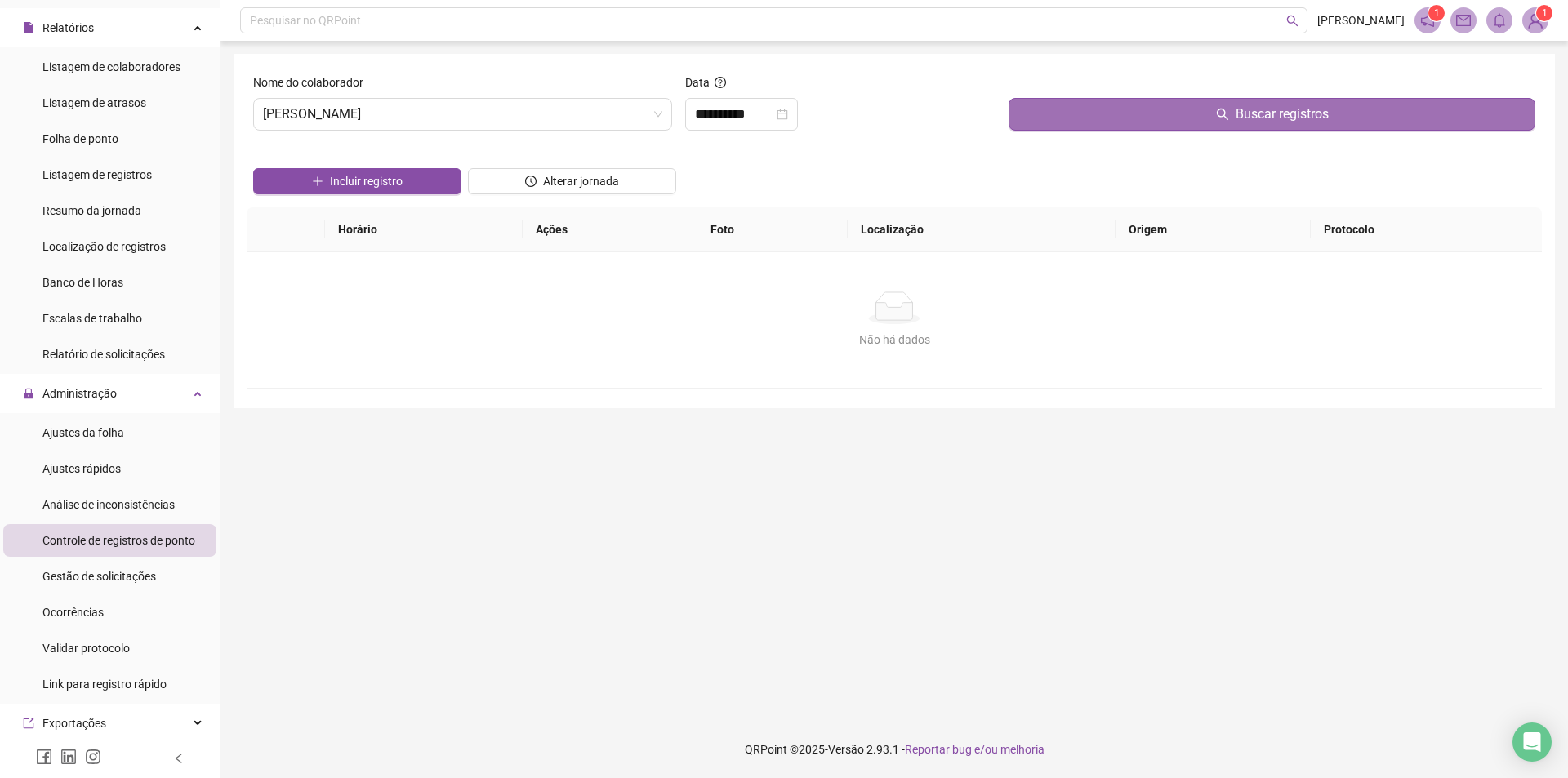
click at [1165, 112] on button "Buscar registros" at bounding box center [1272, 115] width 527 height 33
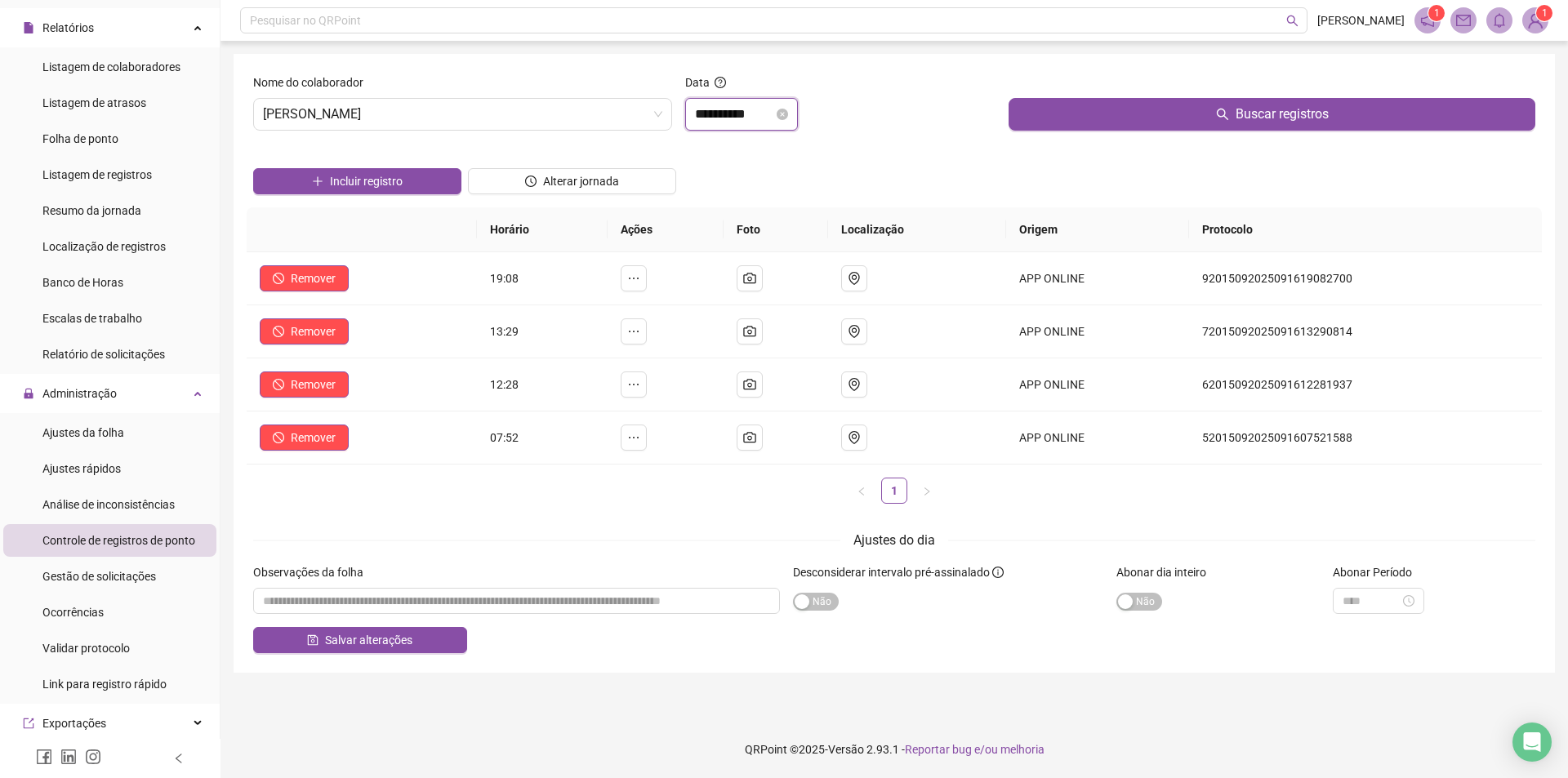
click at [773, 120] on input "**********" at bounding box center [734, 114] width 79 height 19
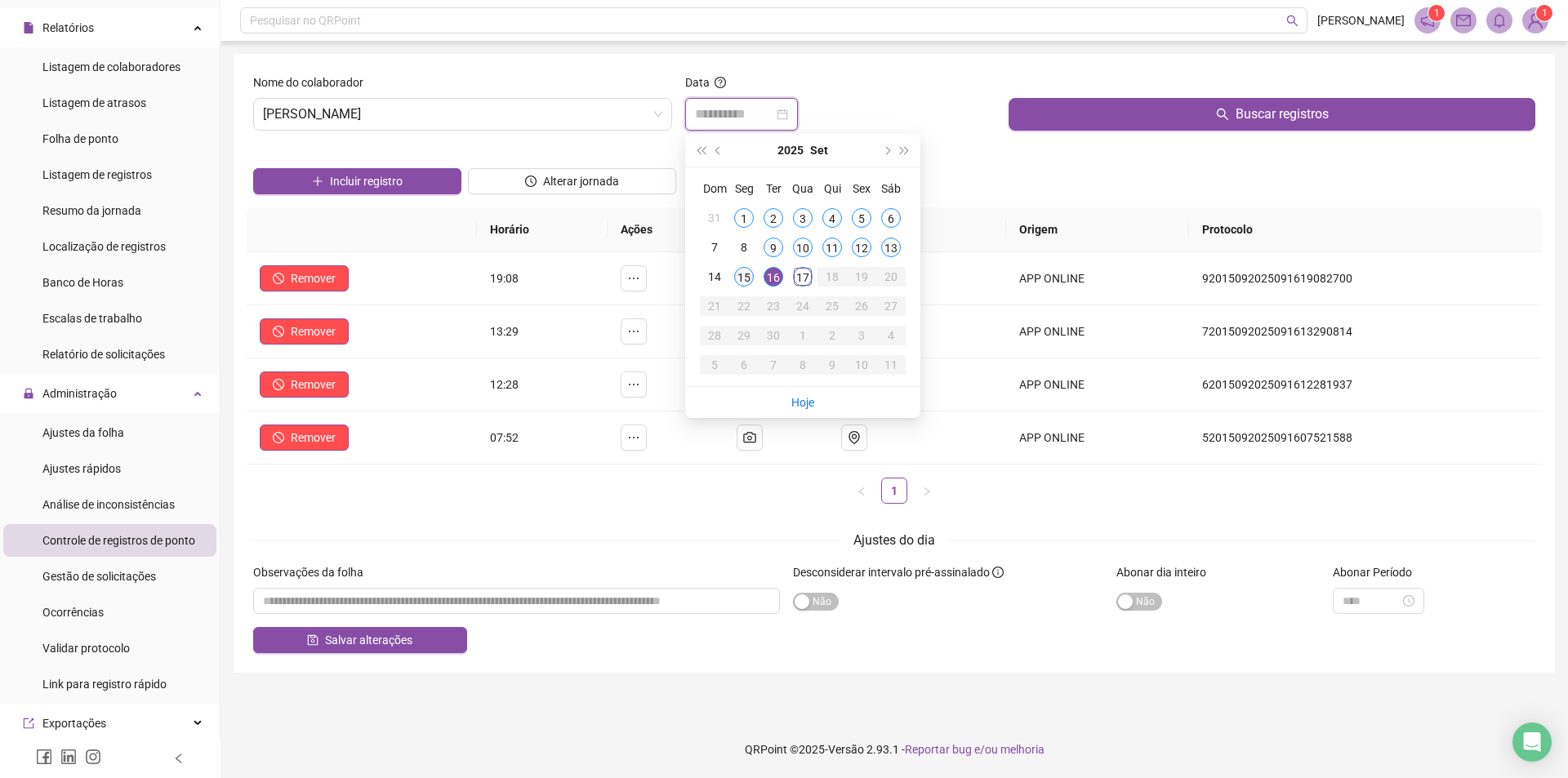
type input "**********"
click at [746, 279] on div "15" at bounding box center [744, 277] width 19 height 19
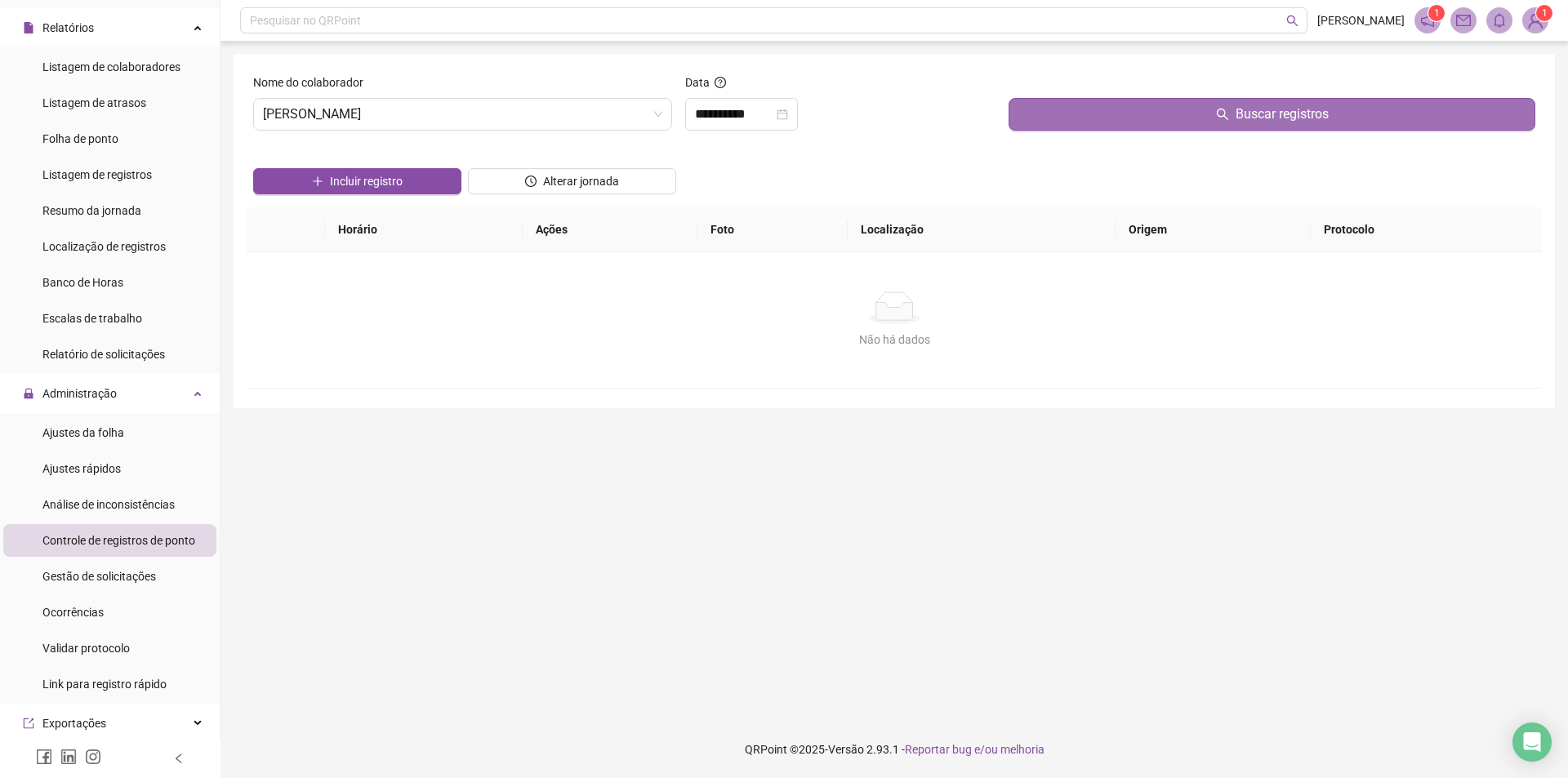
click at [1203, 115] on button "Buscar registros" at bounding box center [1272, 115] width 527 height 33
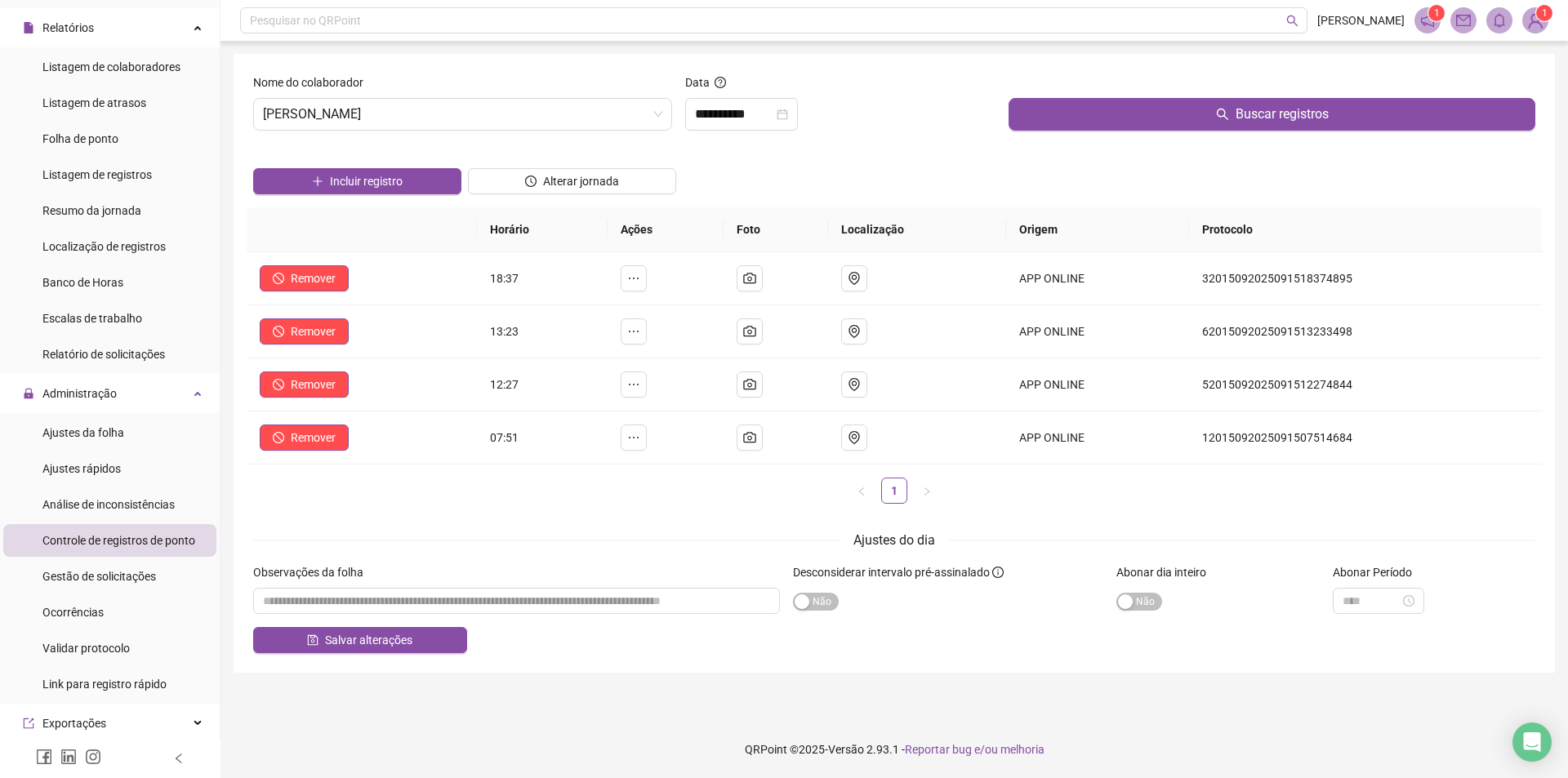
click at [872, 144] on div "Incluir registro Alterar jornada" at bounding box center [894, 175] width 1289 height 63
click at [117, 582] on span "Gestão de solicitações" at bounding box center [99, 576] width 114 height 13
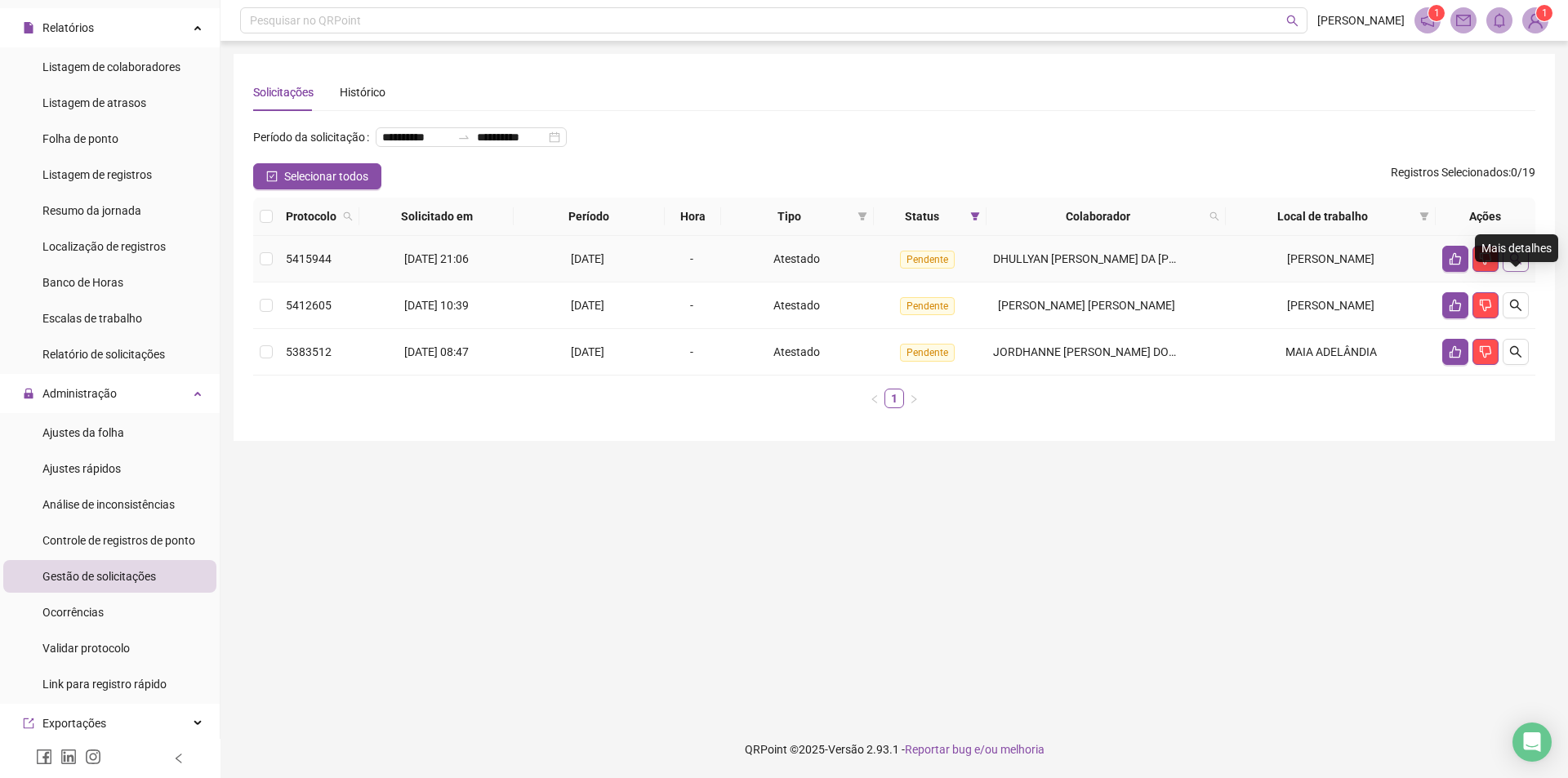
click at [1521, 265] on icon "search" at bounding box center [1515, 258] width 13 height 13
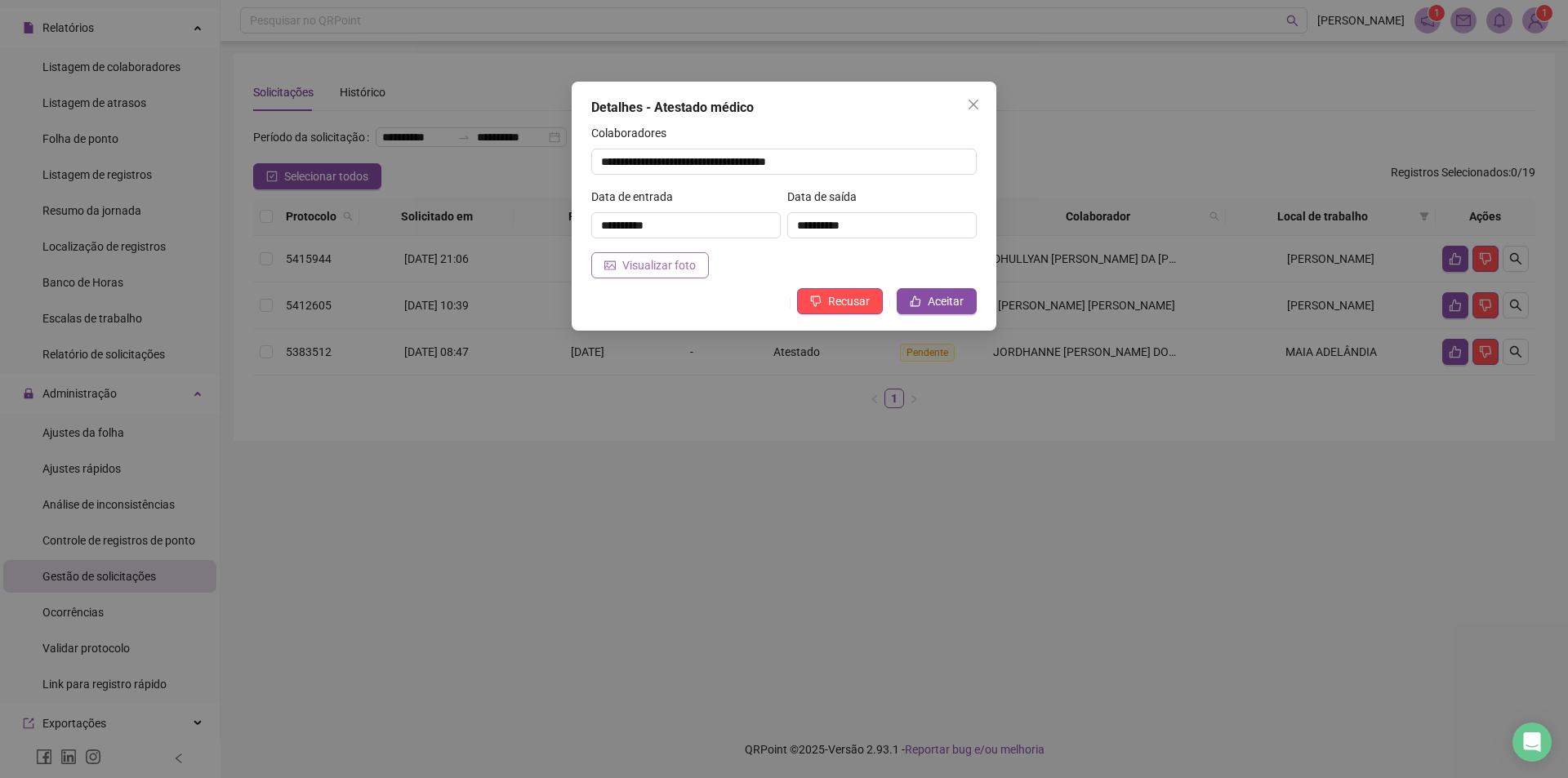
click at [668, 268] on span "Visualizar foto" at bounding box center [659, 265] width 74 height 18
click at [944, 303] on span "Aceitar" at bounding box center [945, 301] width 36 height 18
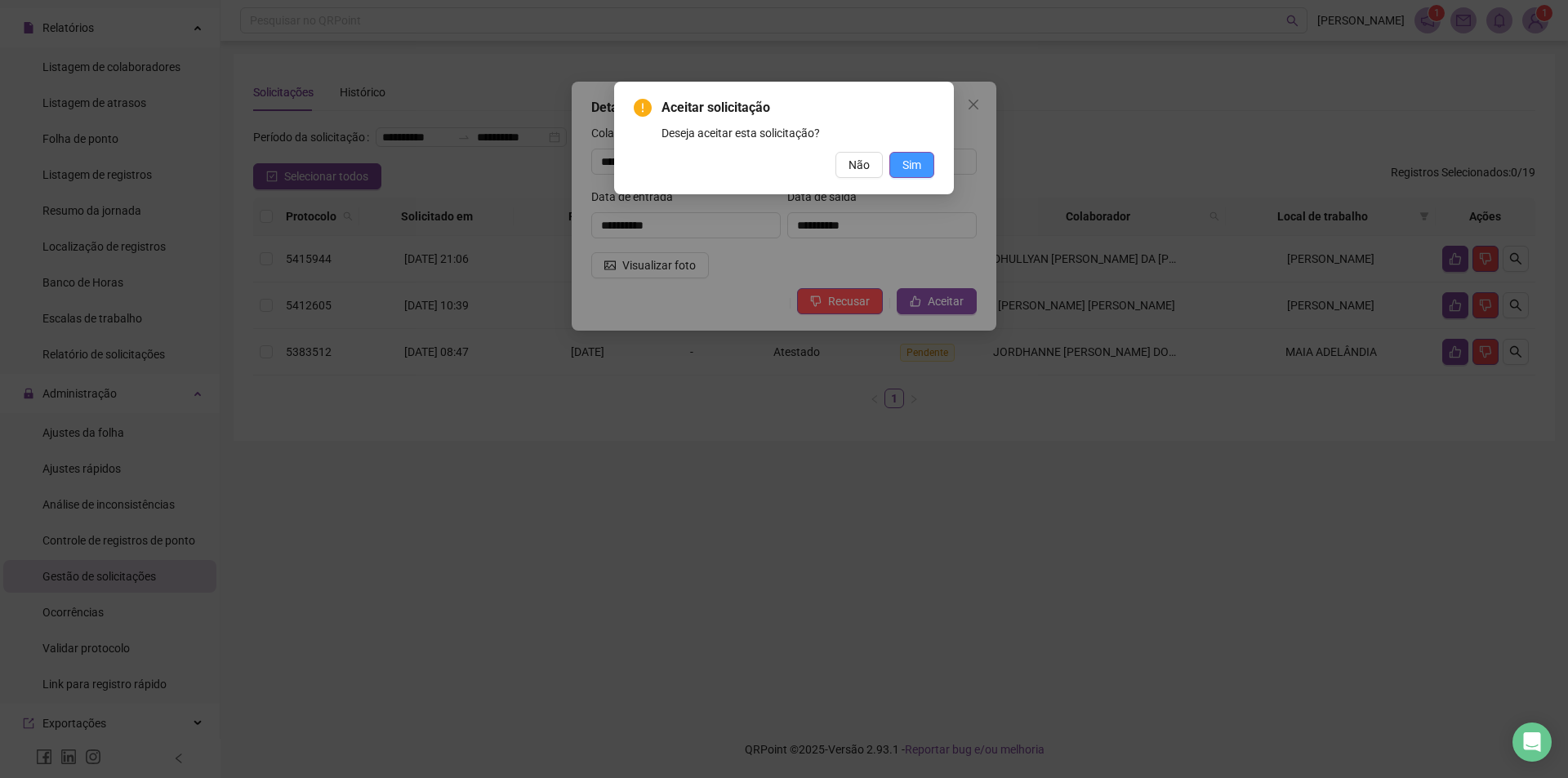
click at [919, 166] on span "Sim" at bounding box center [911, 164] width 18 height 18
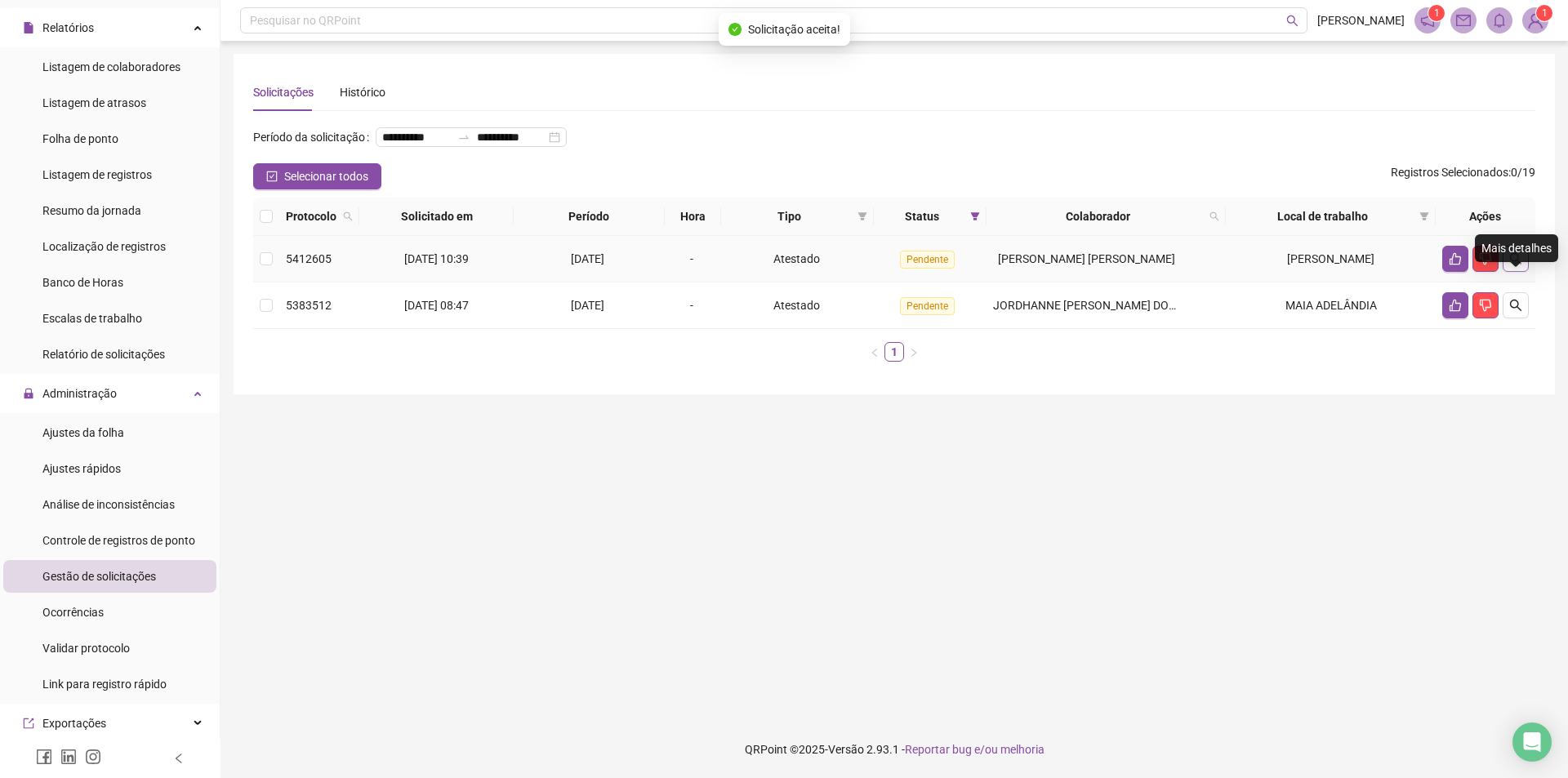
click at [1517, 265] on icon "search" at bounding box center [1515, 258] width 13 height 13
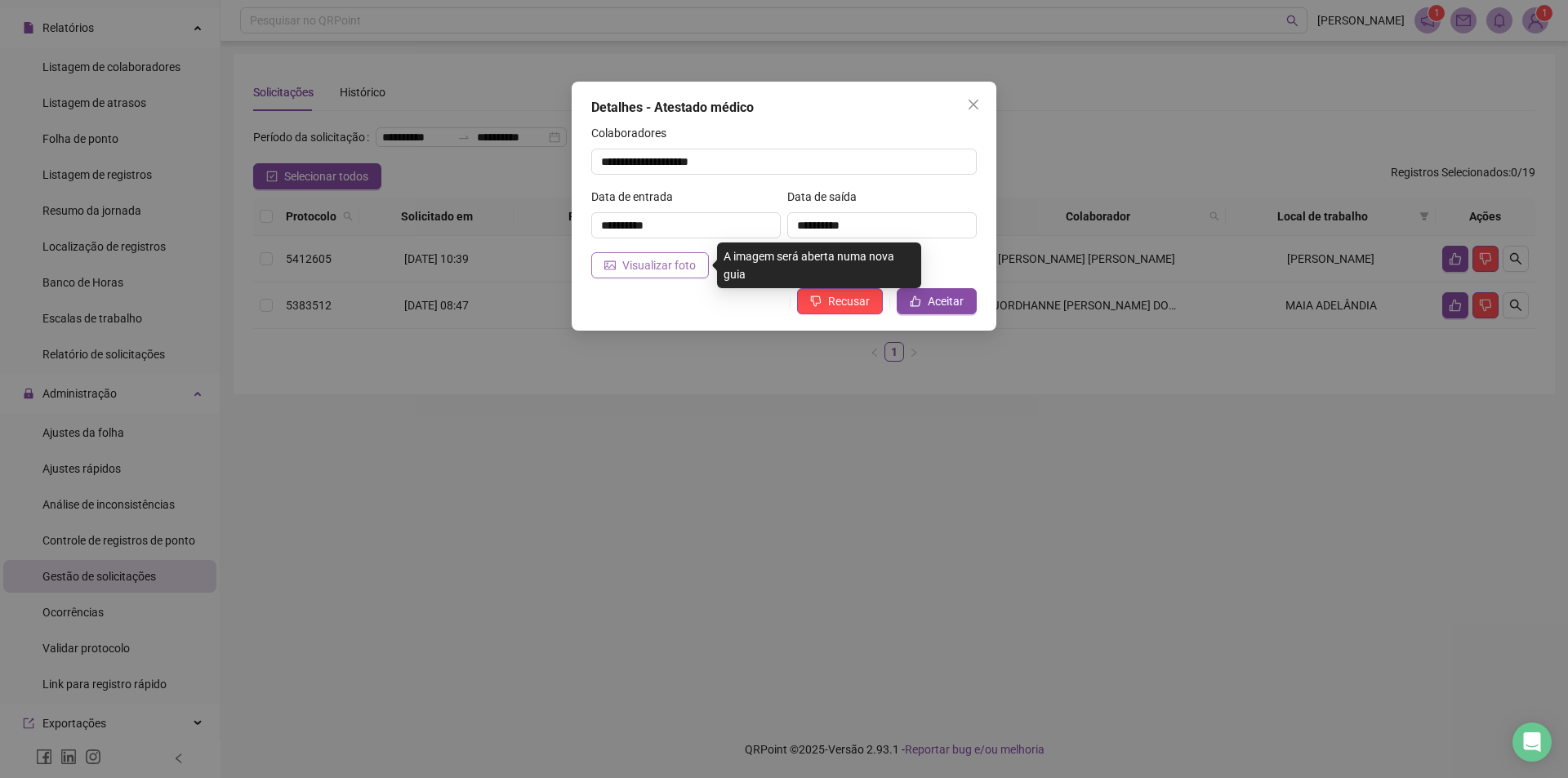
click at [631, 263] on span "Visualizar foto" at bounding box center [659, 265] width 74 height 18
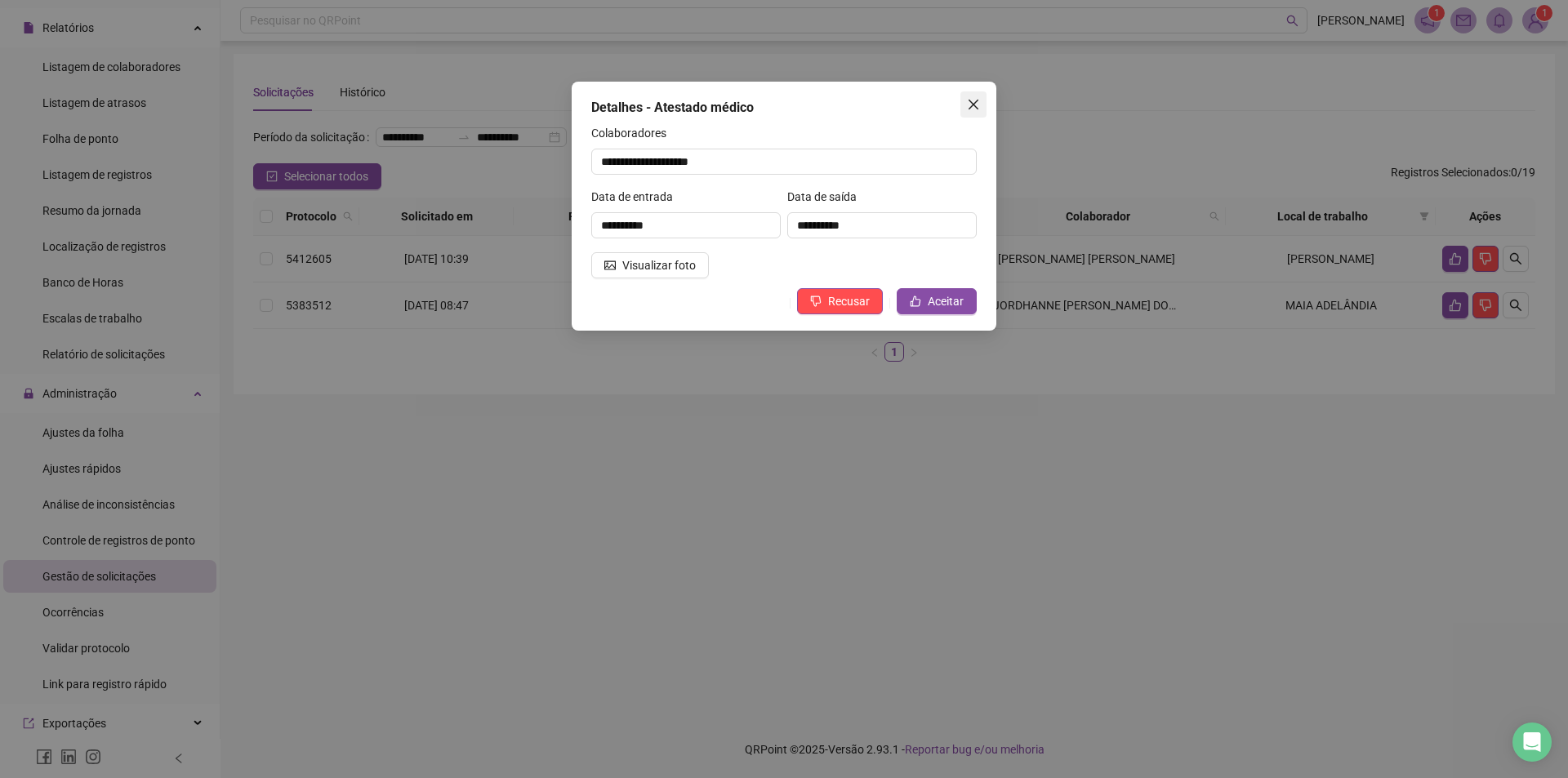
click at [980, 104] on icon "close" at bounding box center [973, 104] width 13 height 13
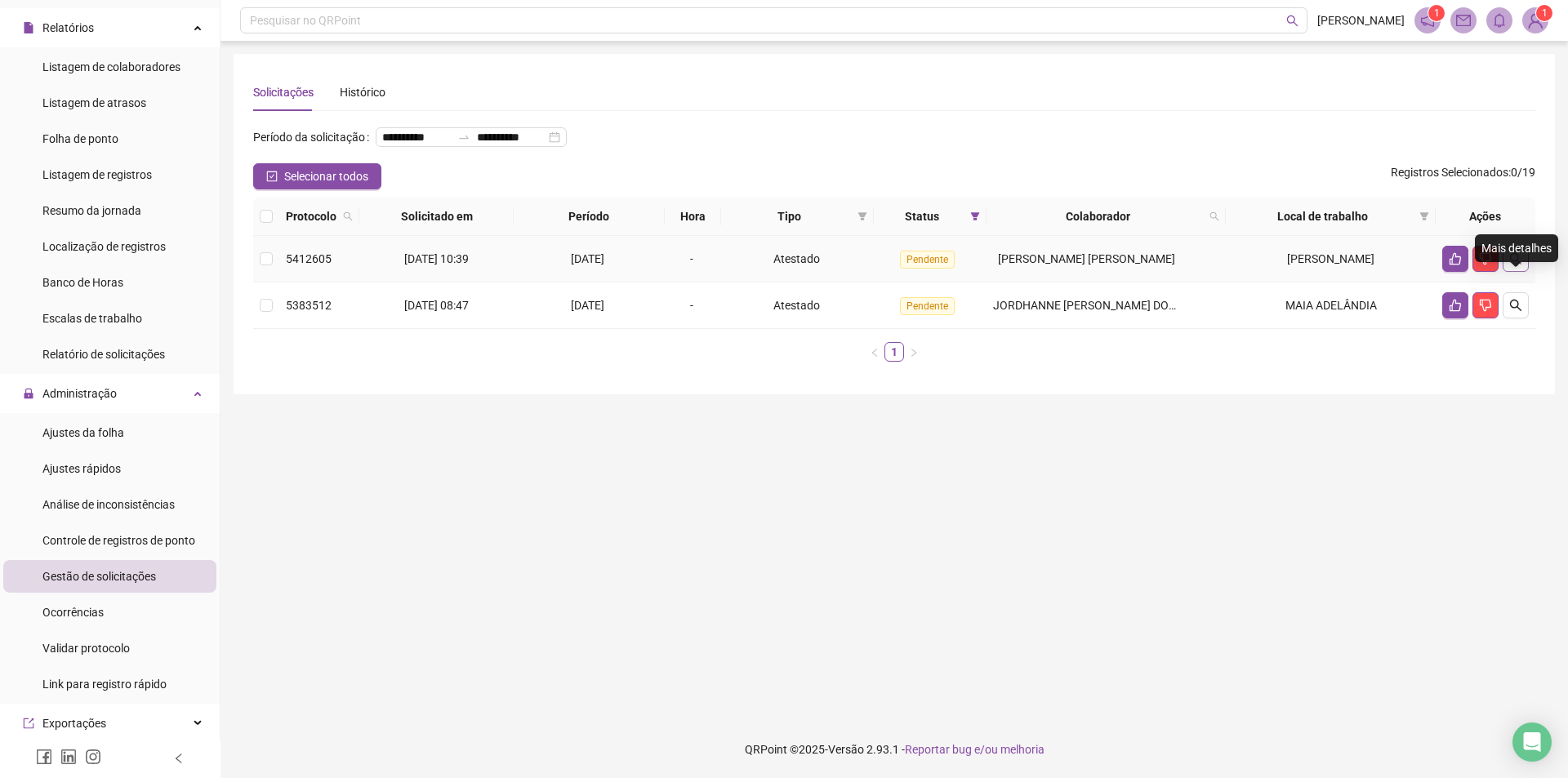
click at [1519, 265] on icon "search" at bounding box center [1515, 258] width 13 height 13
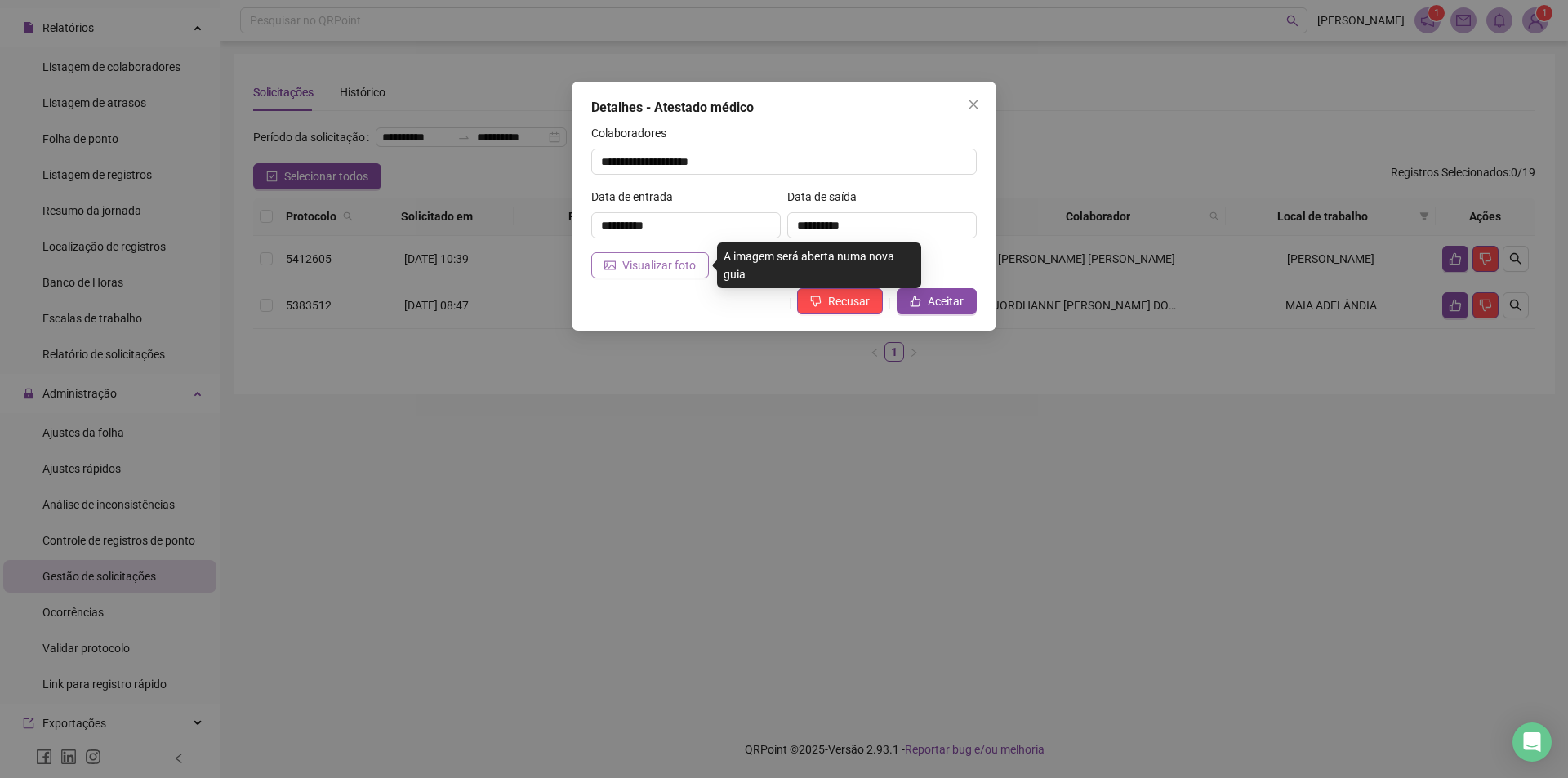
click at [670, 265] on span "Visualizar foto" at bounding box center [659, 265] width 74 height 18
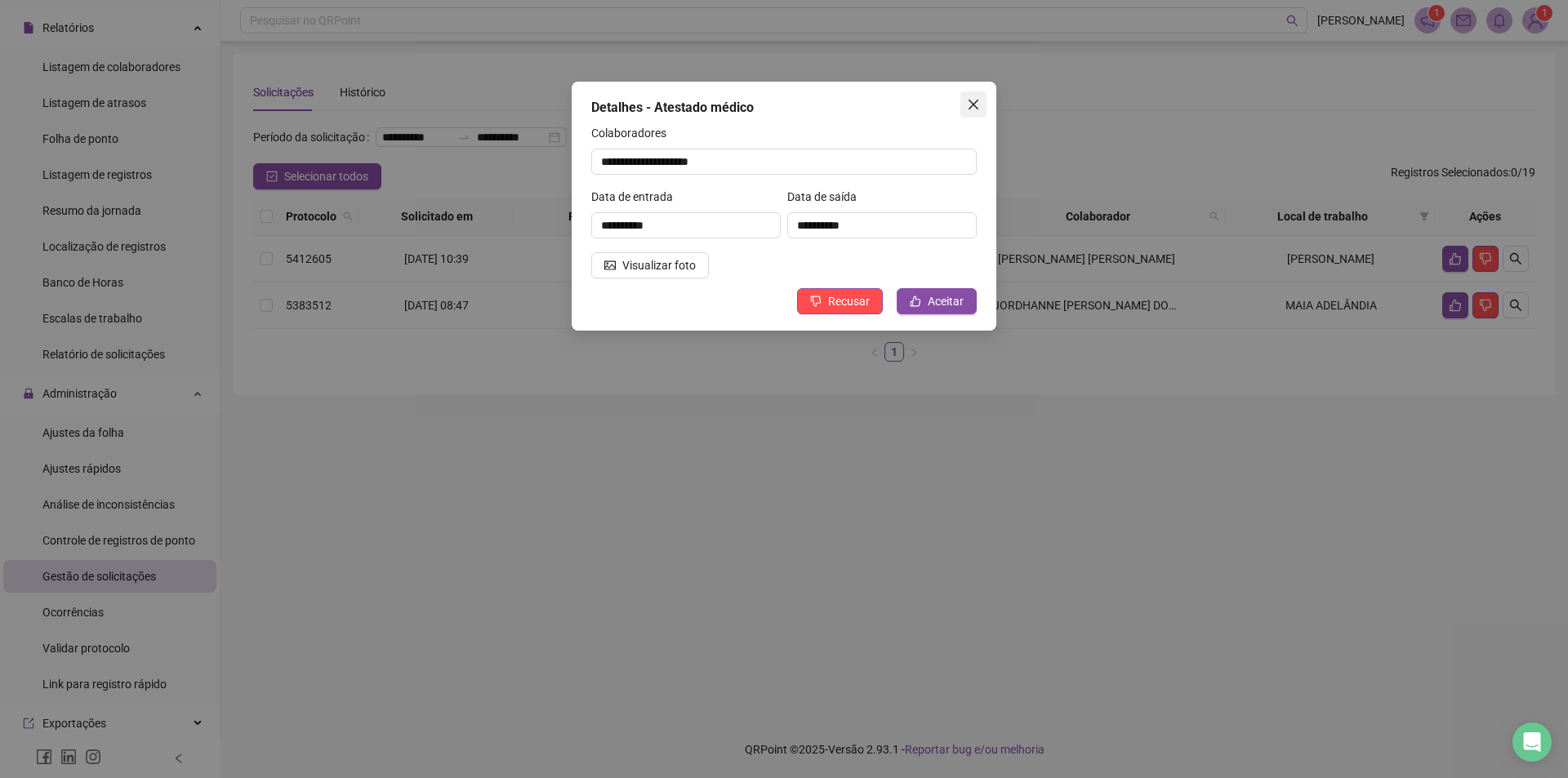
click at [980, 99] on span "Close" at bounding box center [973, 104] width 26 height 13
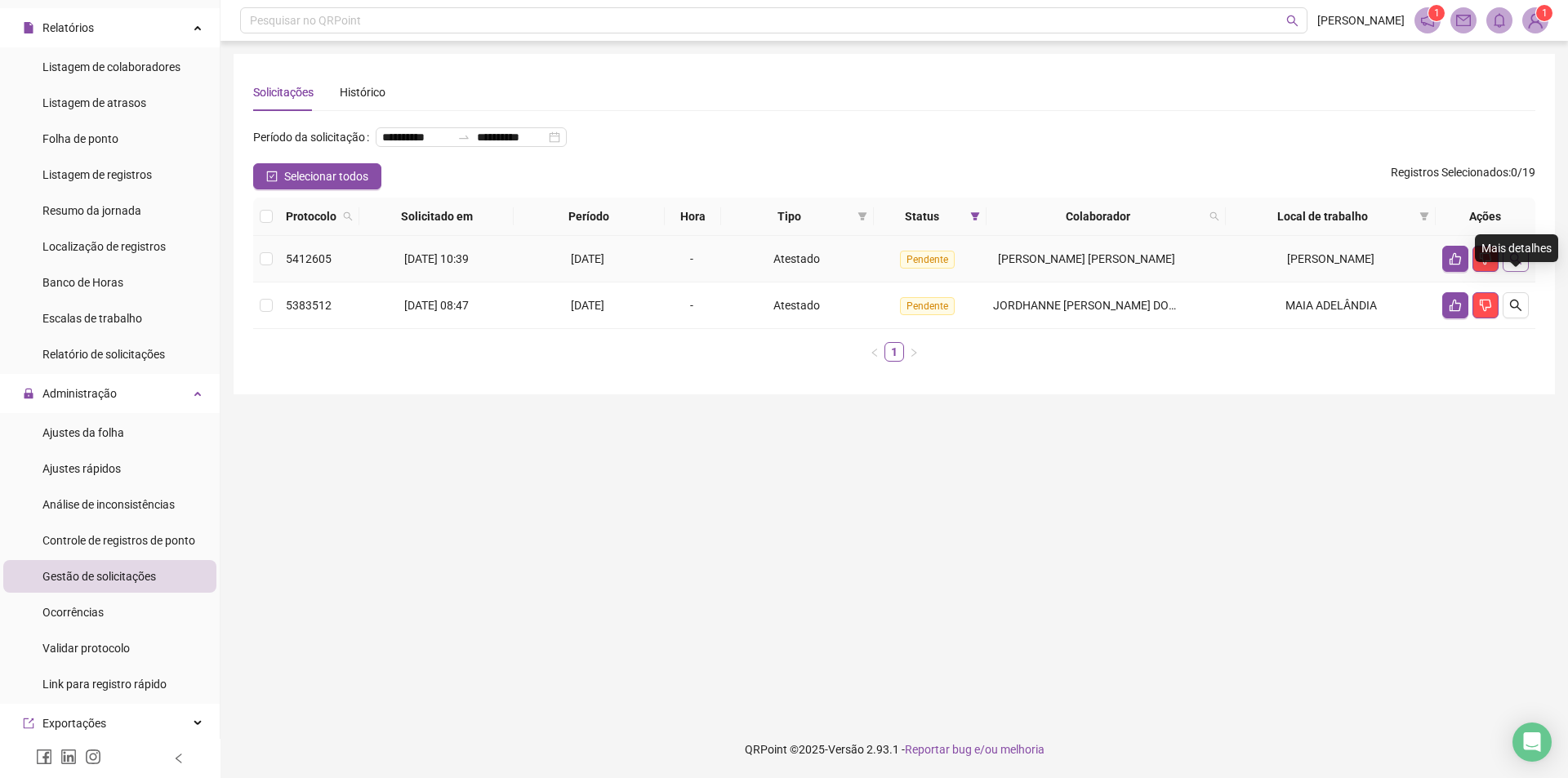
click at [1516, 265] on icon "search" at bounding box center [1515, 258] width 13 height 13
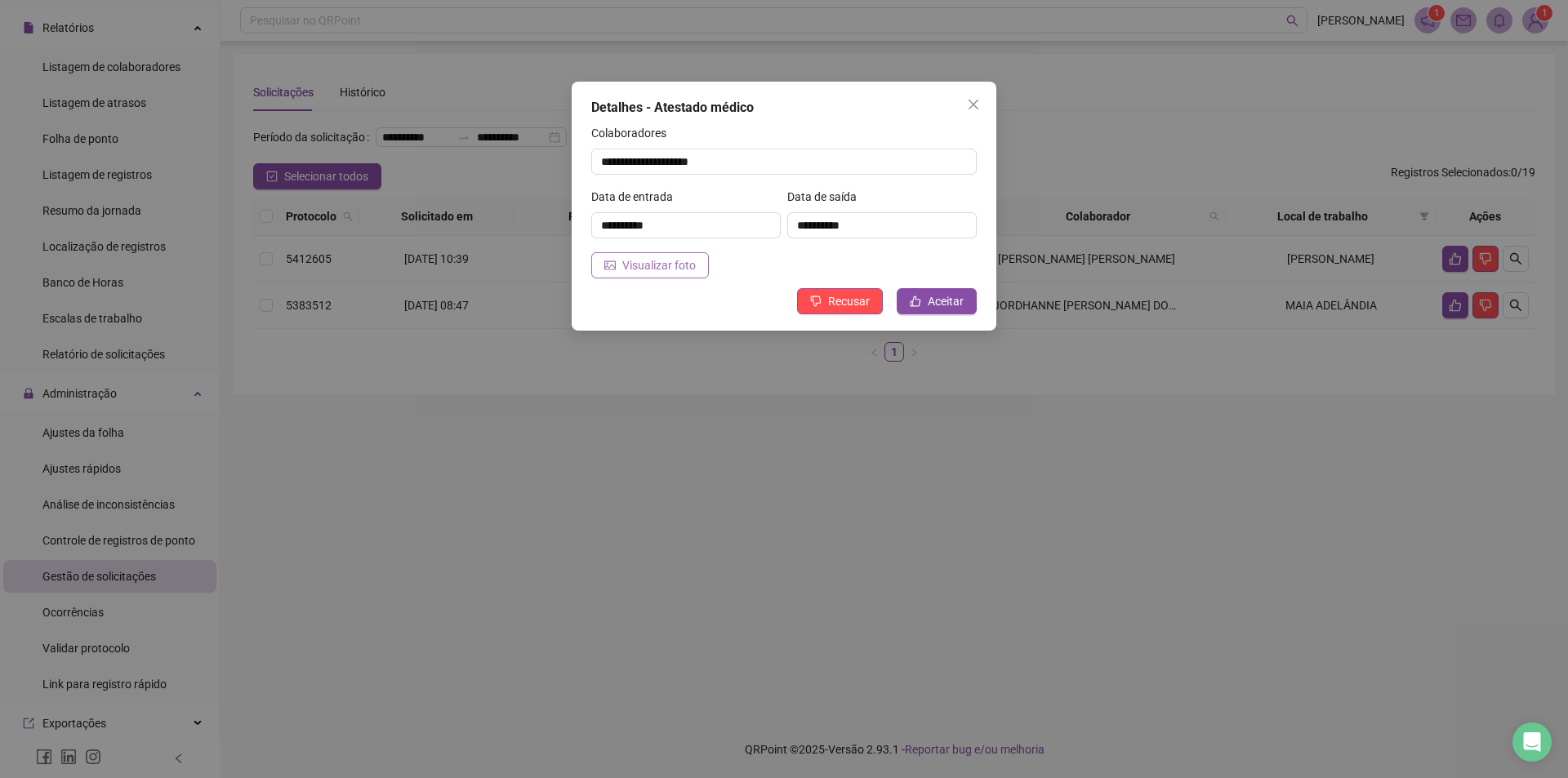
click at [635, 264] on span "Visualizar foto" at bounding box center [659, 265] width 74 height 18
click at [979, 99] on icon "close" at bounding box center [973, 104] width 13 height 13
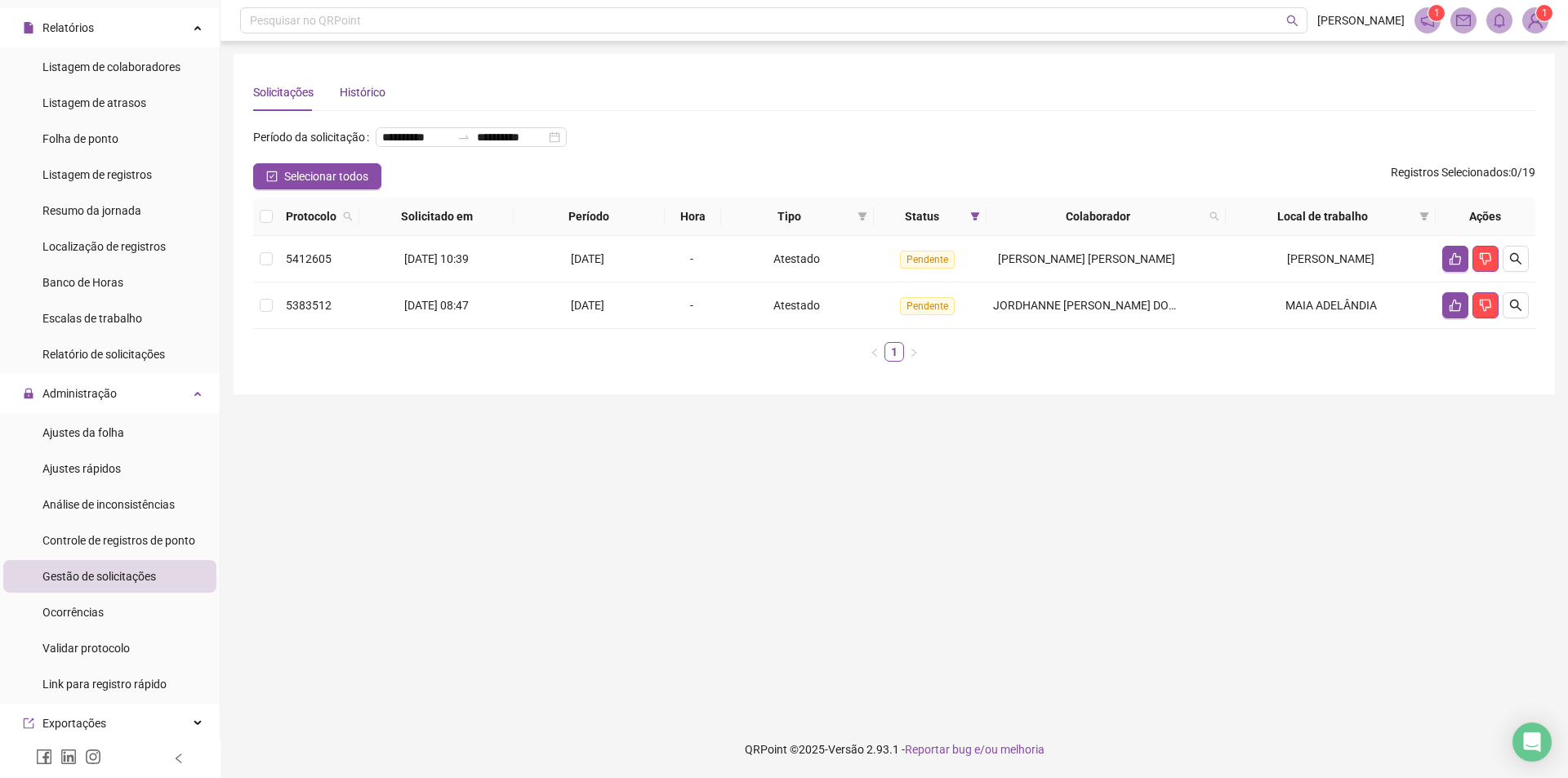
click at [365, 95] on div "Histórico" at bounding box center [362, 92] width 46 height 18
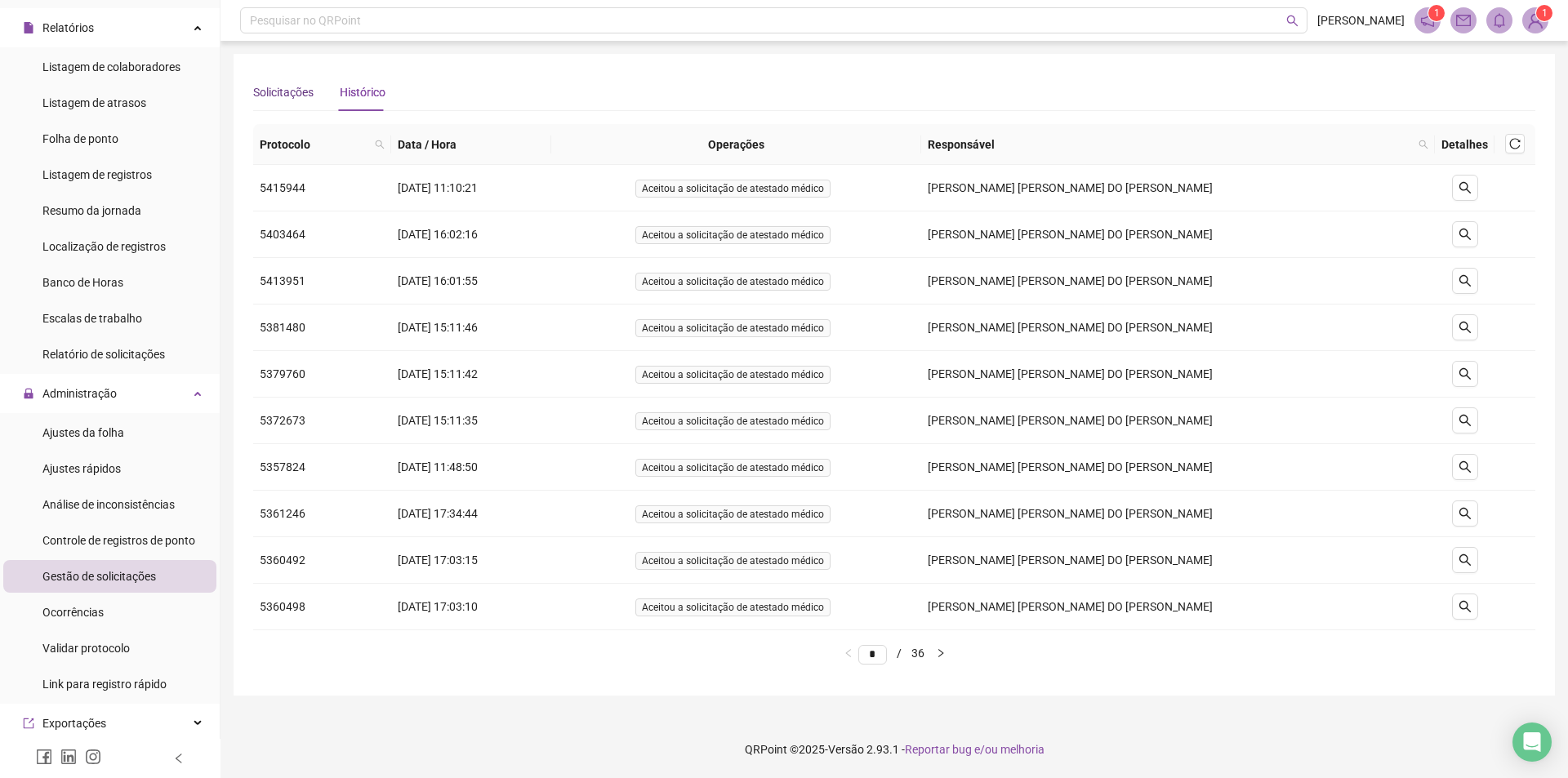
click at [277, 85] on div "Solicitações" at bounding box center [283, 92] width 60 height 18
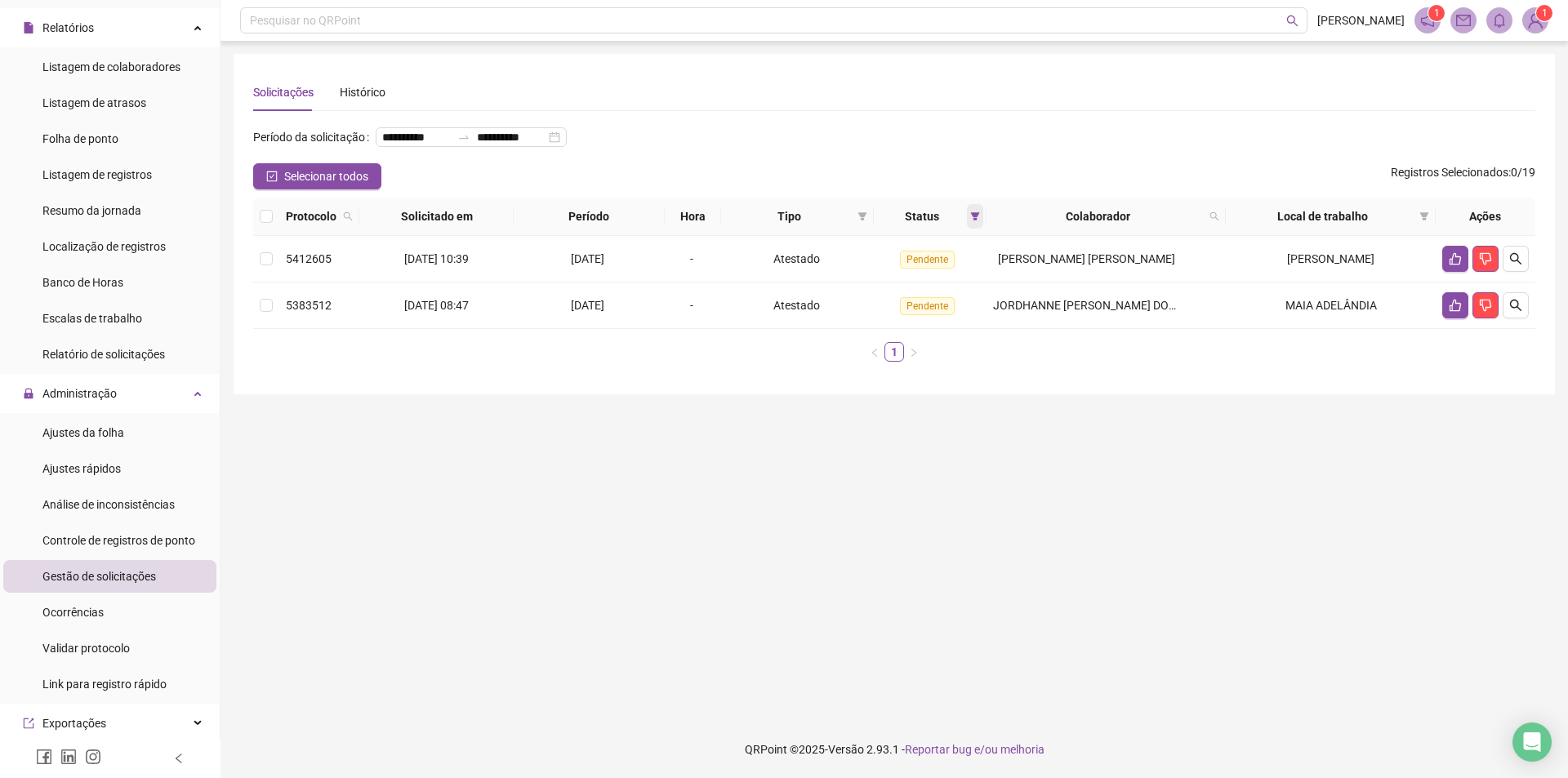
click at [980, 222] on icon "filter" at bounding box center [976, 216] width 10 height 10
click at [970, 359] on span "OK" at bounding box center [970, 362] width 16 height 18
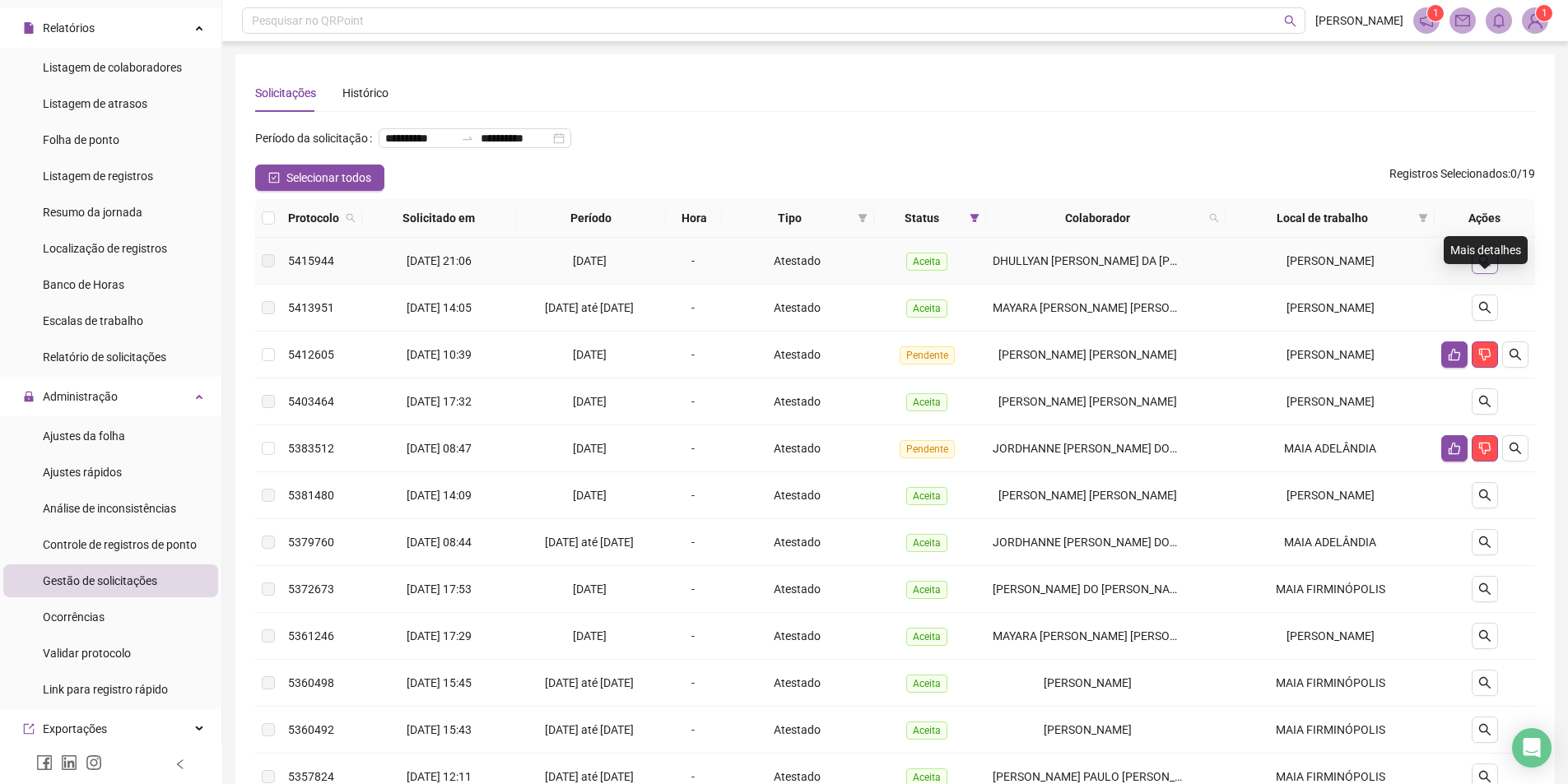
click at [1488, 268] on icon "search" at bounding box center [1484, 260] width 13 height 13
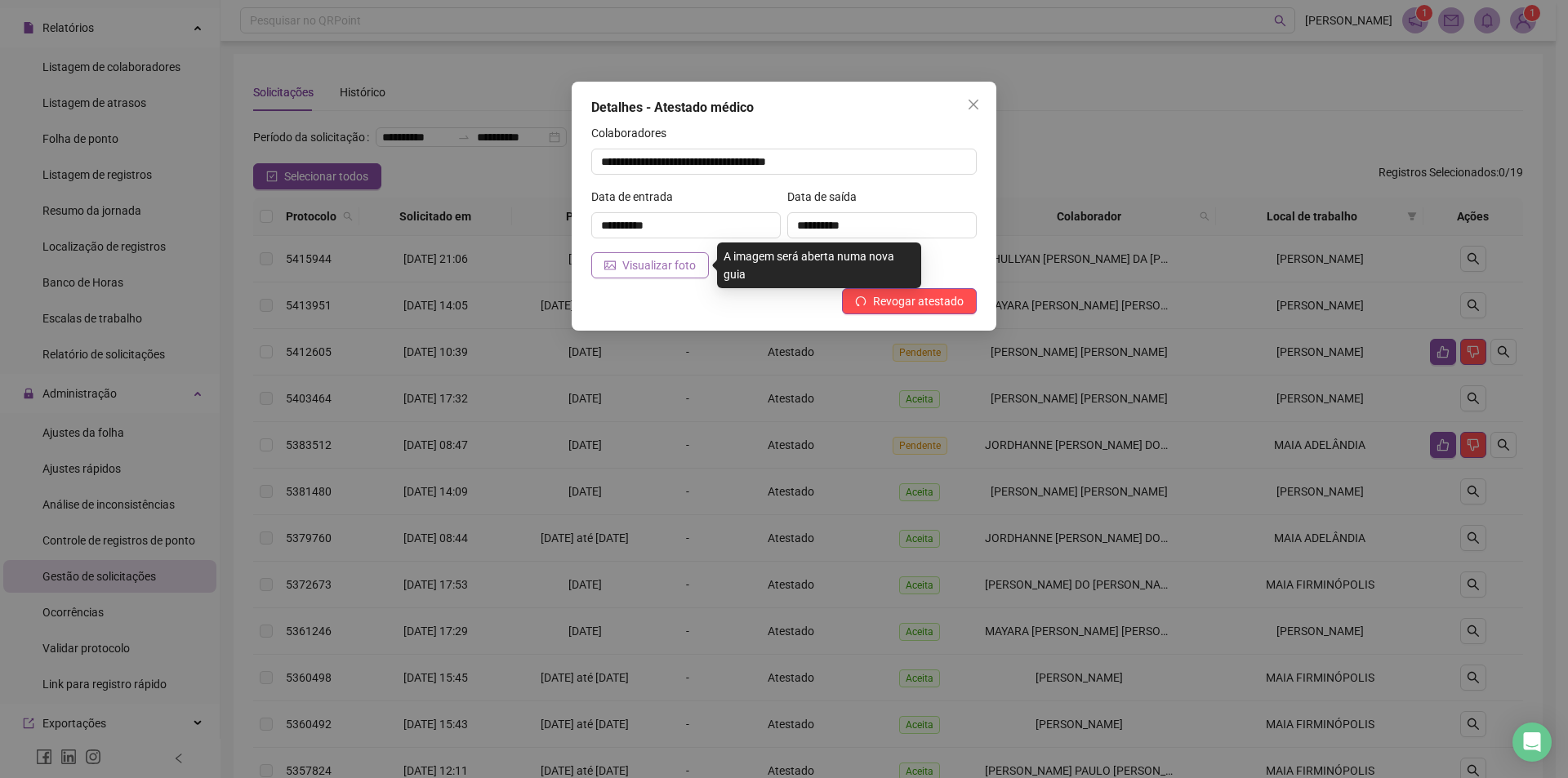
click at [655, 267] on span "Visualizar foto" at bounding box center [659, 265] width 74 height 18
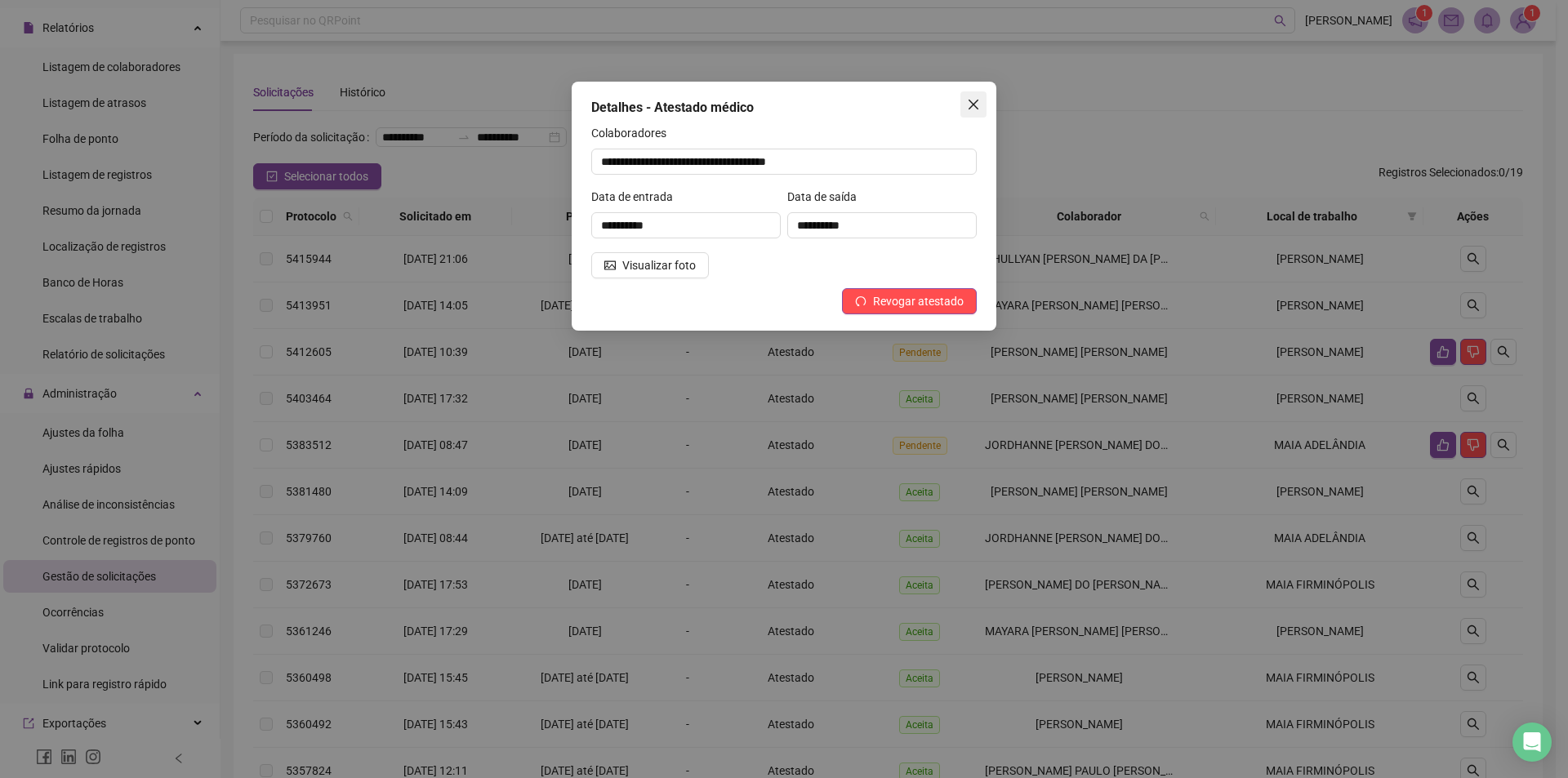
click at [974, 99] on icon "close" at bounding box center [973, 104] width 13 height 13
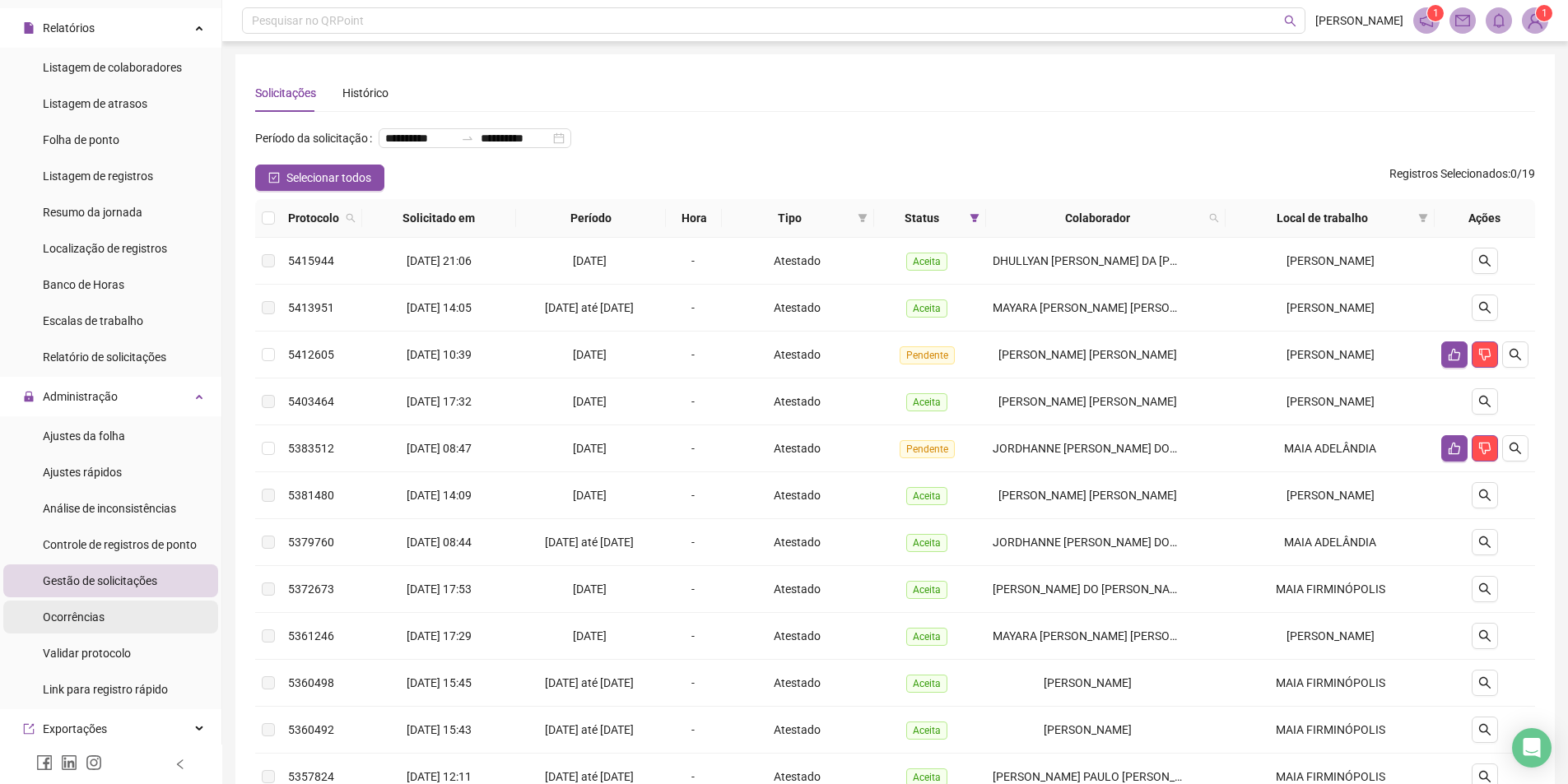
click at [84, 605] on div "Ocorrências" at bounding box center [74, 617] width 62 height 33
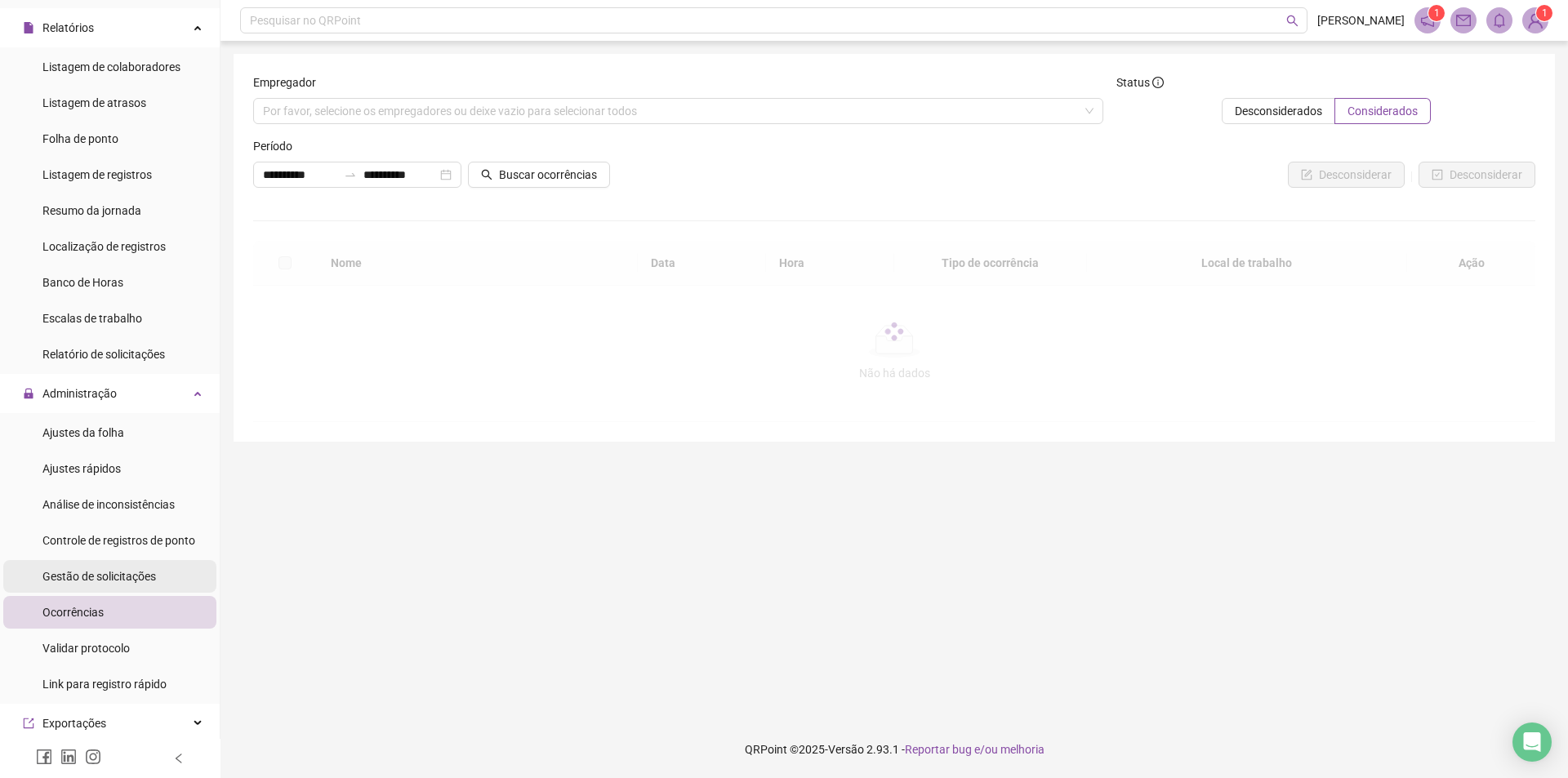
click at [137, 578] on span "Gestão de solicitações" at bounding box center [99, 576] width 114 height 13
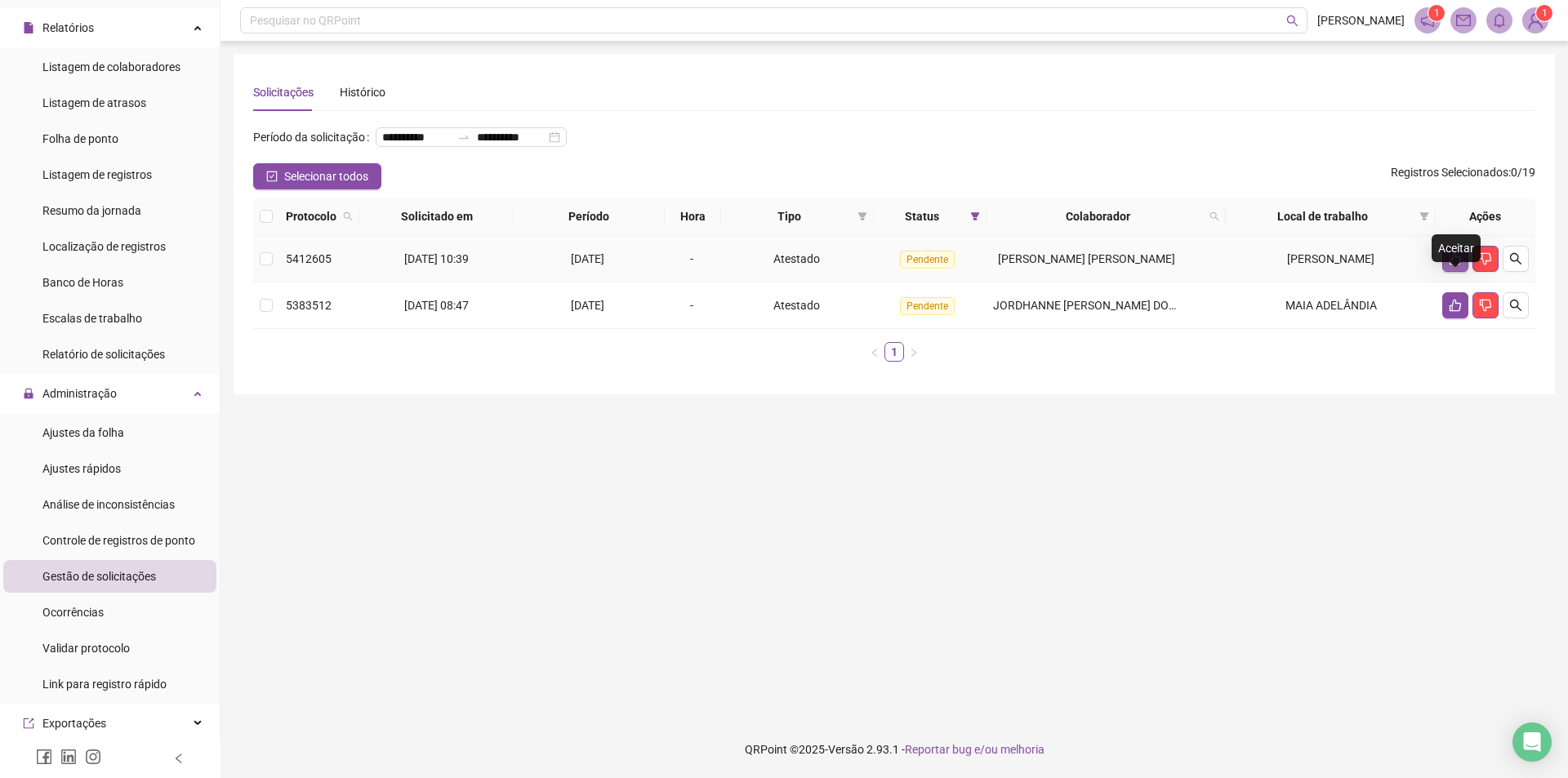
click at [1460, 265] on icon "like" at bounding box center [1455, 259] width 12 height 13
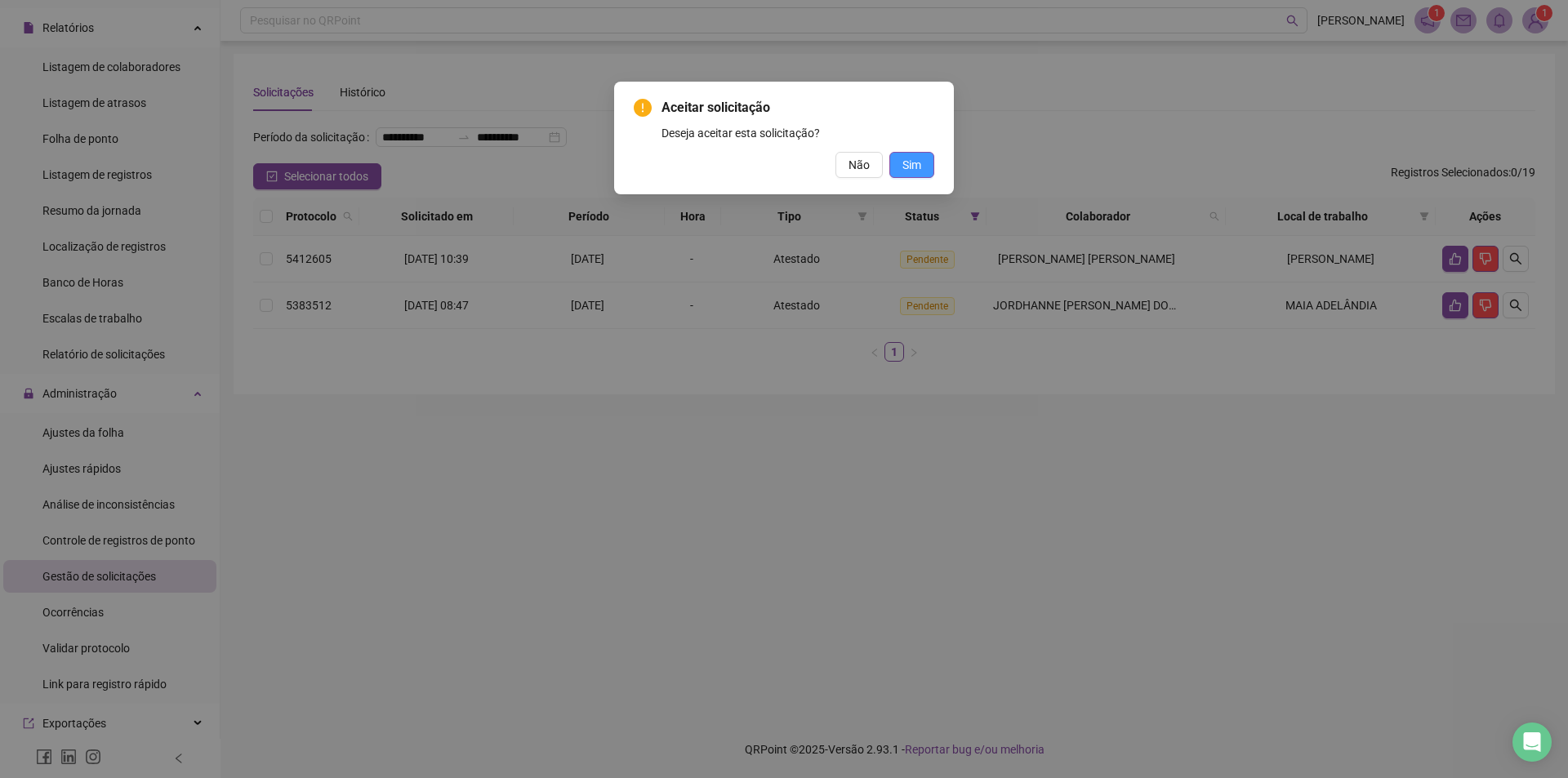
click at [917, 165] on span "Sim" at bounding box center [911, 164] width 18 height 18
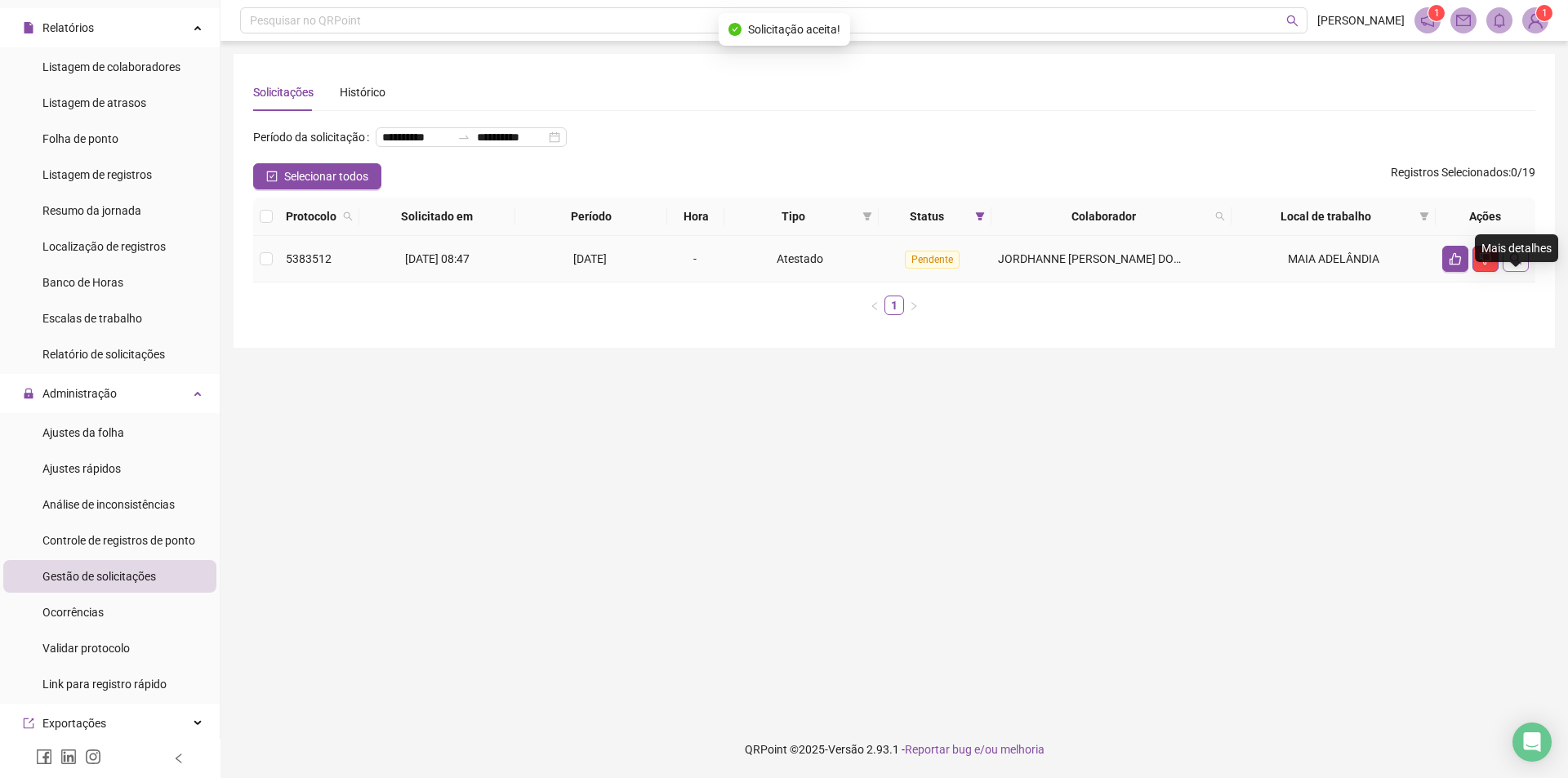
click at [1518, 265] on icon "search" at bounding box center [1515, 258] width 13 height 13
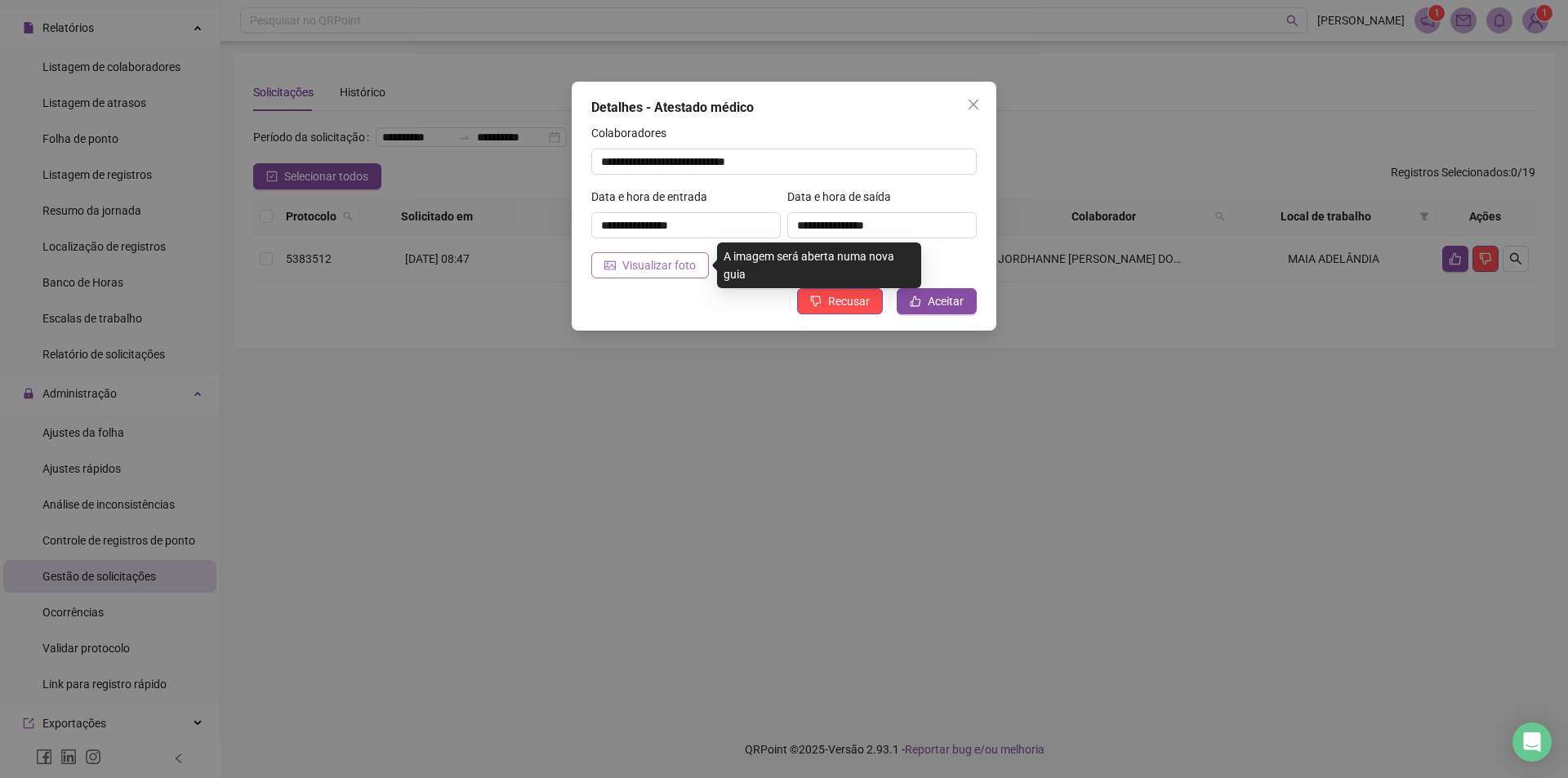
click at [636, 259] on span "Visualizar foto" at bounding box center [659, 265] width 74 height 18
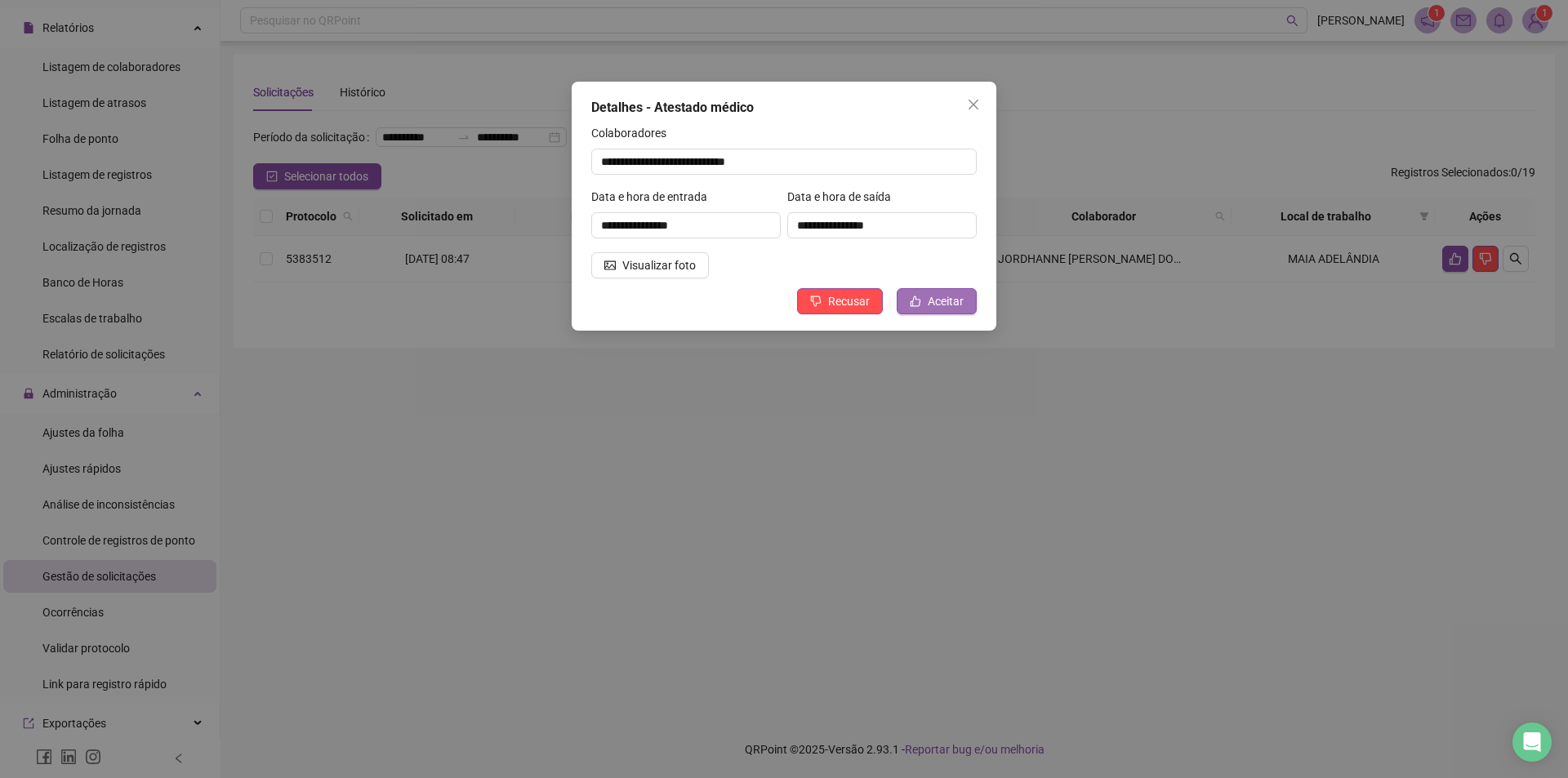
click at [954, 305] on span "Aceitar" at bounding box center [945, 301] width 36 height 18
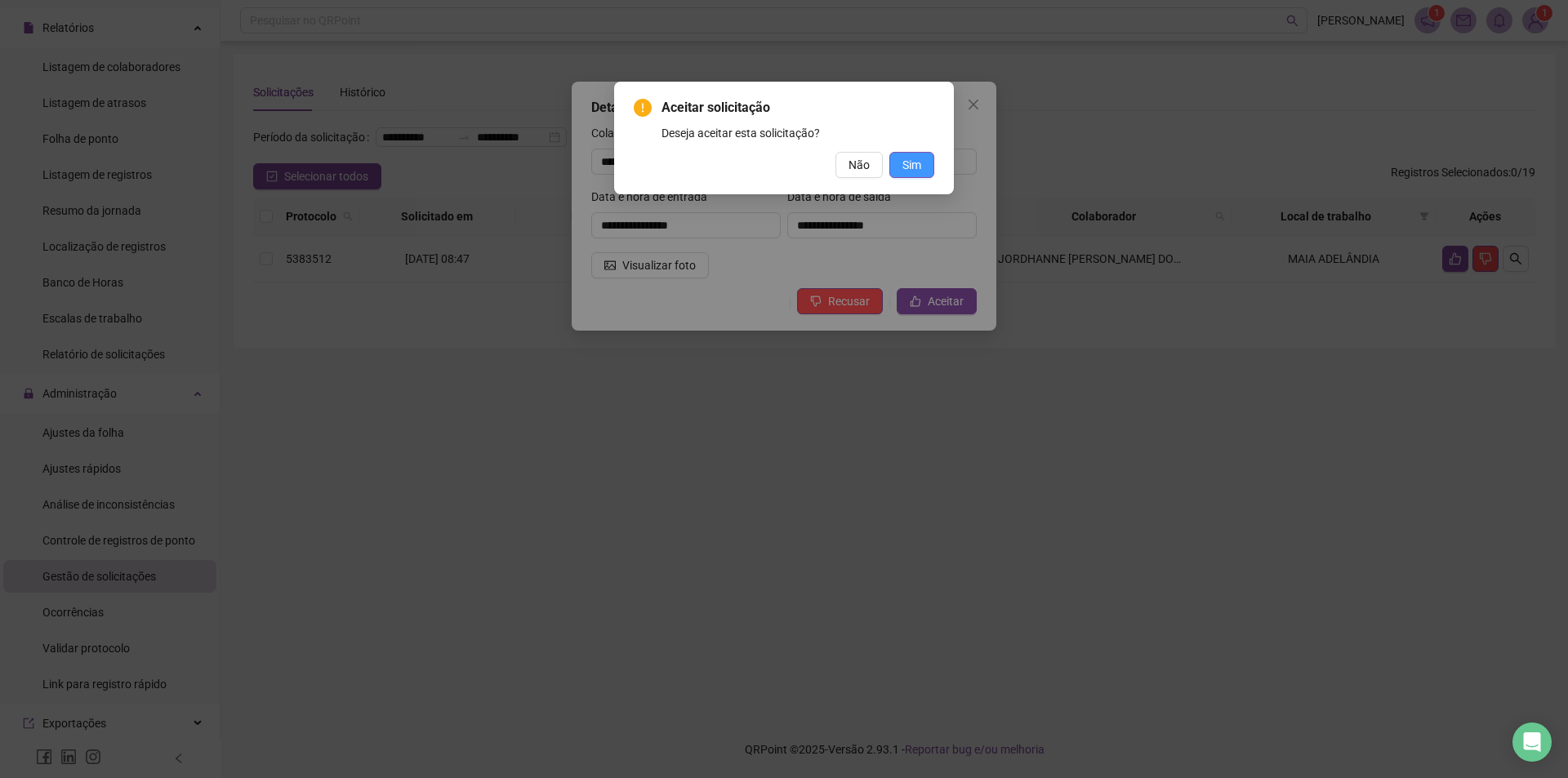
click at [918, 170] on span "Sim" at bounding box center [911, 164] width 18 height 18
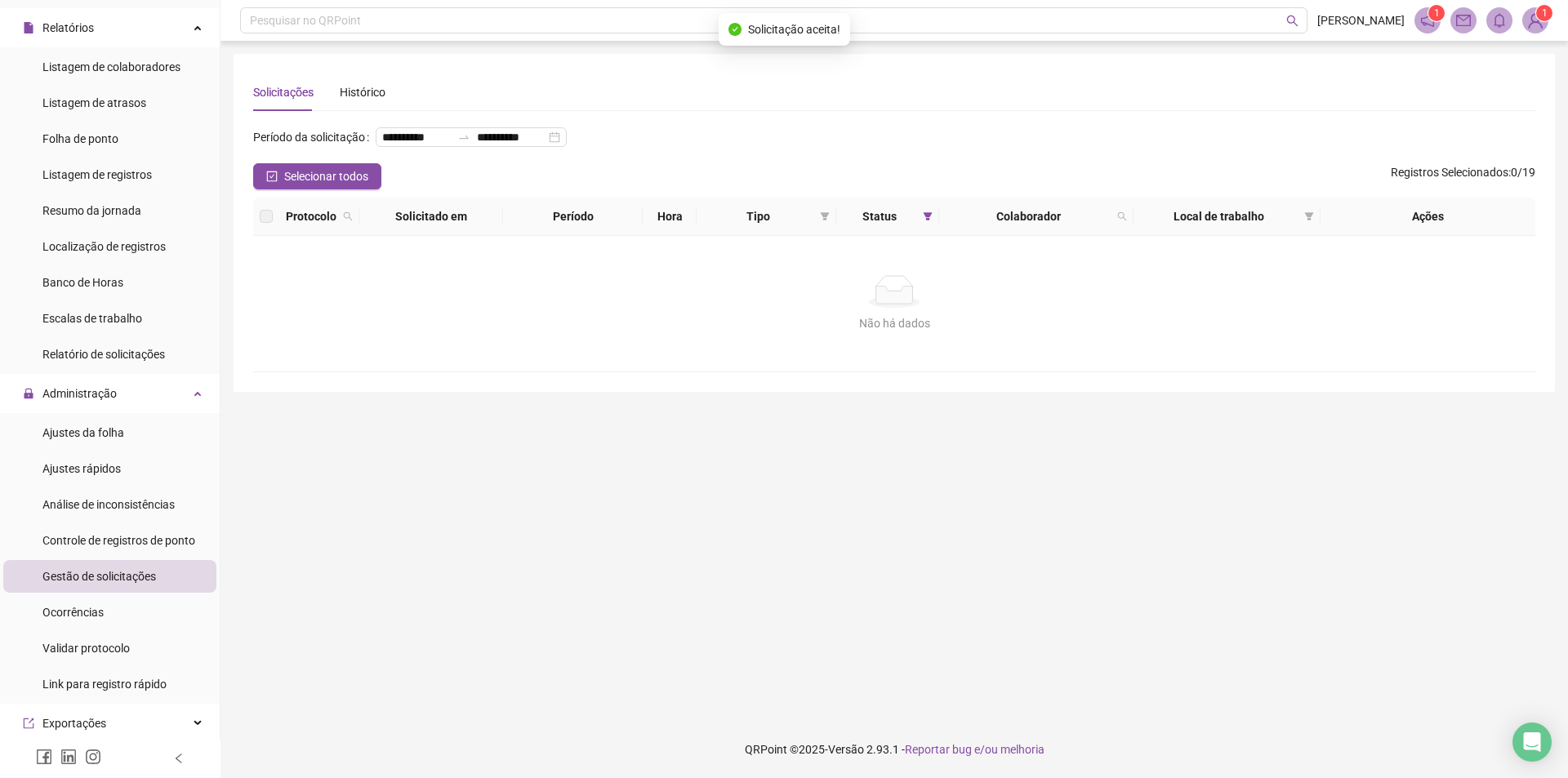
click at [372, 333] on div "Não há dados Não há dados" at bounding box center [894, 303] width 1243 height 57
